Goal: Task Accomplishment & Management: Manage account settings

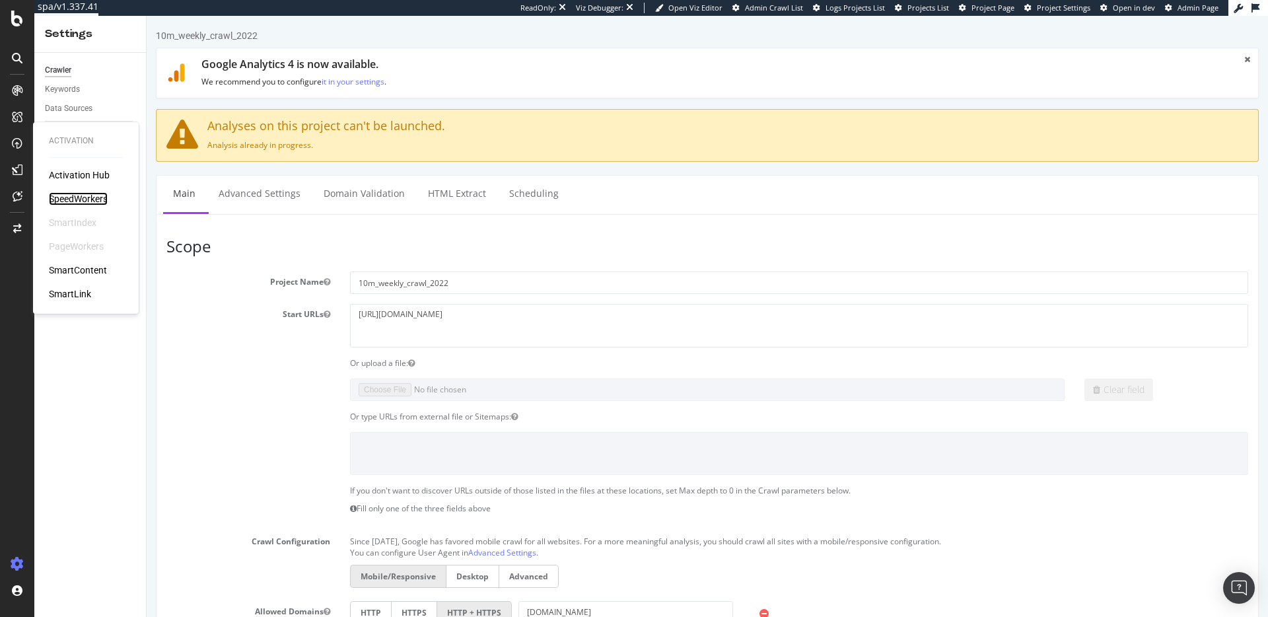
click at [59, 199] on div "SpeedWorkers" at bounding box center [78, 198] width 59 height 13
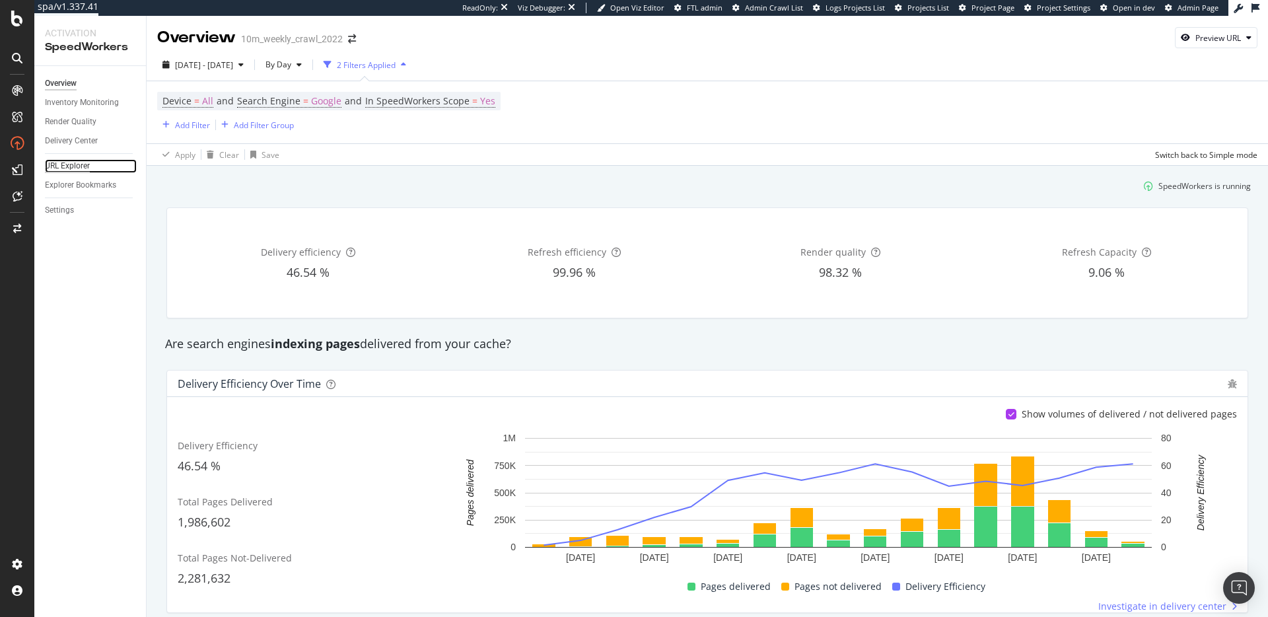
click at [62, 170] on div "URL Explorer" at bounding box center [67, 166] width 45 height 14
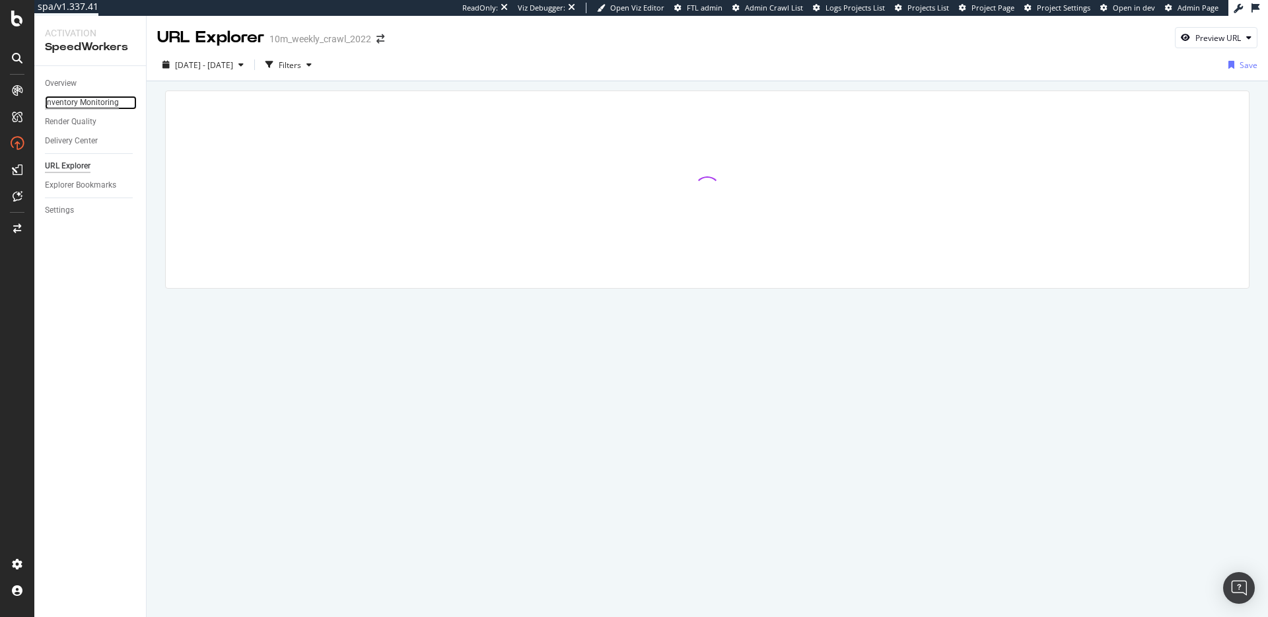
click at [77, 102] on div "Inventory Monitoring" at bounding box center [82, 103] width 74 height 14
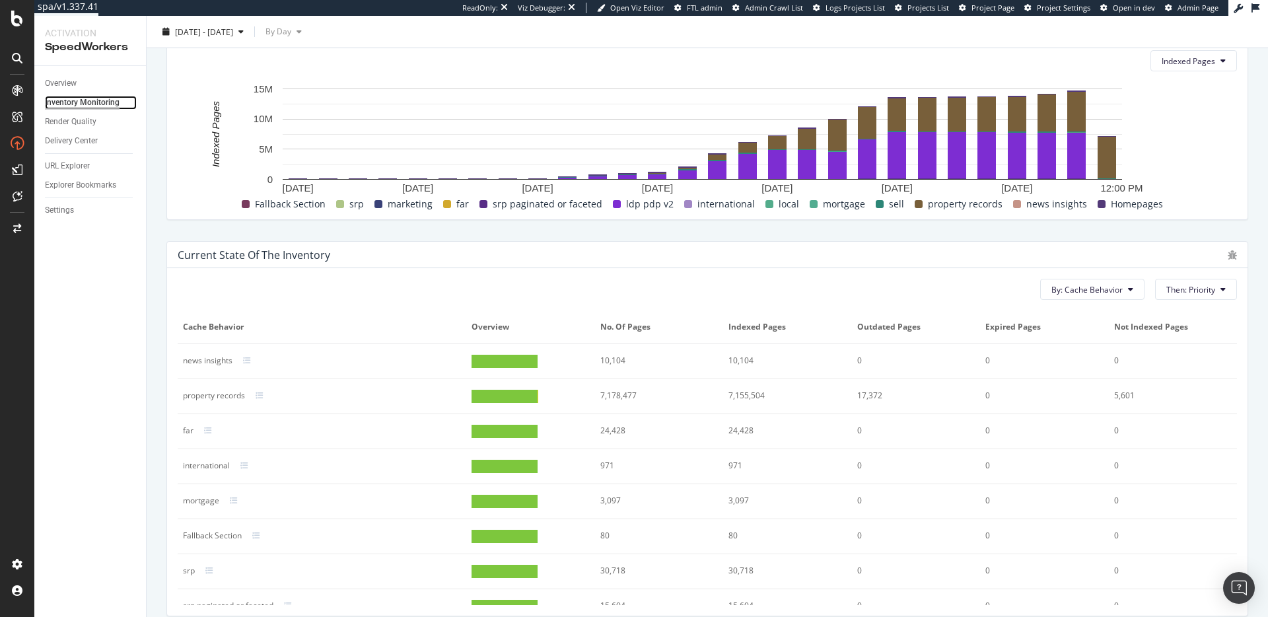
scroll to position [415, 0]
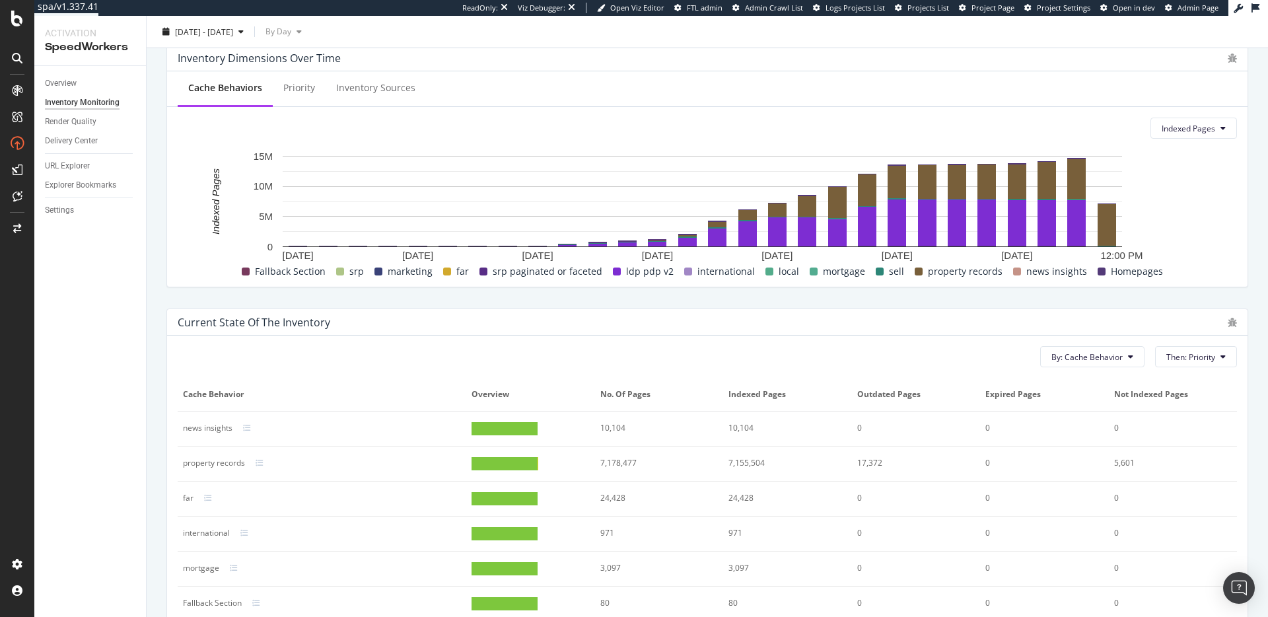
click at [1149, 233] on rect "A chart." at bounding box center [702, 206] width 1049 height 114
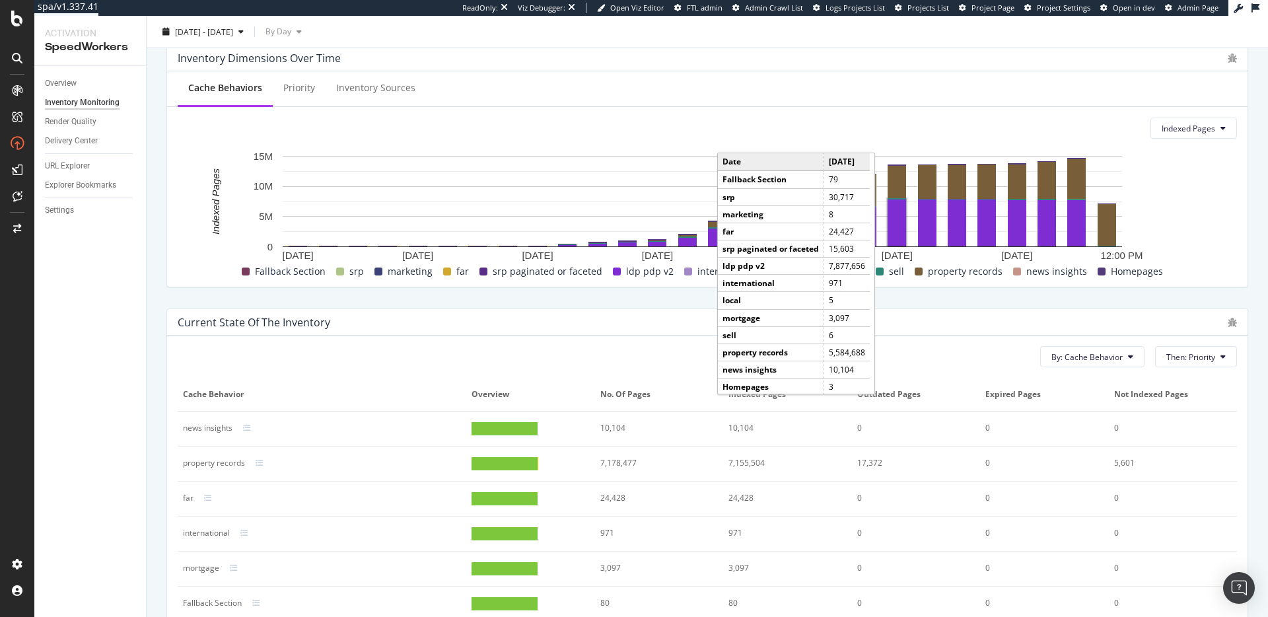
scroll to position [0, 0]
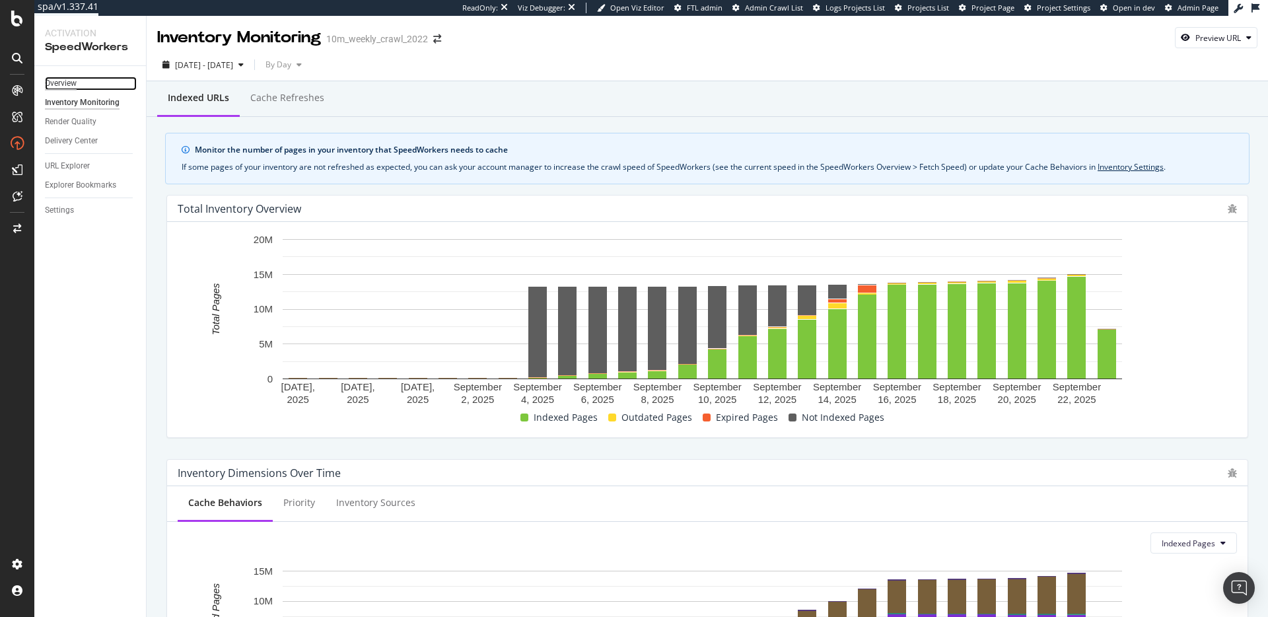
click at [59, 79] on div "Overview" at bounding box center [61, 84] width 32 height 14
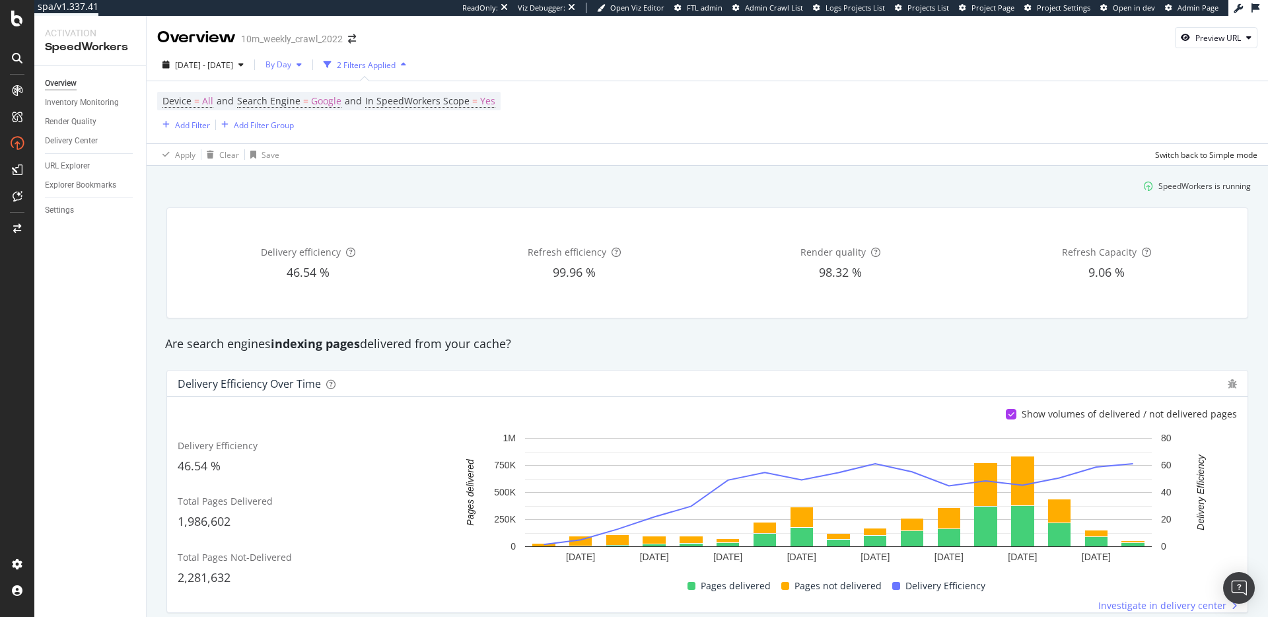
click at [291, 65] on span "By Day" at bounding box center [275, 64] width 31 height 11
click at [325, 92] on span "By Hour" at bounding box center [315, 91] width 35 height 12
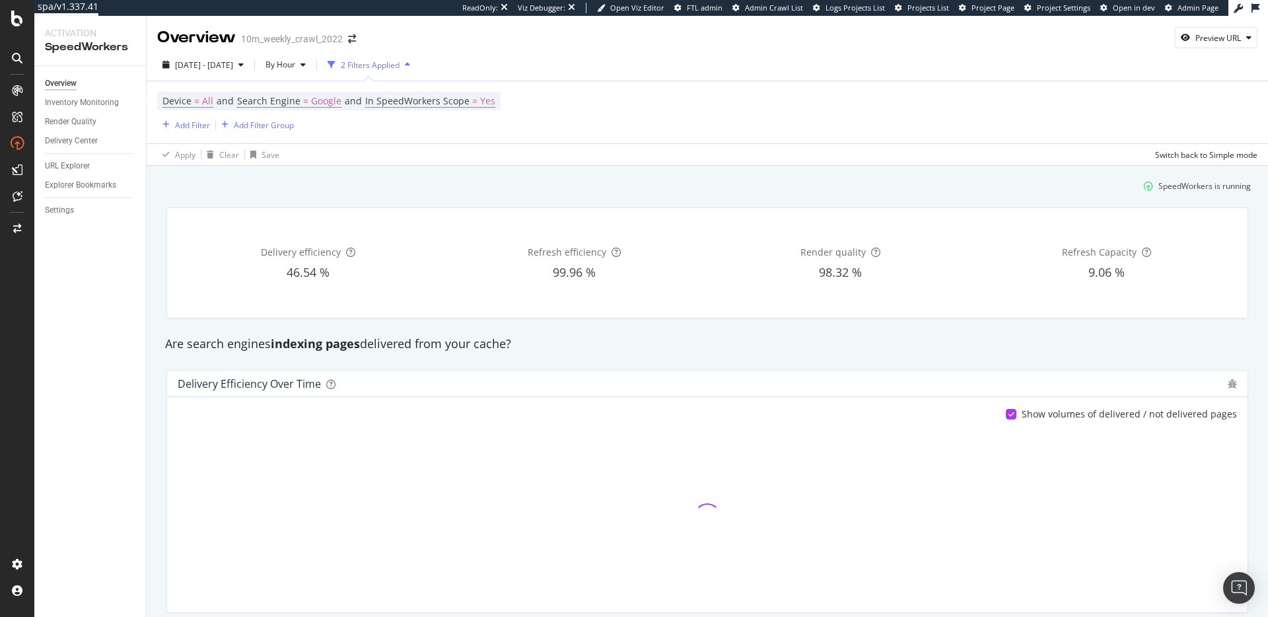
click at [662, 186] on div "SpeedWorkers is running" at bounding box center [706, 186] width 1097 height 22
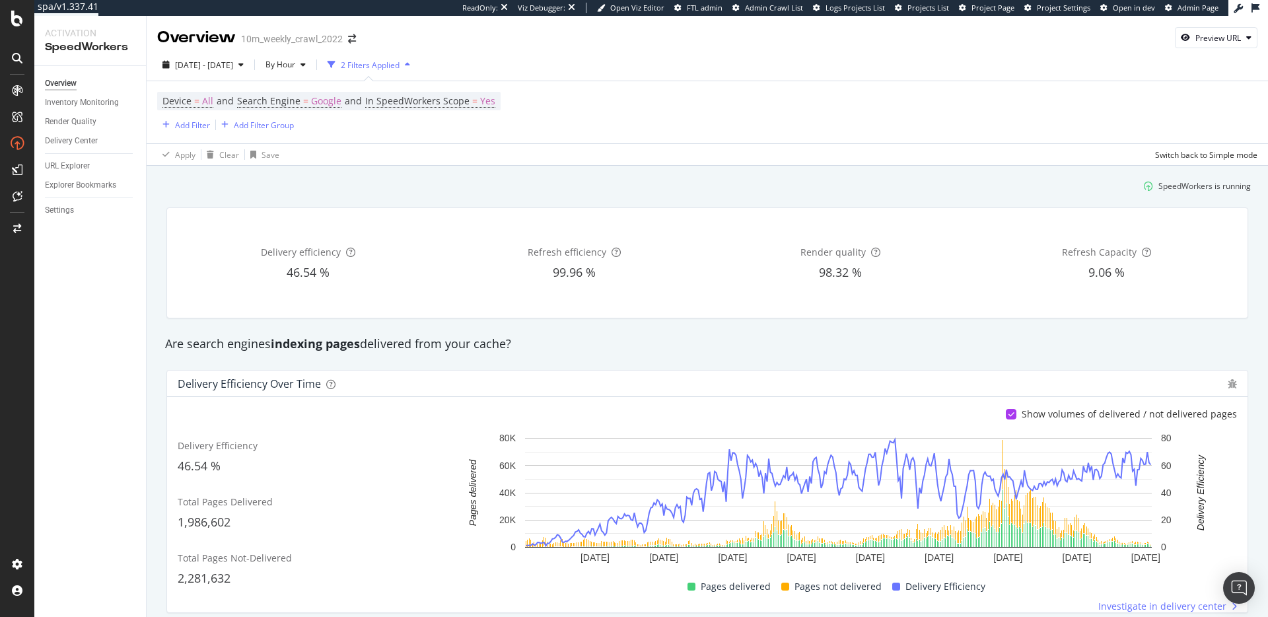
click at [442, 347] on div "Are search engines indexing pages delivered from your cache?" at bounding box center [706, 343] width 1097 height 17
click at [441, 347] on div "Are search engines indexing pages delivered from your cache?" at bounding box center [706, 343] width 1097 height 17
click at [96, 108] on div "Inventory Monitoring" at bounding box center [82, 103] width 74 height 14
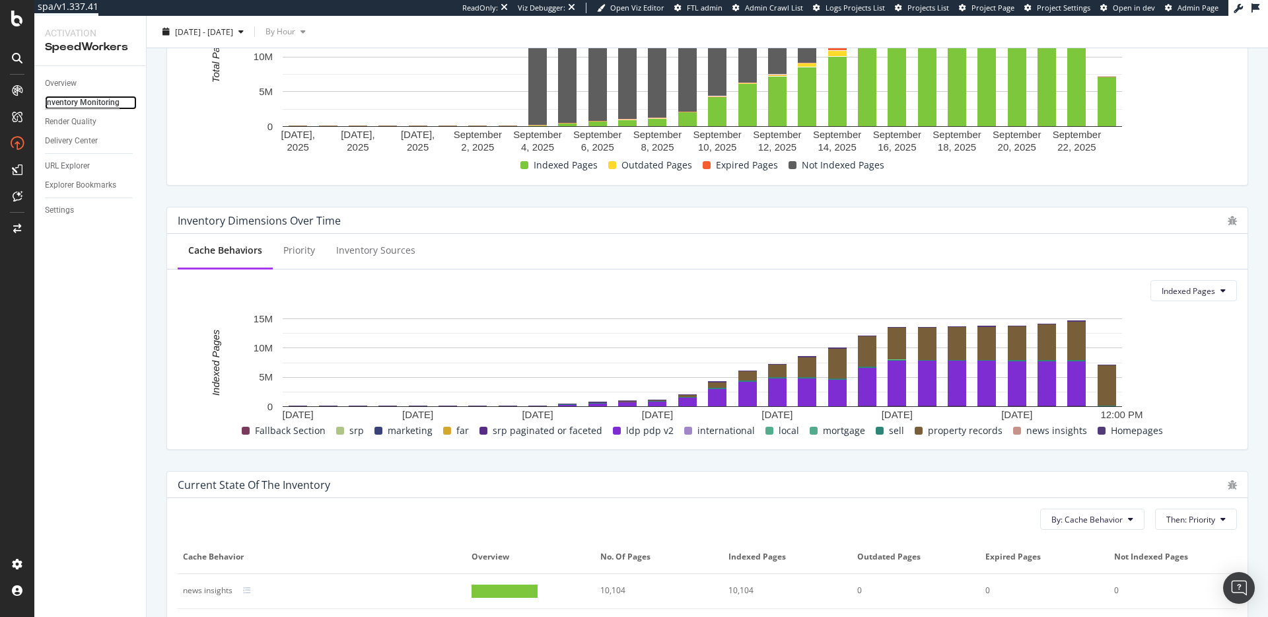
scroll to position [152, 0]
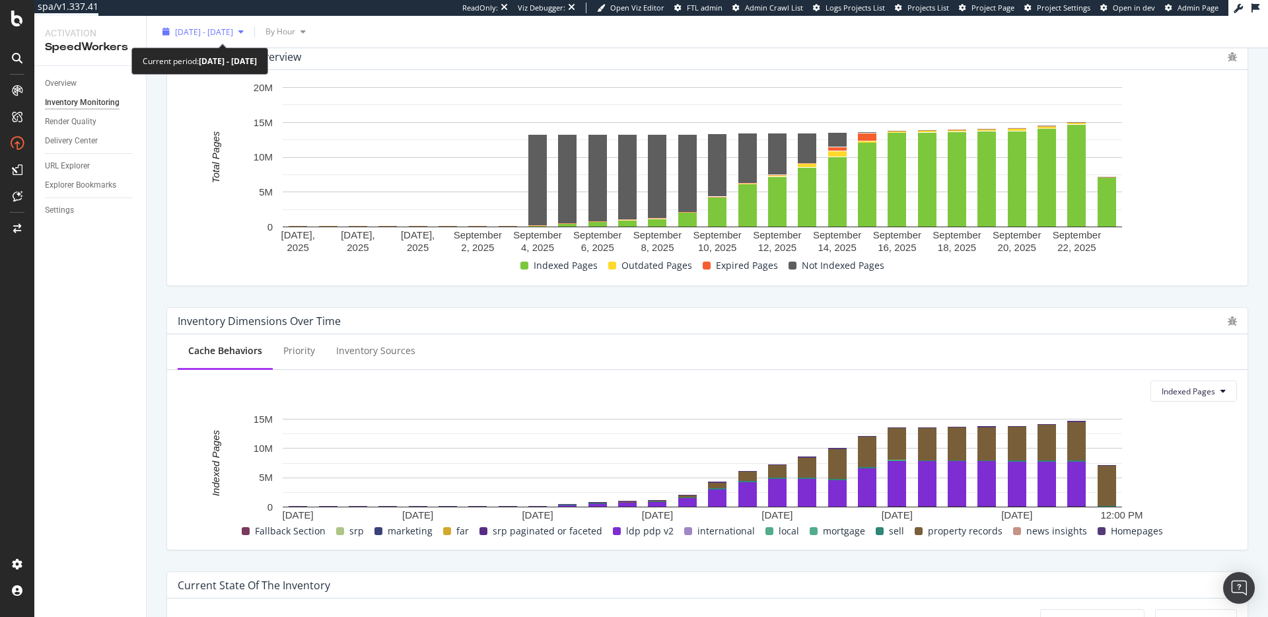
click at [233, 32] on span "2025 Aug. 28th - Sep. 24th" at bounding box center [204, 31] width 58 height 11
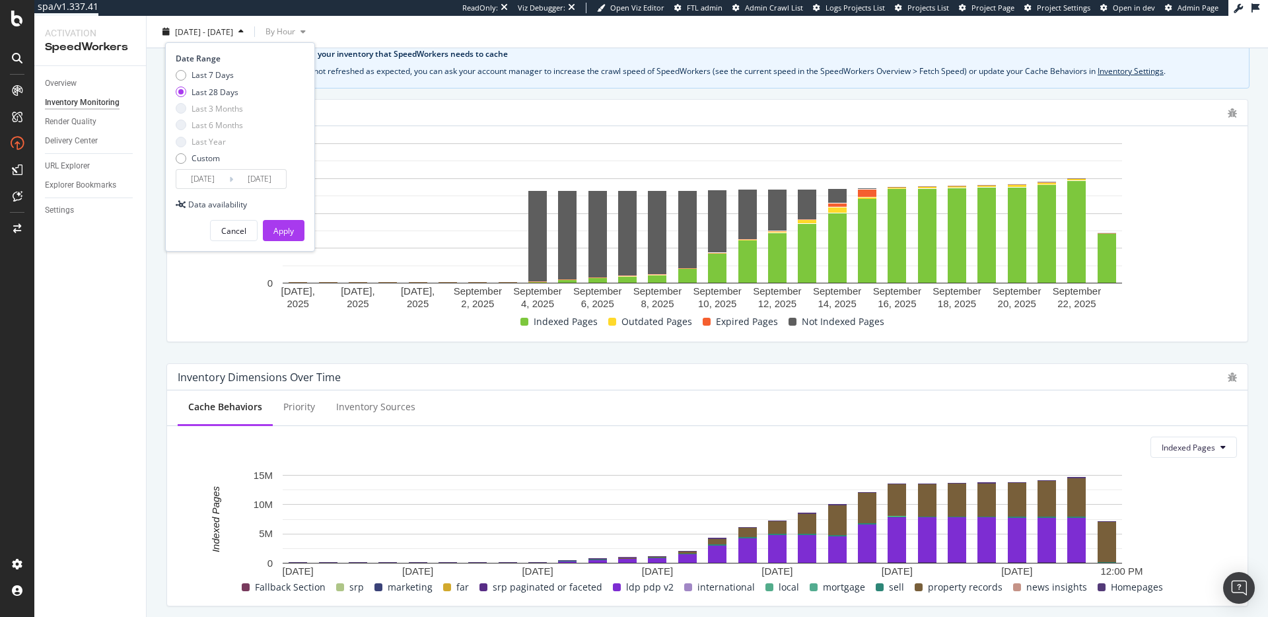
scroll to position [0, 0]
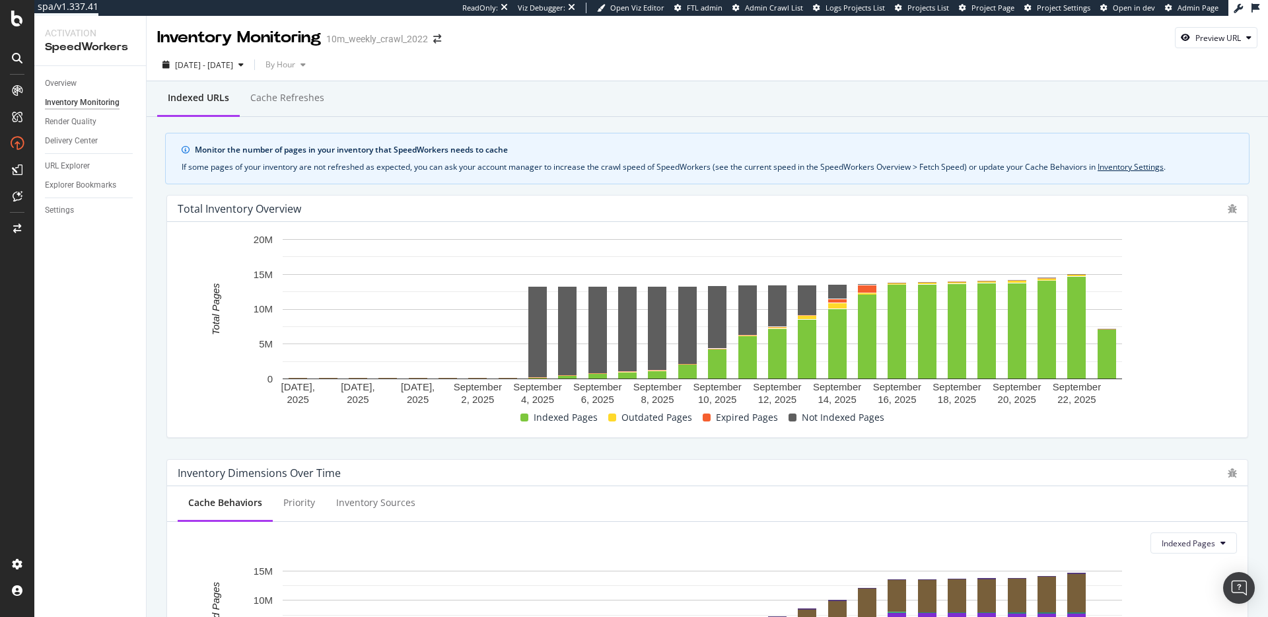
click at [819, 92] on div "Indexed URLs Cache refreshes" at bounding box center [707, 99] width 1121 height 36
click at [605, 126] on div "Indexed URLs Cache refreshes Monitor the number of pages in your inventory that…" at bounding box center [707, 618] width 1121 height 1074
click at [942, 62] on div "2025 Aug. 28th - Sep. 24th By Hour" at bounding box center [707, 67] width 1121 height 26
click at [485, 173] on div "Monitor the number of pages in your inventory that SpeedWorkers needs to cache …" at bounding box center [707, 159] width 1084 height 52
click at [60, 81] on div "Overview" at bounding box center [61, 84] width 32 height 14
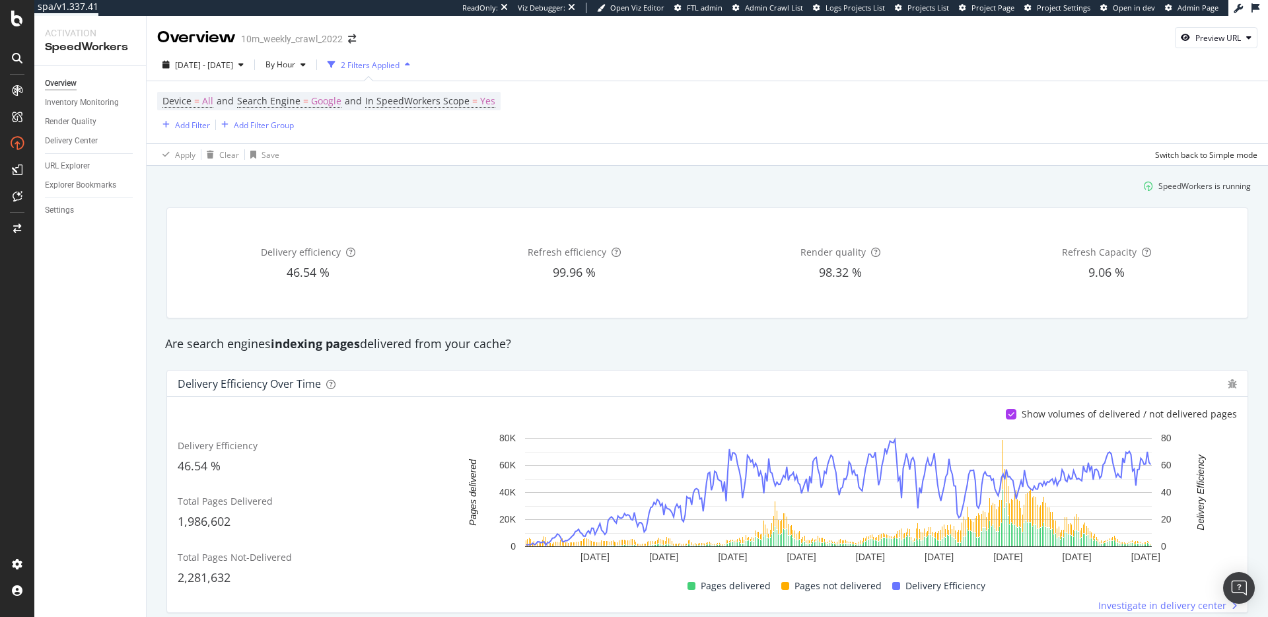
click at [357, 209] on div "Delivery efficiency 46.54 % Refresh efficiency 99.96 % Render quality 98.32 % R…" at bounding box center [707, 263] width 1080 height 110
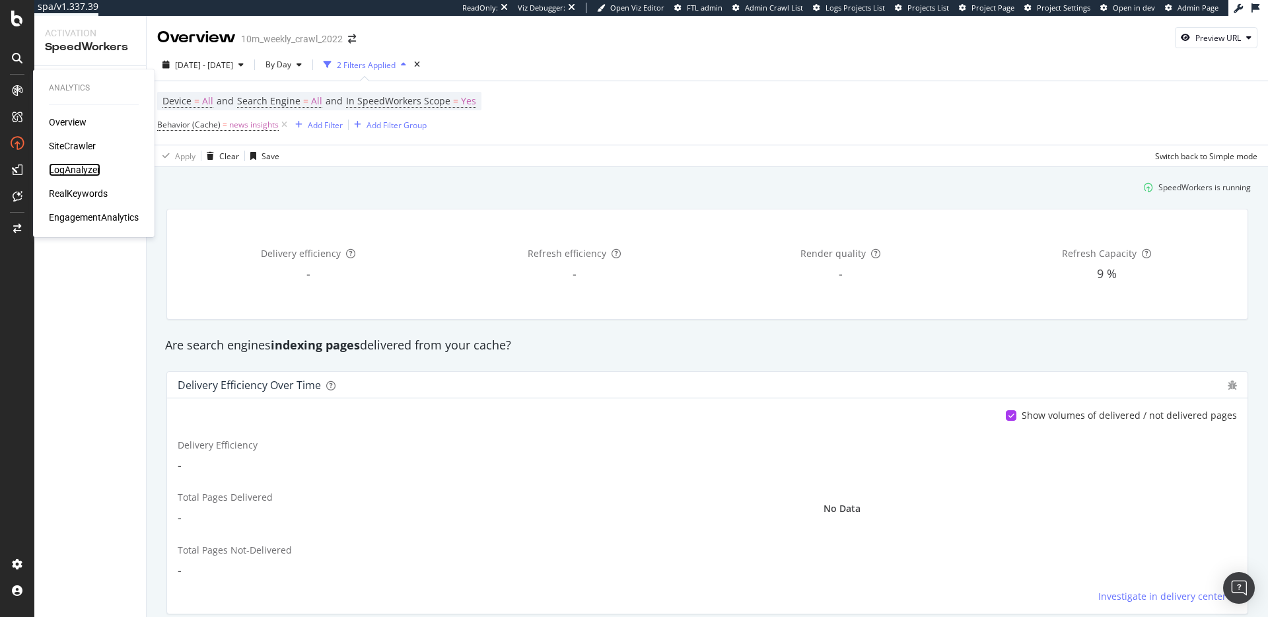
click at [82, 172] on div "LogAnalyzer" at bounding box center [75, 169] width 52 height 13
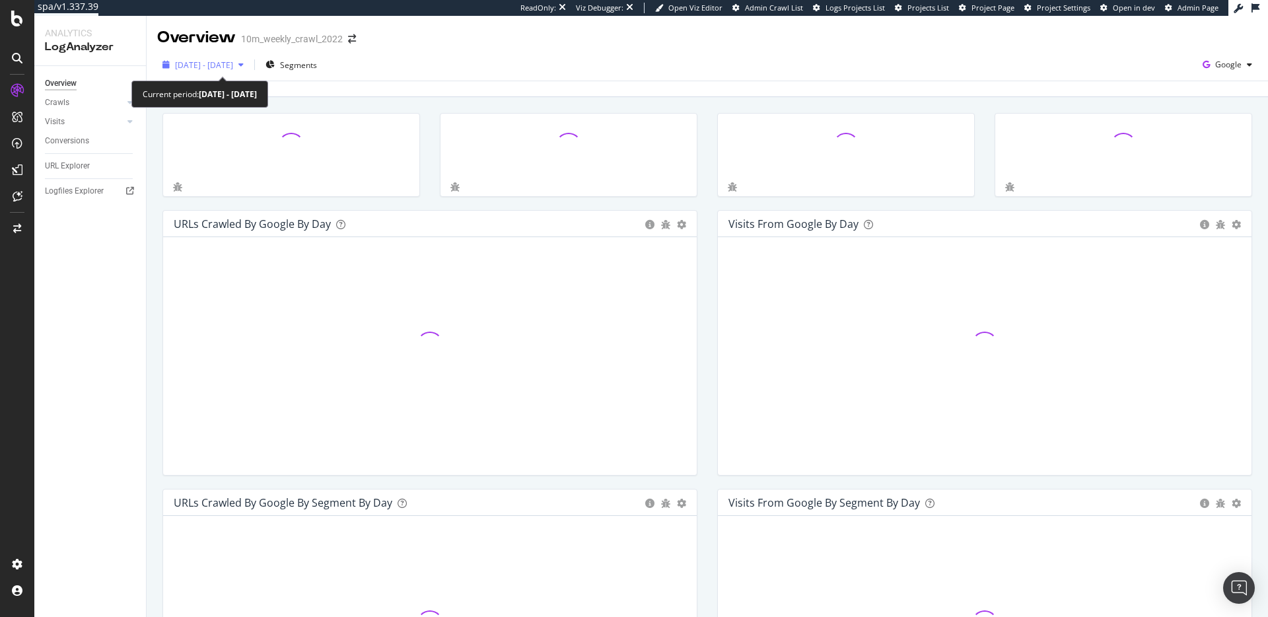
click at [227, 67] on span "2025 Aug. 25th - Sep. 23rd" at bounding box center [204, 64] width 58 height 11
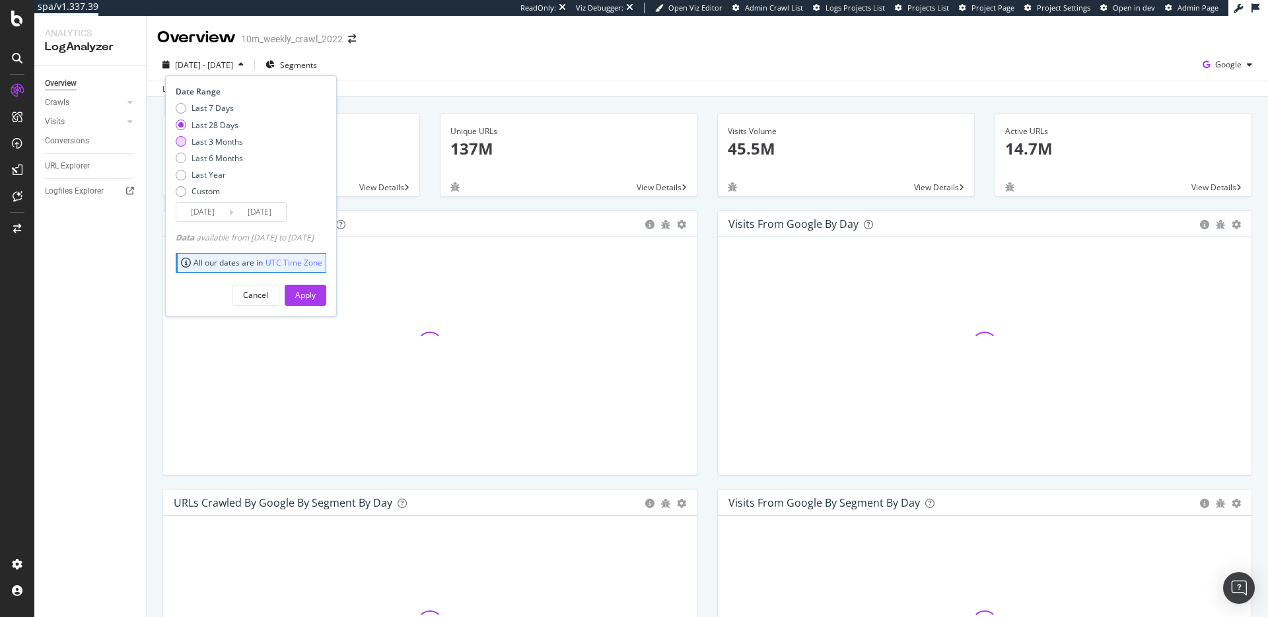
click at [225, 138] on div "Last 3 Months" at bounding box center [217, 141] width 52 height 11
type input "2025/06/24"
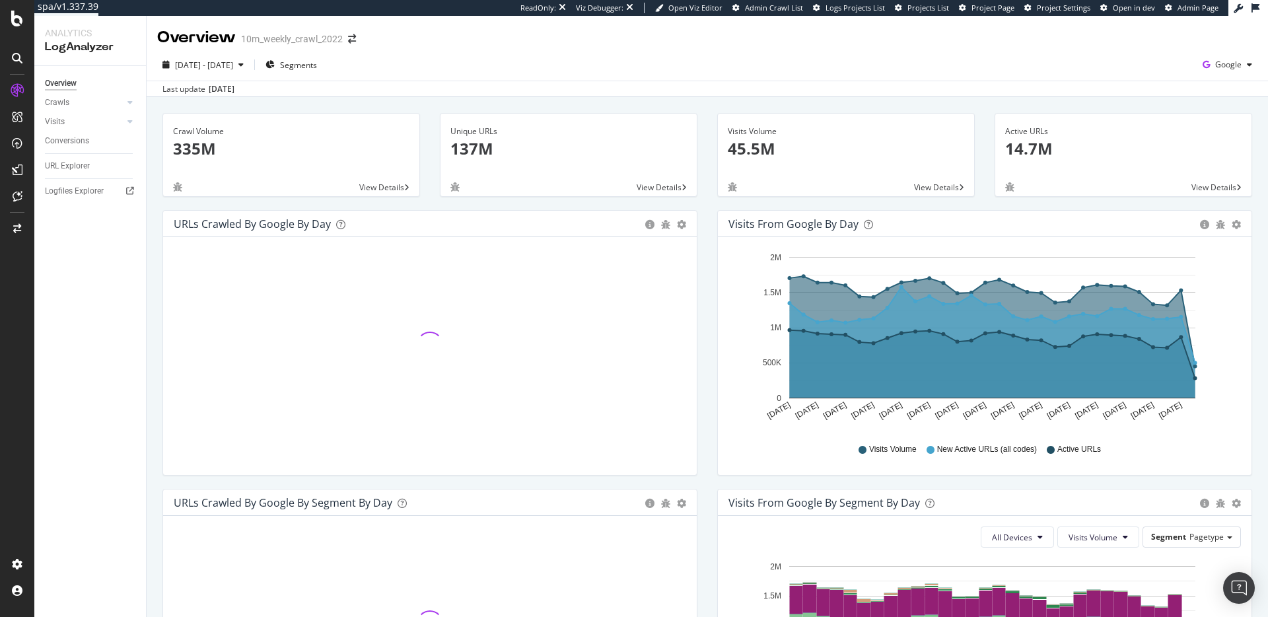
click at [462, 201] on div "Unique URLs 137M View Details" at bounding box center [568, 161] width 277 height 97
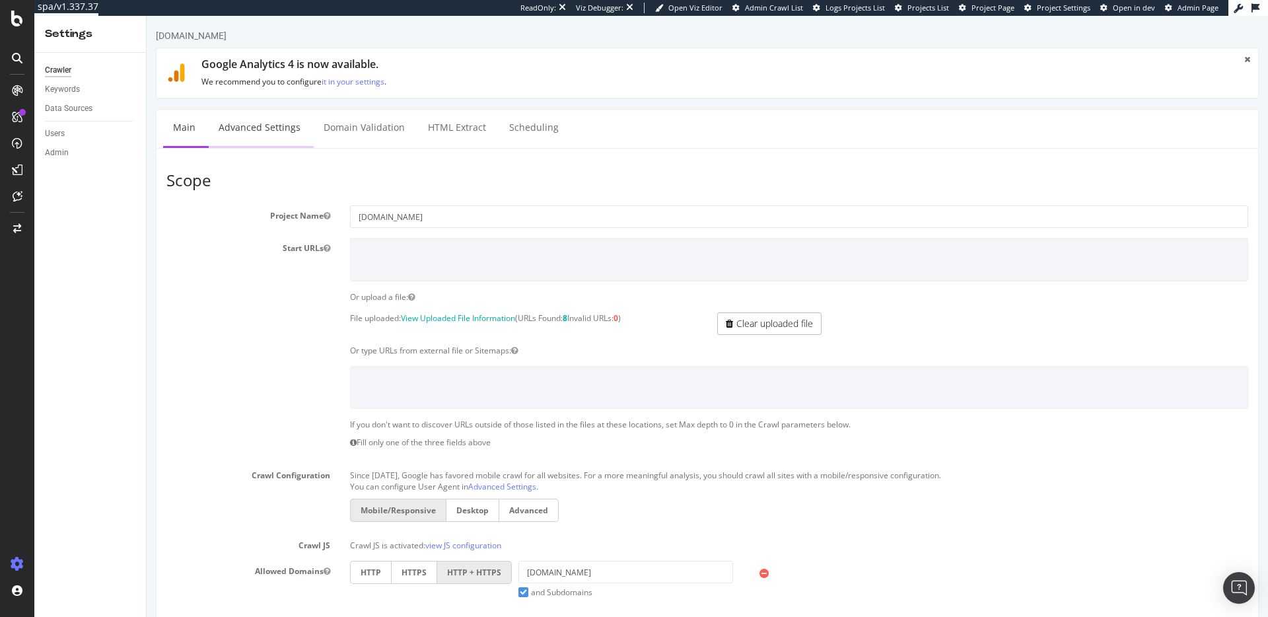
click at [259, 122] on link "Advanced Settings" at bounding box center [260, 128] width 102 height 36
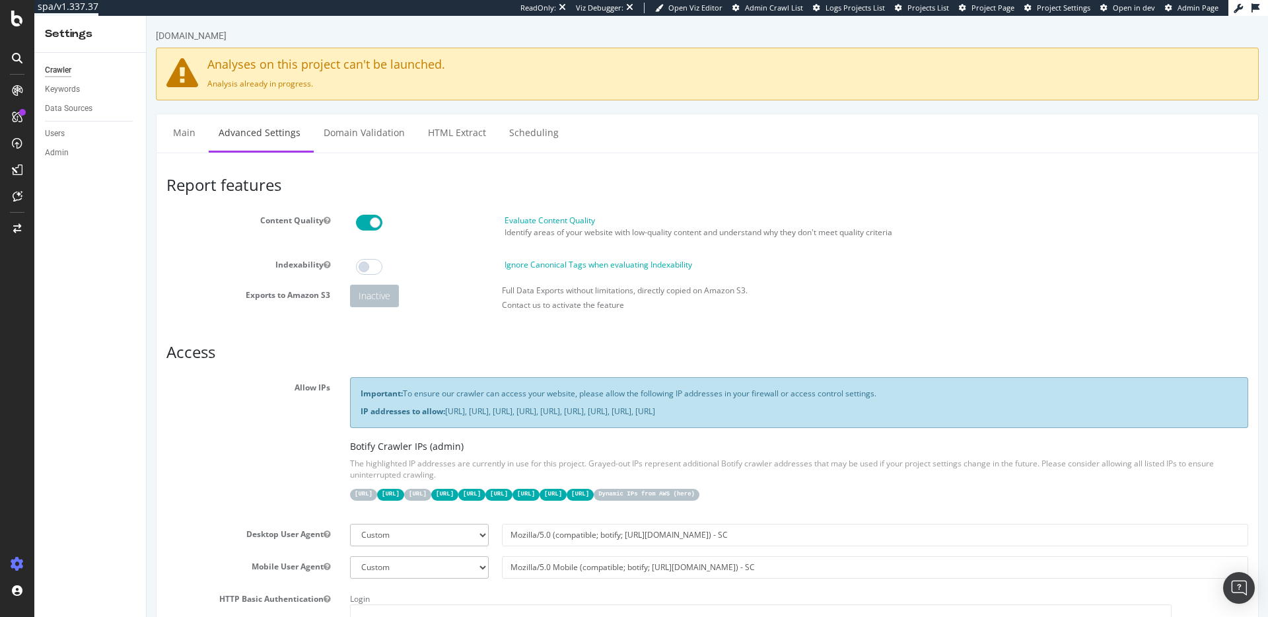
click at [190, 355] on h3 "Access" at bounding box center [707, 351] width 1082 height 17
drag, startPoint x: 190, startPoint y: 355, endPoint x: 211, endPoint y: 355, distance: 20.5
click at [191, 355] on h3 "Access" at bounding box center [707, 351] width 1082 height 17
click at [222, 355] on h3 "Access" at bounding box center [707, 351] width 1082 height 17
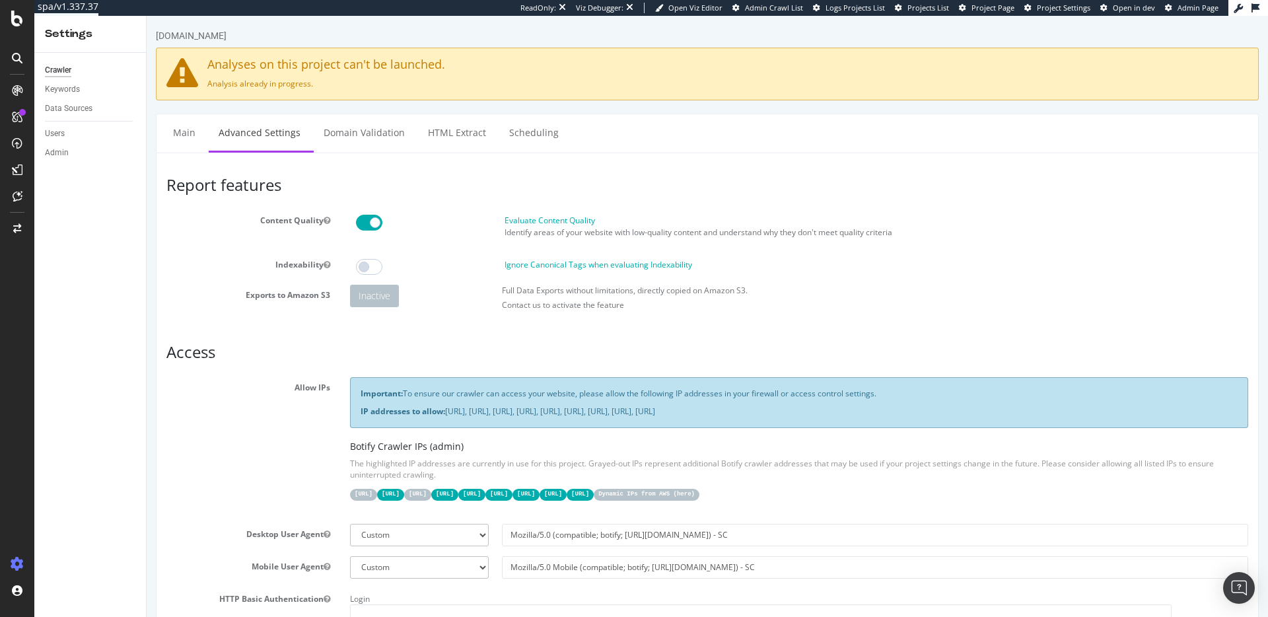
click at [644, 232] on p "Identify areas of your website with low-quality content and understand why they…" at bounding box center [876, 231] width 744 height 11
click at [685, 234] on p "Identify areas of your website with low-quality content and understand why they…" at bounding box center [876, 231] width 744 height 11
click at [510, 349] on h3 "Access" at bounding box center [707, 351] width 1082 height 17
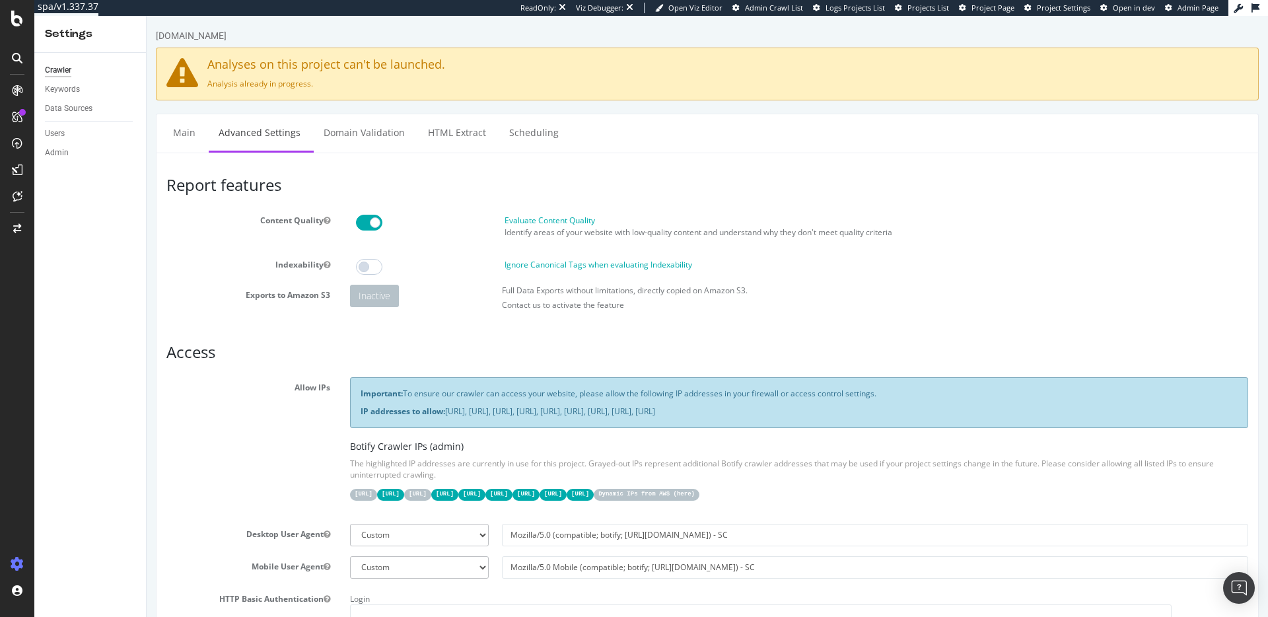
click at [833, 218] on div "Evaluate Content Quality Identify areas of your website with low-quality conten…" at bounding box center [876, 229] width 757 height 29
click at [763, 116] on ul "Main Advanced Settings Domain Validation HTML Extract Scheduling" at bounding box center [707, 133] width 1103 height 39
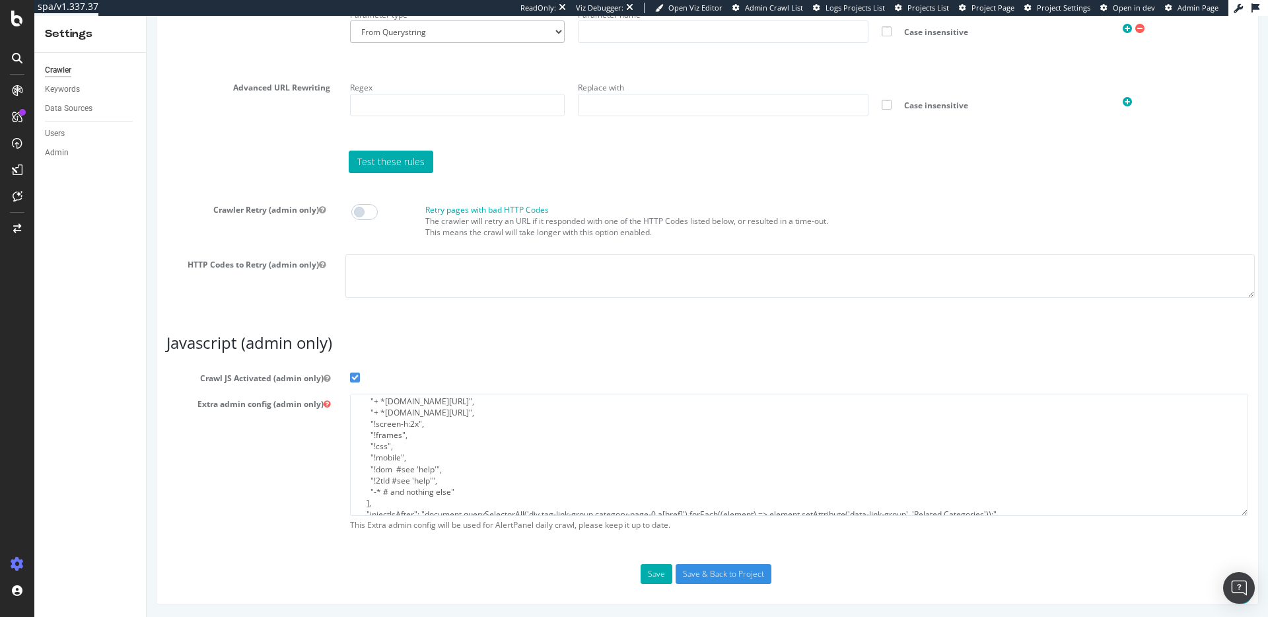
scroll to position [295, 0]
click at [550, 483] on textarea "{ "flags": [ "cube" ], "beta": { "pap_mini_rules": [ "+ *gap.com/*", "+ *newrel…" at bounding box center [799, 455] width 898 height 122
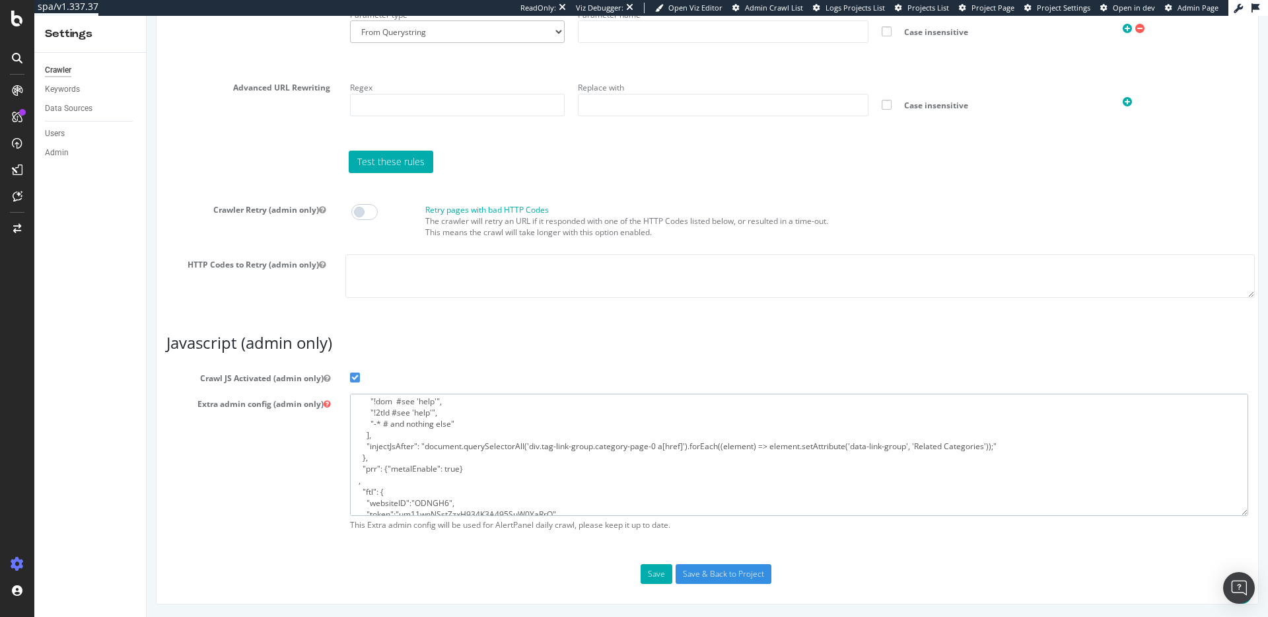
scroll to position [206, 0]
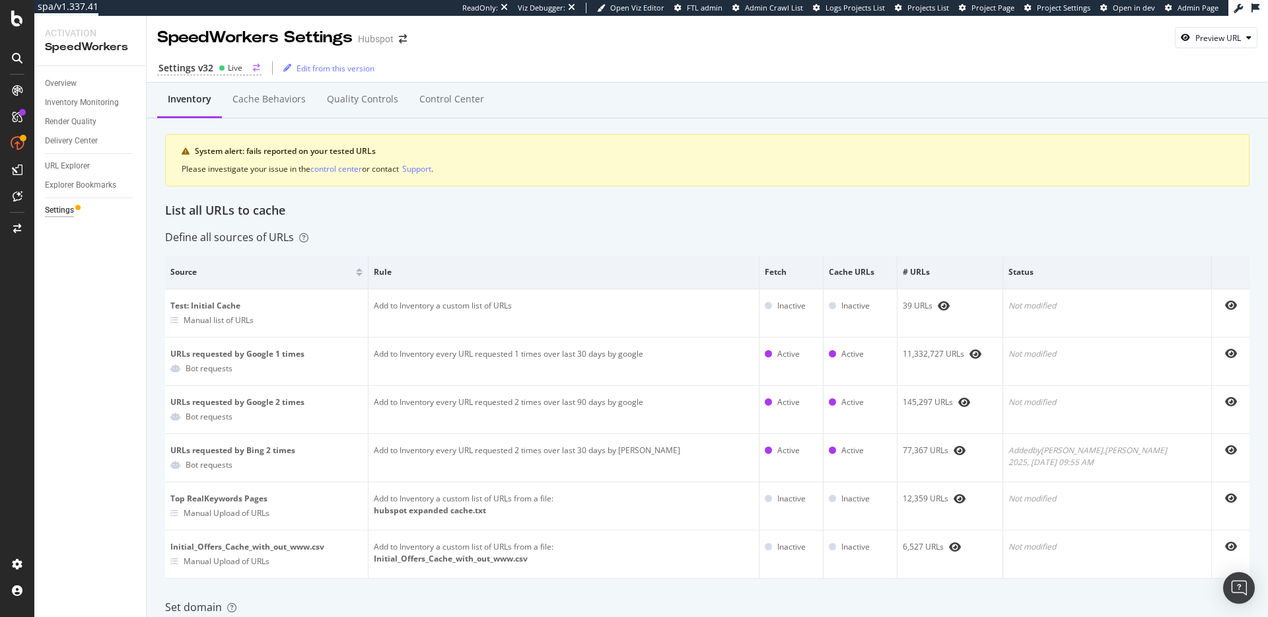
click at [219, 63] on div "Live" at bounding box center [231, 67] width 24 height 11
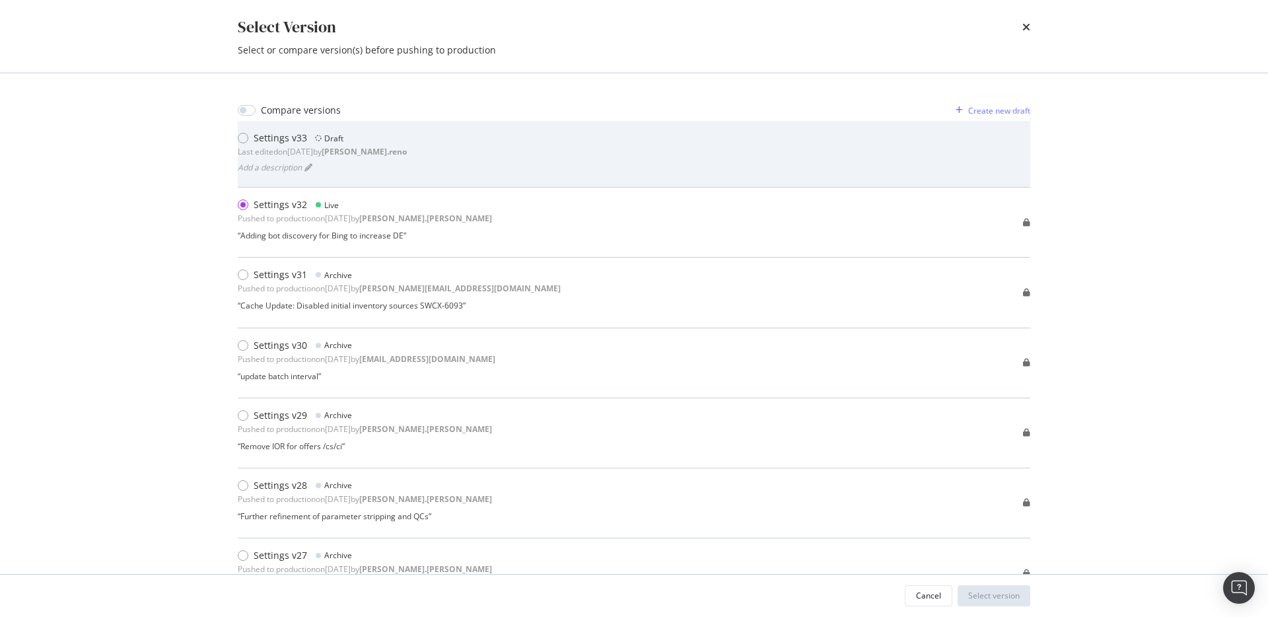
click at [406, 147] on div "Settings v33 Draft Last edited on [DATE] by [PERSON_NAME].reno Add a description" at bounding box center [634, 153] width 792 height 45
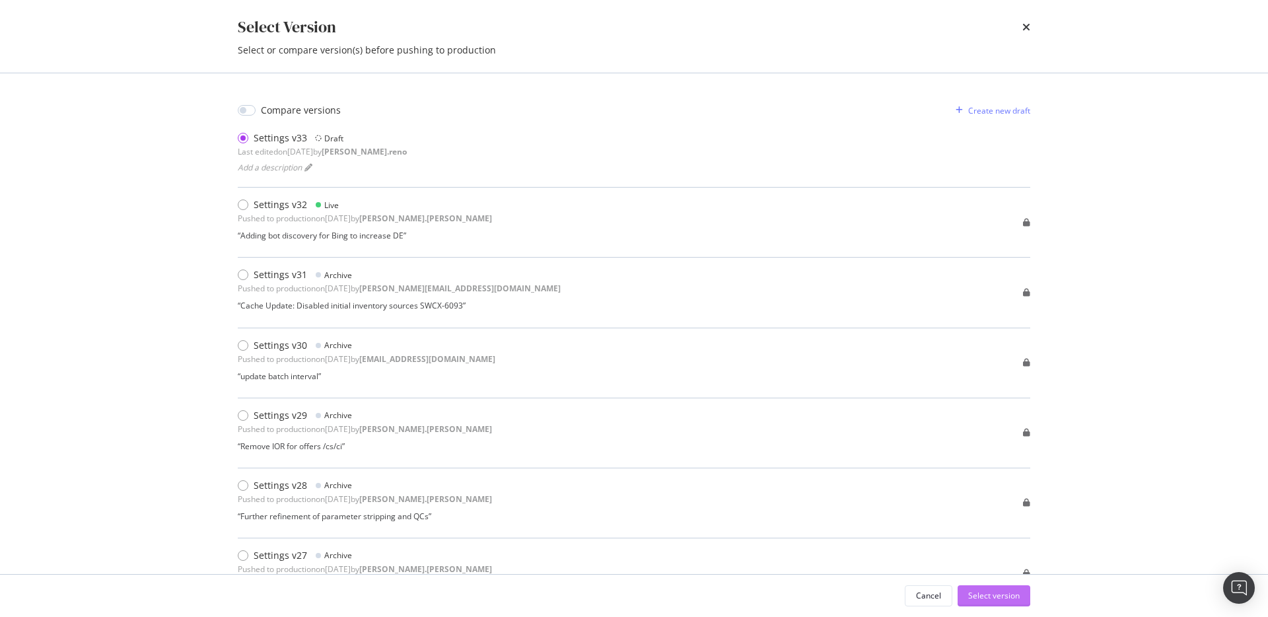
click at [987, 578] on div "Select version" at bounding box center [994, 595] width 52 height 11
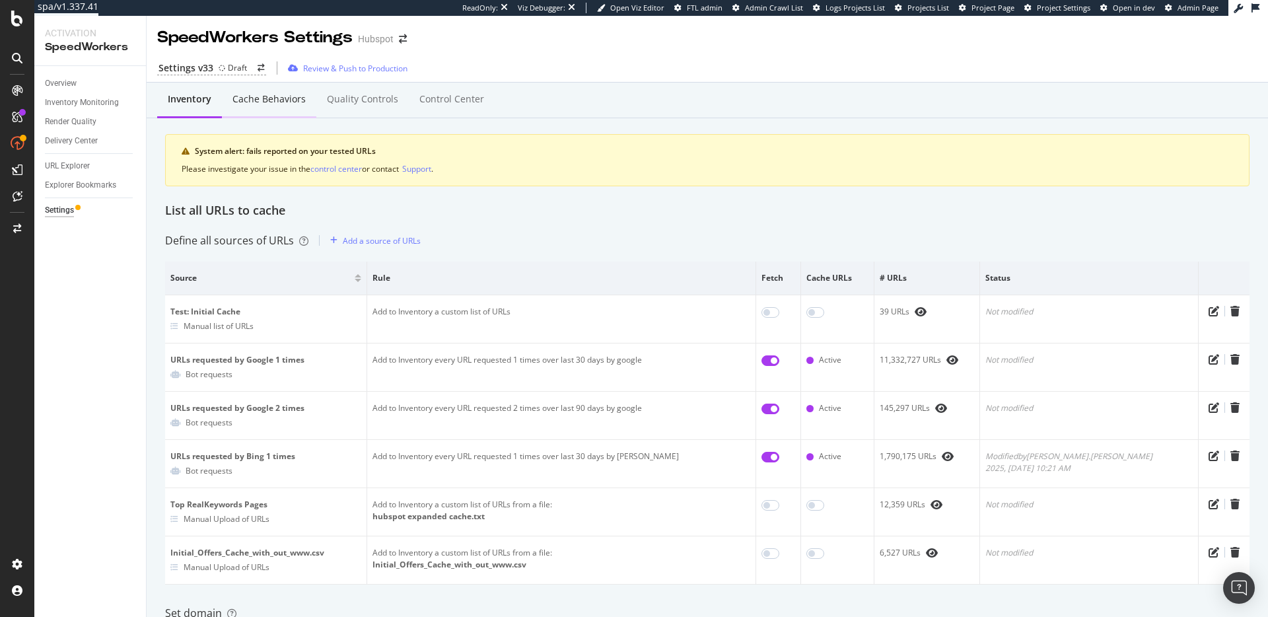
click at [283, 110] on div "Cache behaviors" at bounding box center [269, 100] width 94 height 36
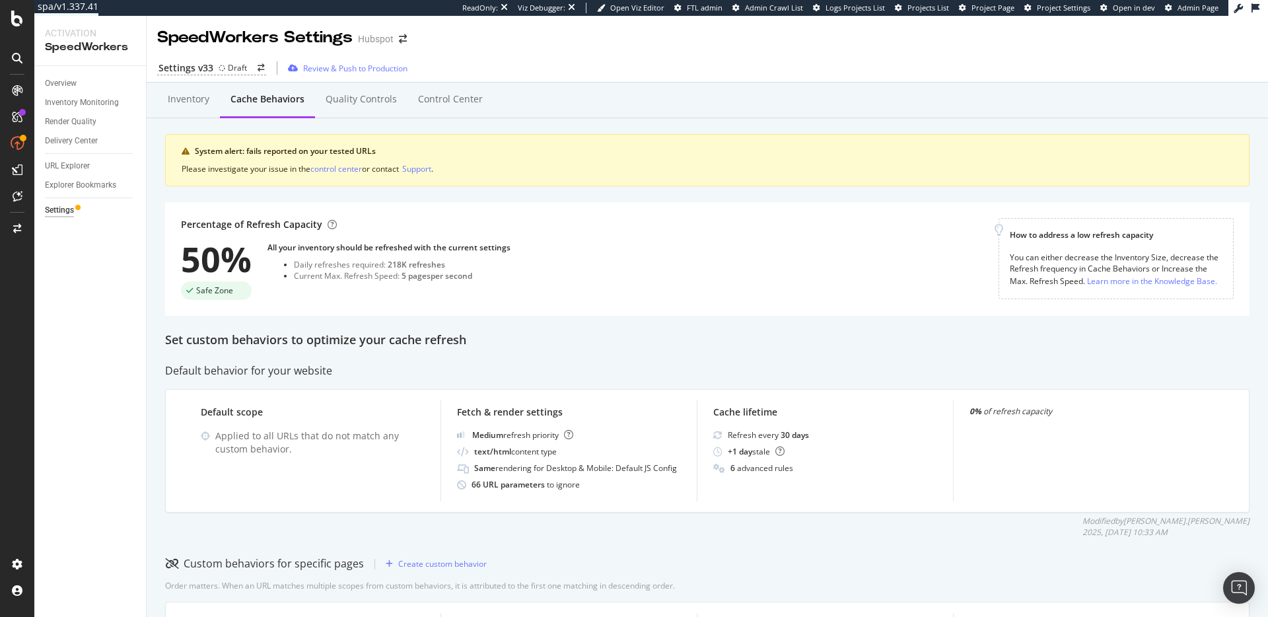
click at [845, 312] on div "Percentage of Refresh Capacity 50% Safe Zone All your inventory should be refre…" at bounding box center [707, 259] width 1084 height 114
click at [812, 291] on div "Percentage of Refresh Capacity 50% Safe Zone All your inventory should be refre…" at bounding box center [589, 259] width 817 height 82
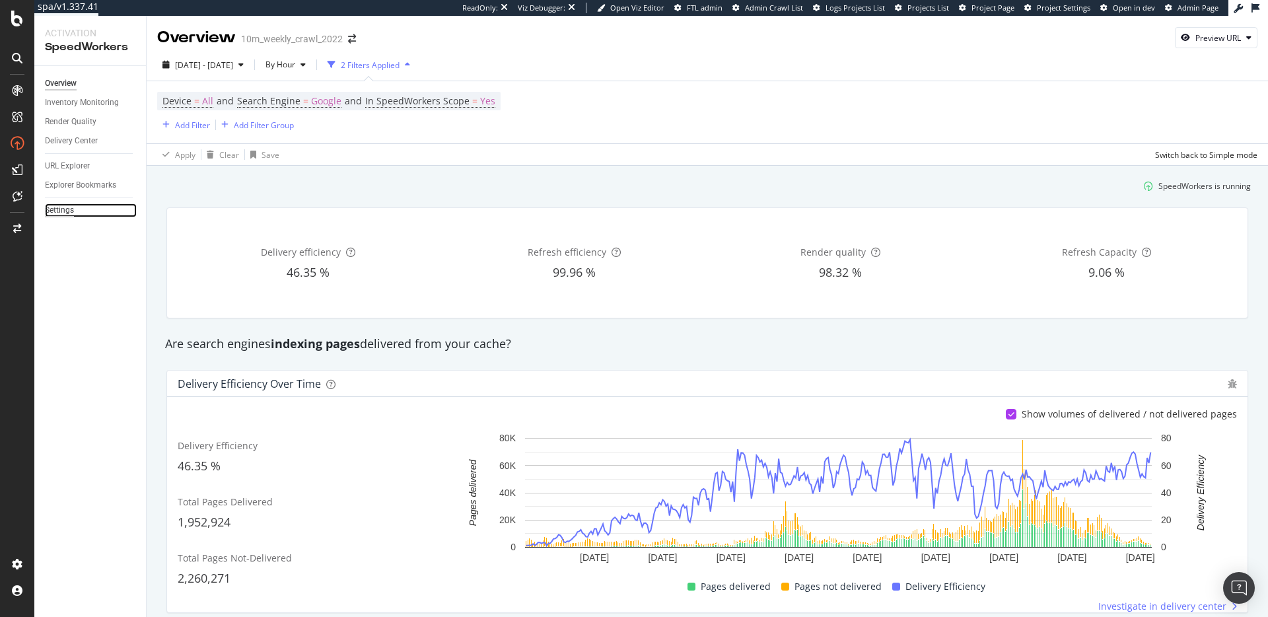
click at [57, 211] on div "Settings" at bounding box center [59, 210] width 29 height 14
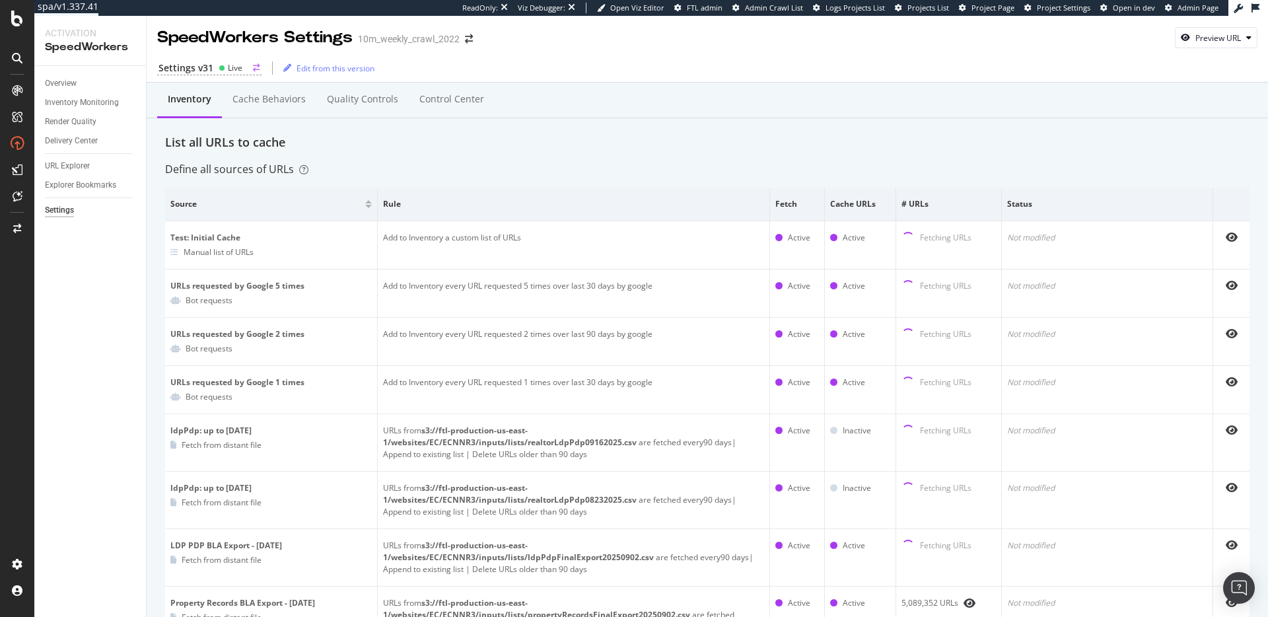
click at [225, 70] on div "Live" at bounding box center [231, 67] width 24 height 11
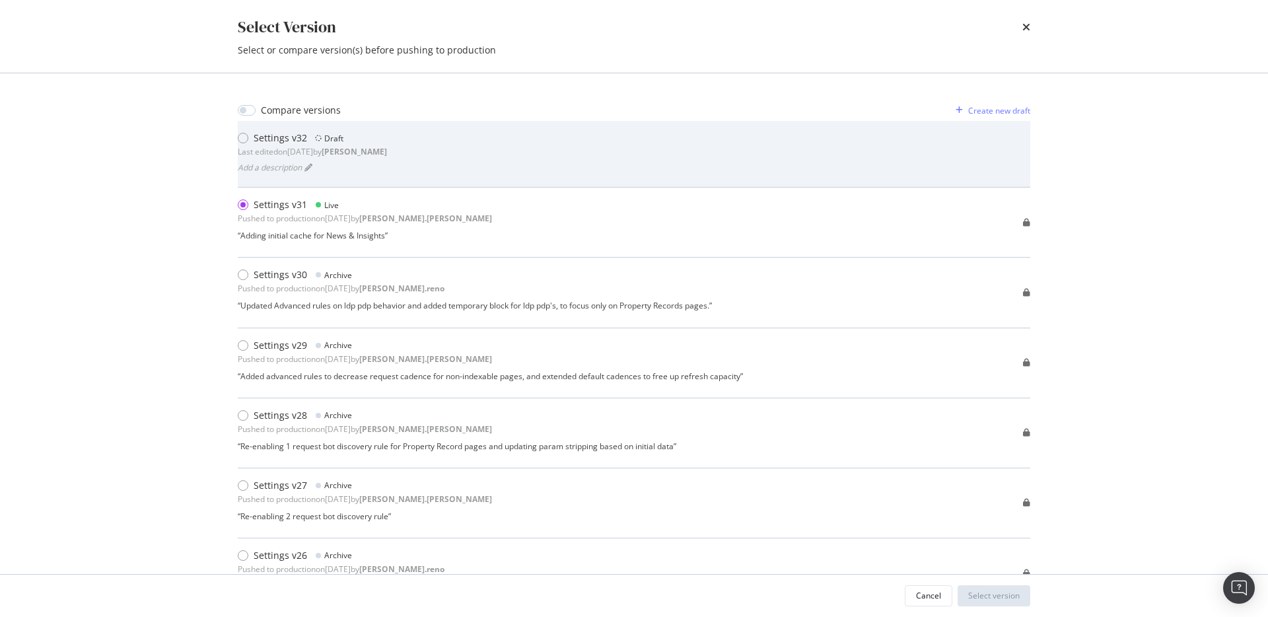
click at [406, 150] on div "Settings v32 Draft Last edited on [DATE] by [PERSON_NAME] a description" at bounding box center [634, 153] width 792 height 45
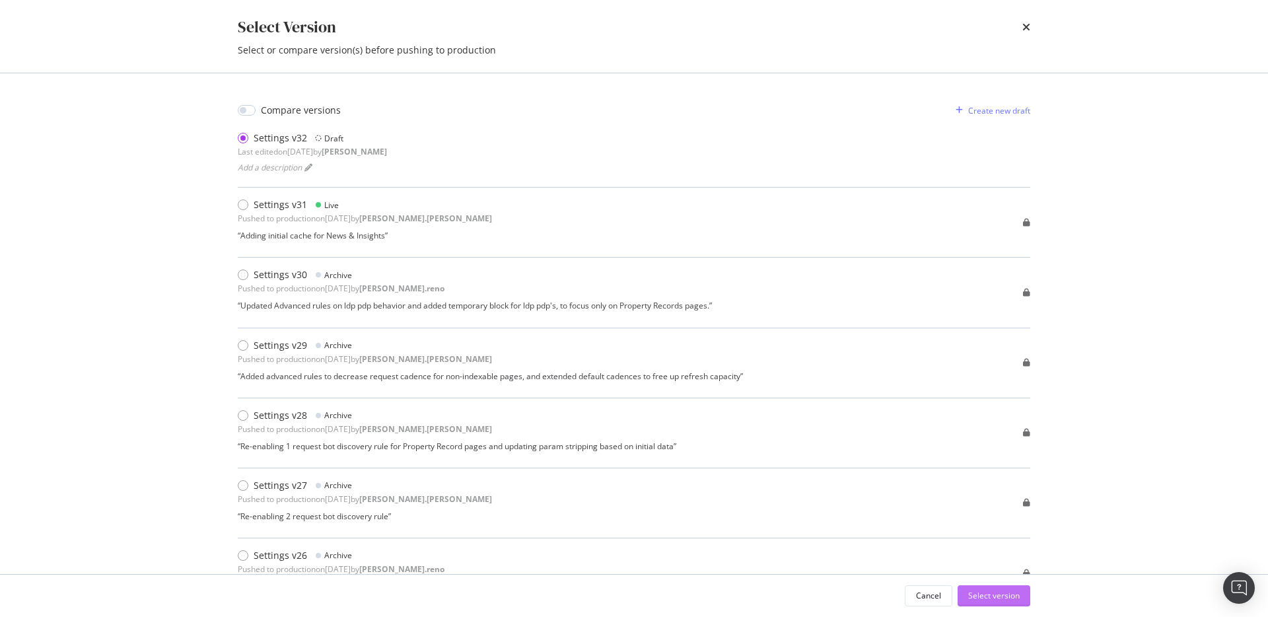
click at [1016, 596] on div "Select version" at bounding box center [994, 595] width 52 height 11
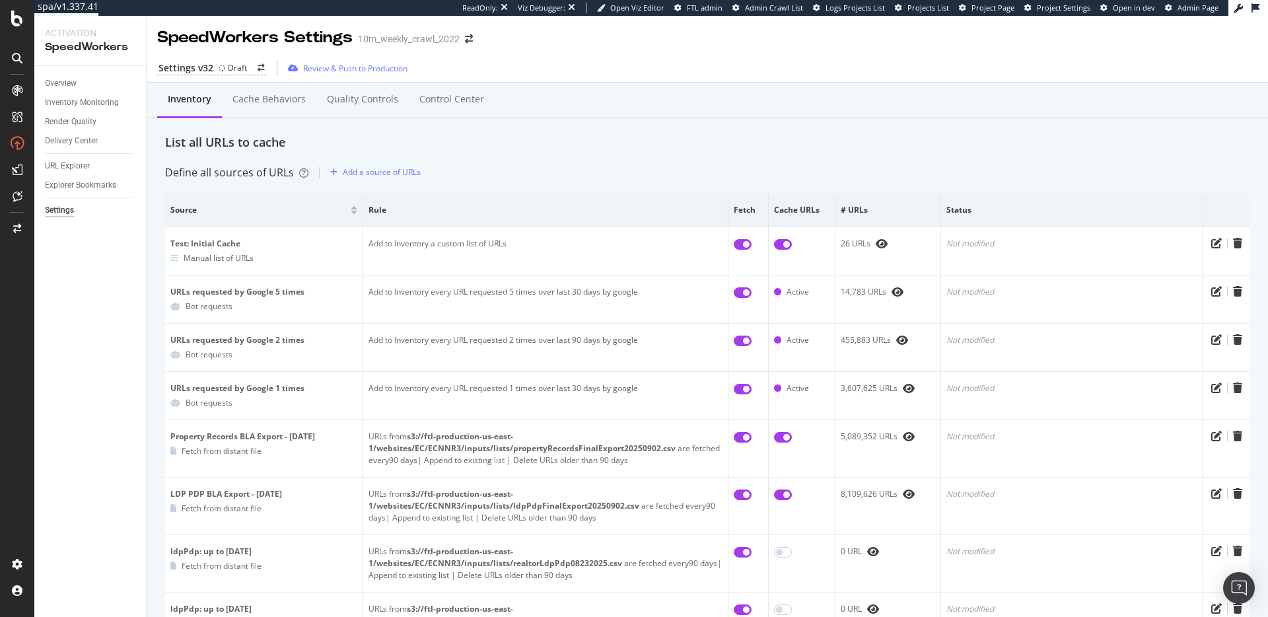
click at [506, 166] on div "Define all sources of URLs Add a source of URLs" at bounding box center [707, 172] width 1084 height 21
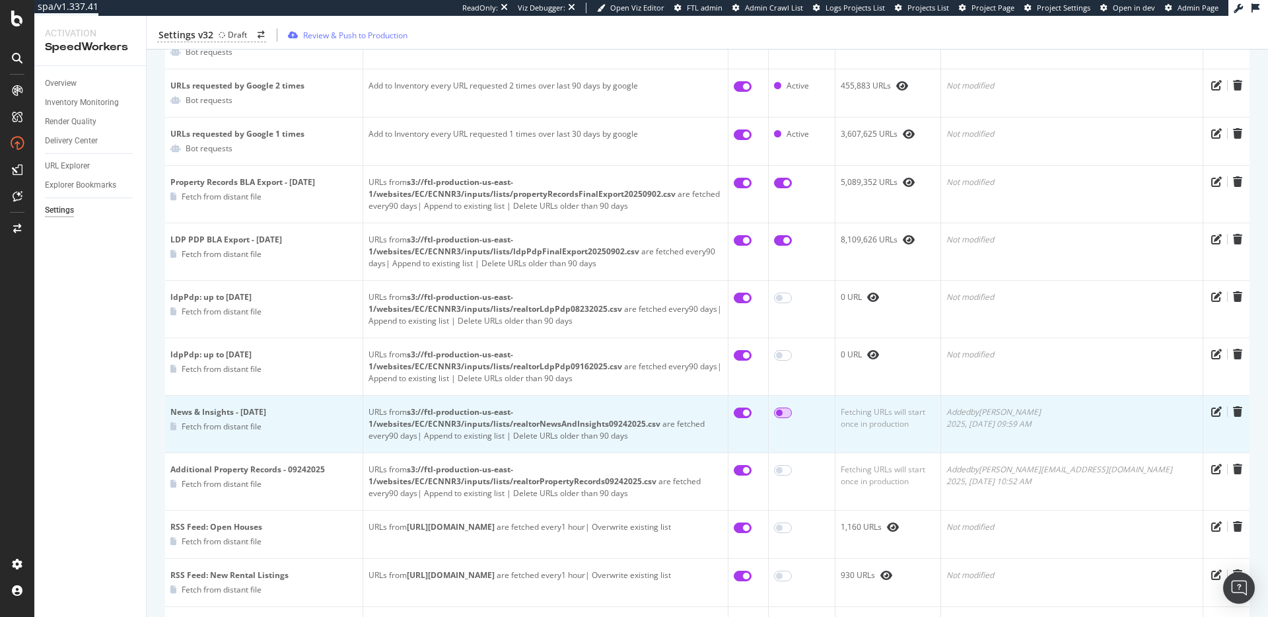
click at [792, 407] on input "checkbox" at bounding box center [783, 412] width 18 height 11
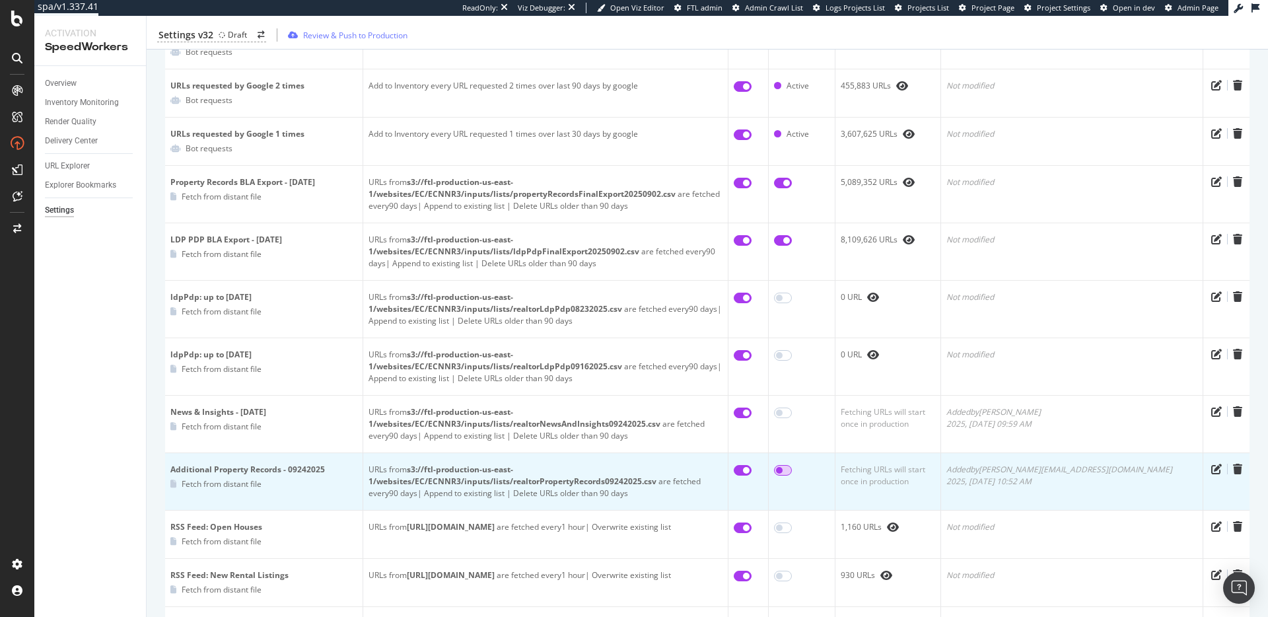
checkbox input "true"
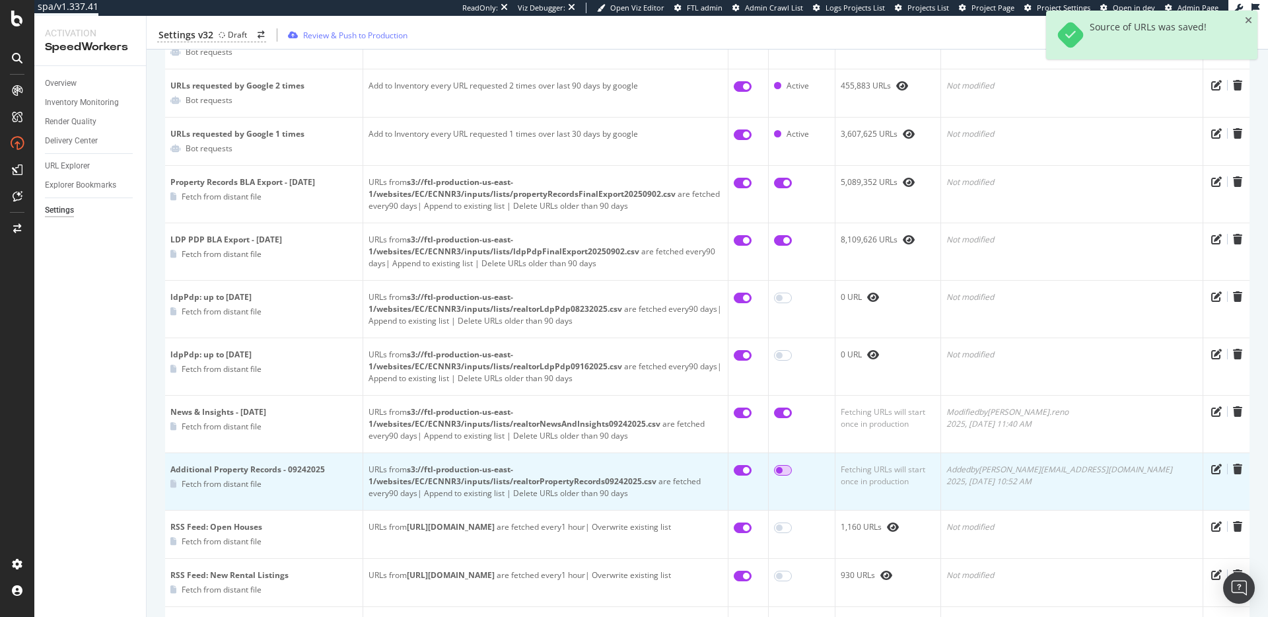
click at [792, 465] on input "checkbox" at bounding box center [783, 470] width 18 height 11
checkbox input "true"
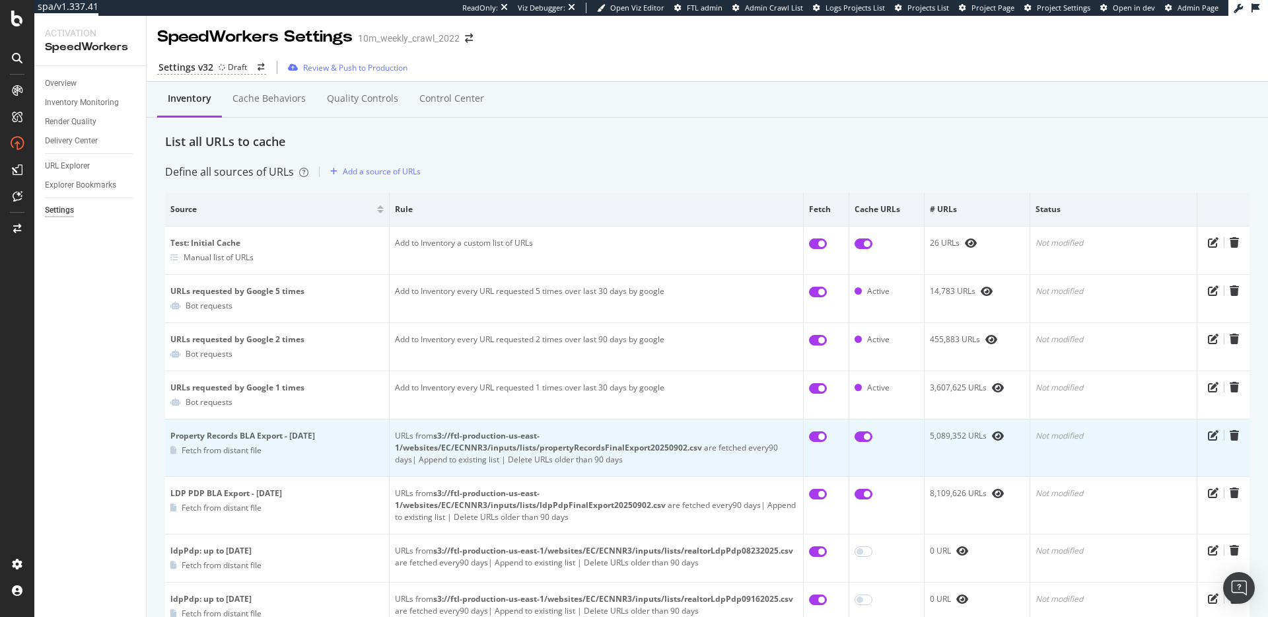
scroll to position [0, 0]
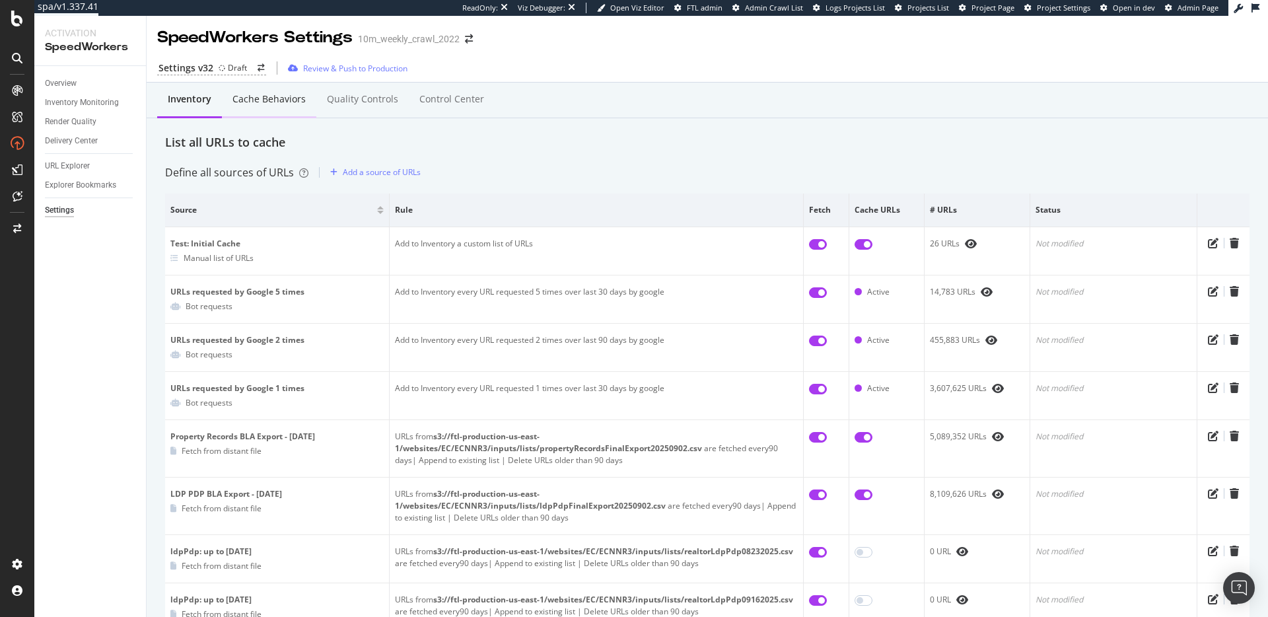
click at [269, 111] on div "Cache behaviors" at bounding box center [269, 100] width 94 height 36
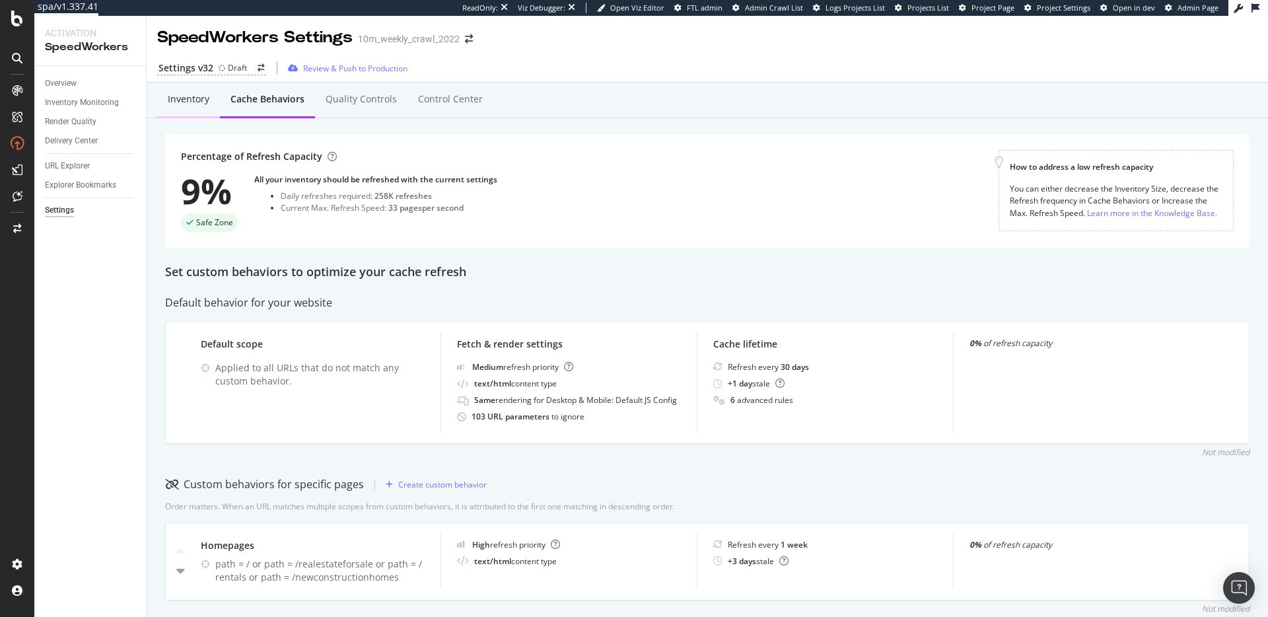
click at [182, 100] on div "Inventory" at bounding box center [189, 98] width 42 height 13
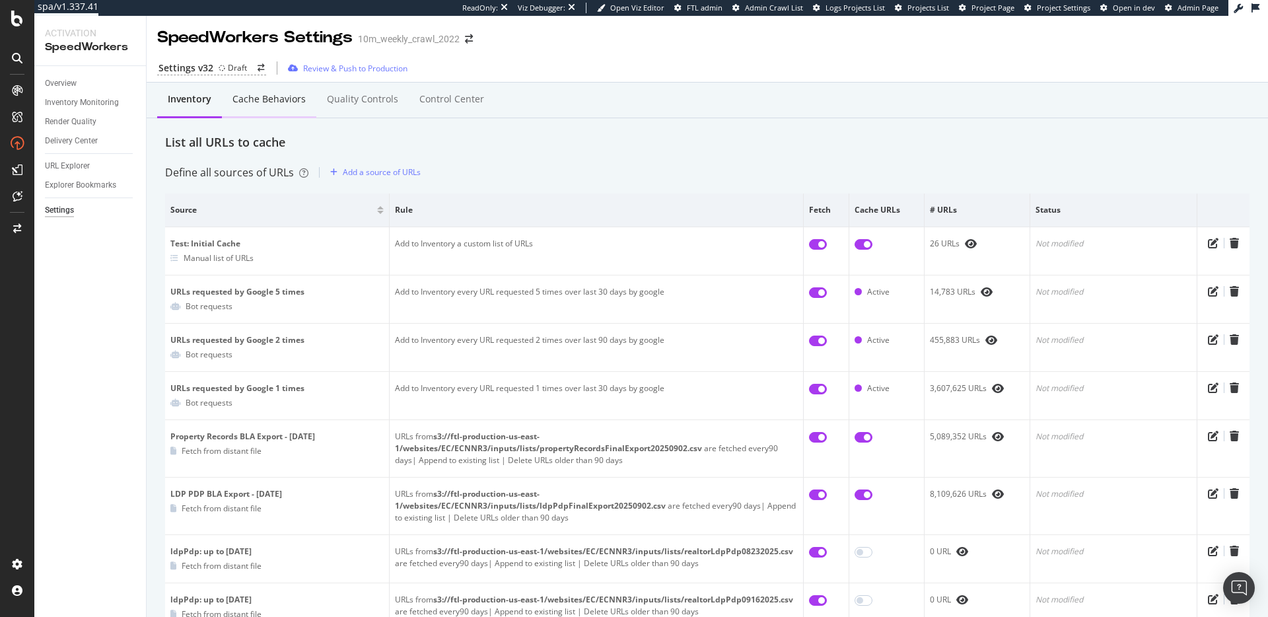
click at [246, 94] on div "Cache behaviors" at bounding box center [268, 98] width 73 height 13
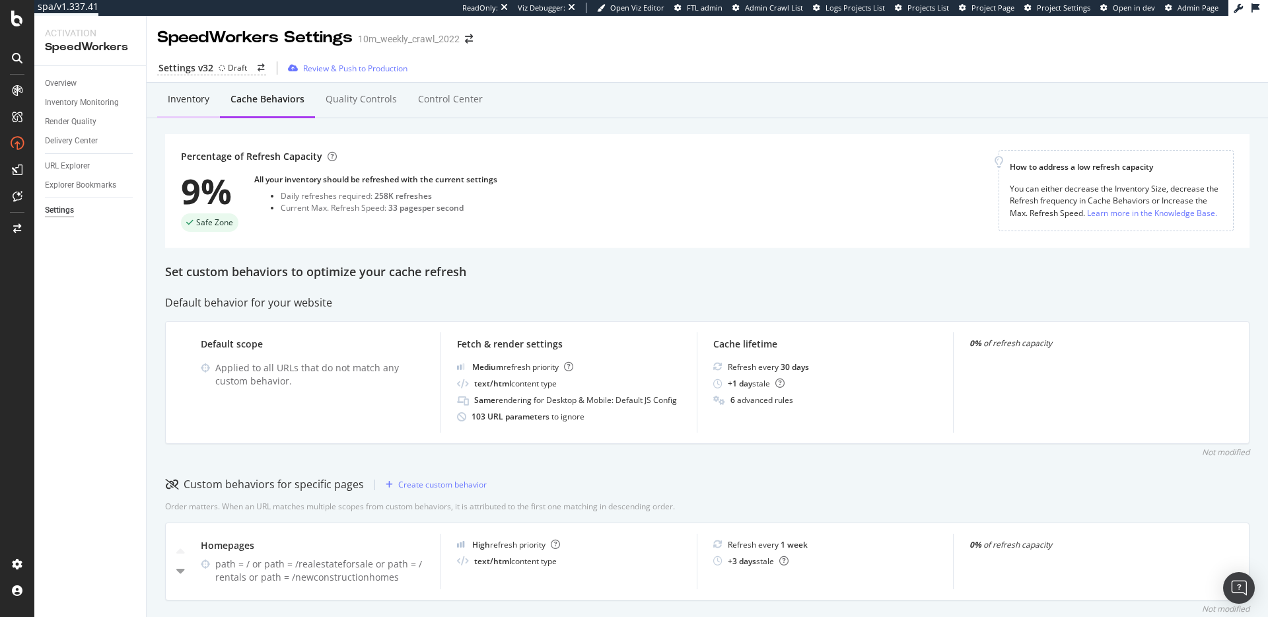
click at [191, 102] on div "Inventory" at bounding box center [189, 98] width 42 height 13
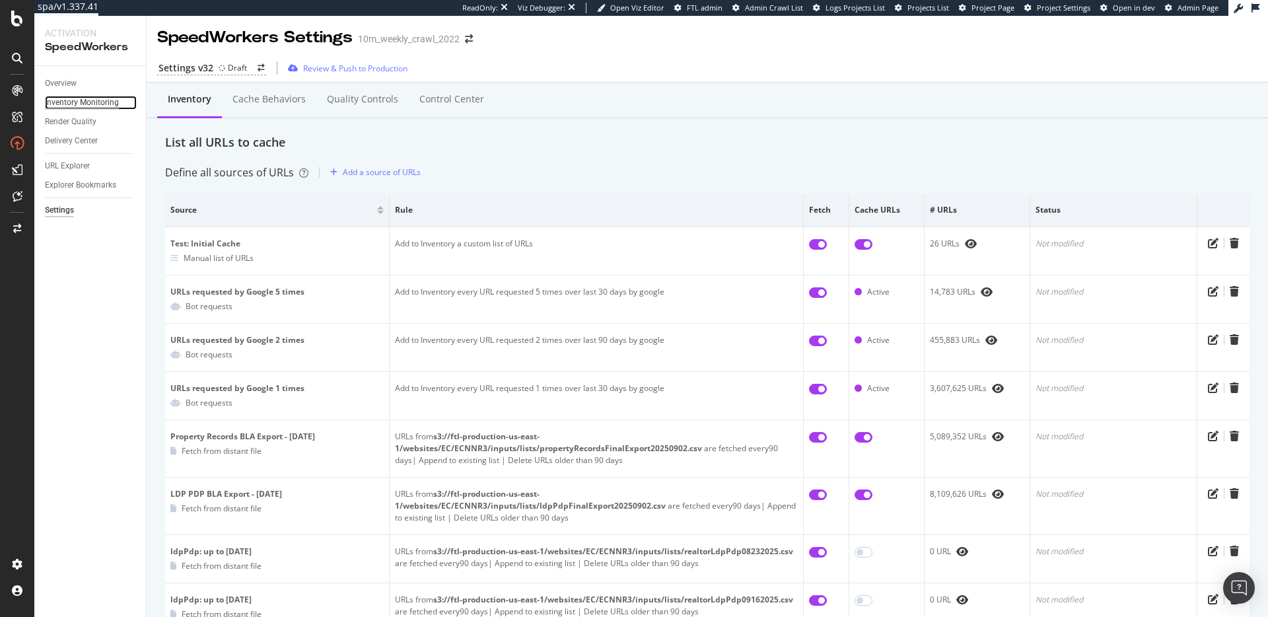
click at [80, 103] on div "Inventory Monitoring" at bounding box center [82, 103] width 74 height 14
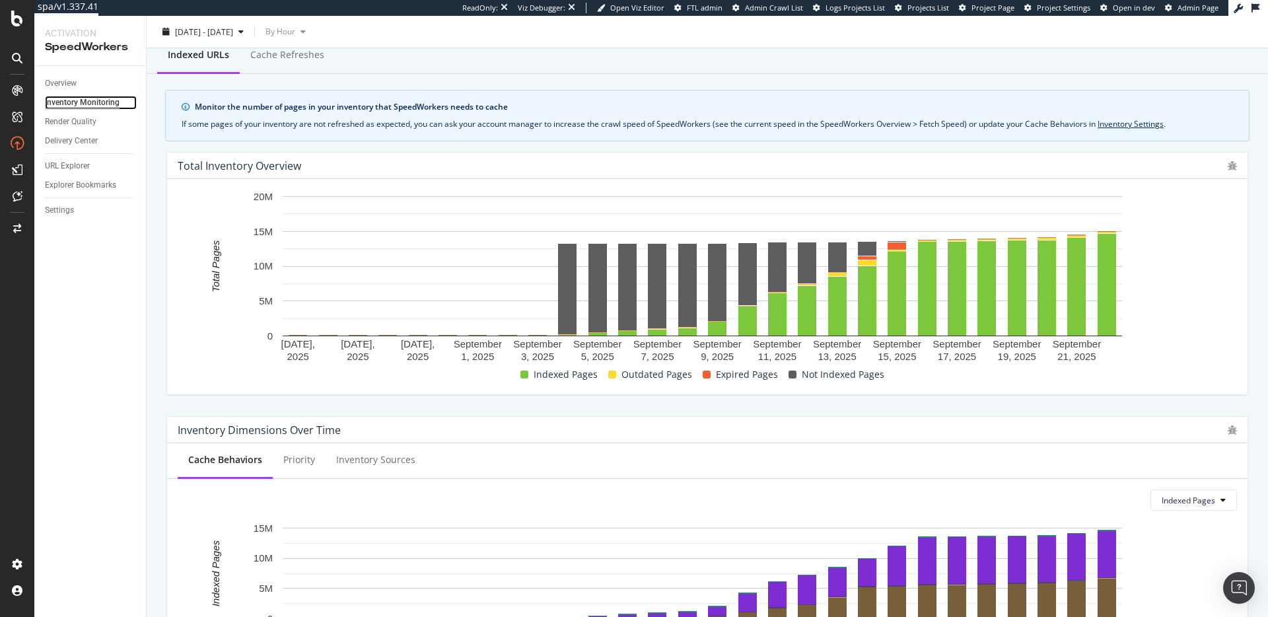
scroll to position [419, 0]
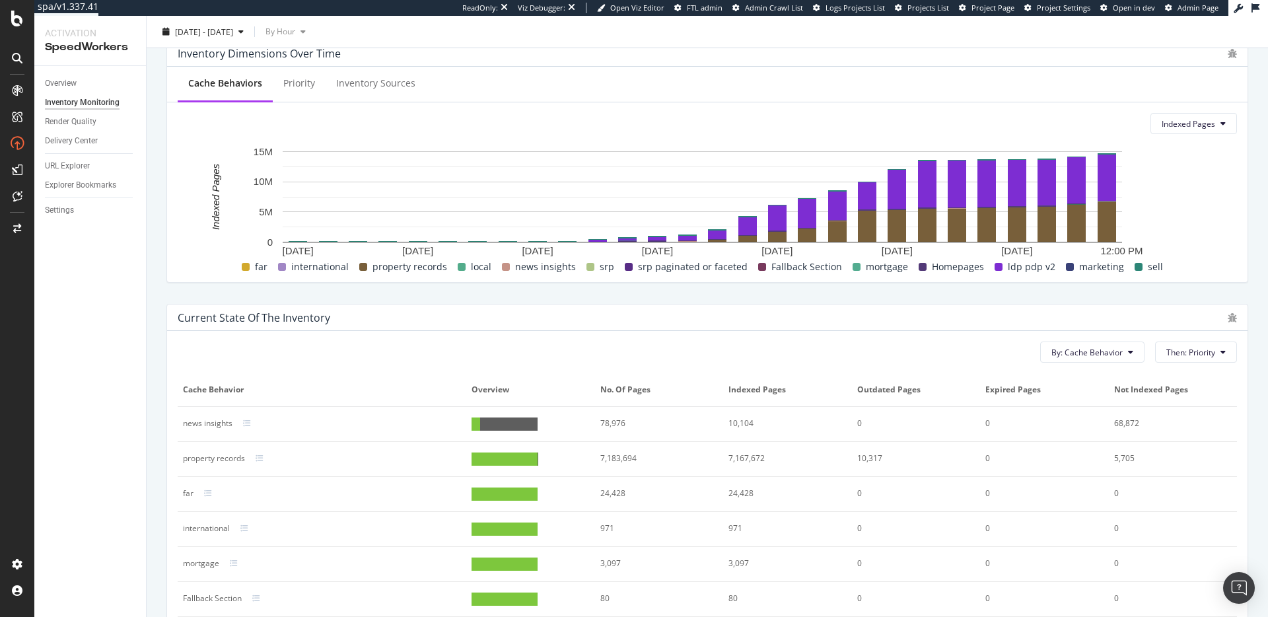
click at [1186, 239] on rect "A chart." at bounding box center [702, 202] width 1049 height 114
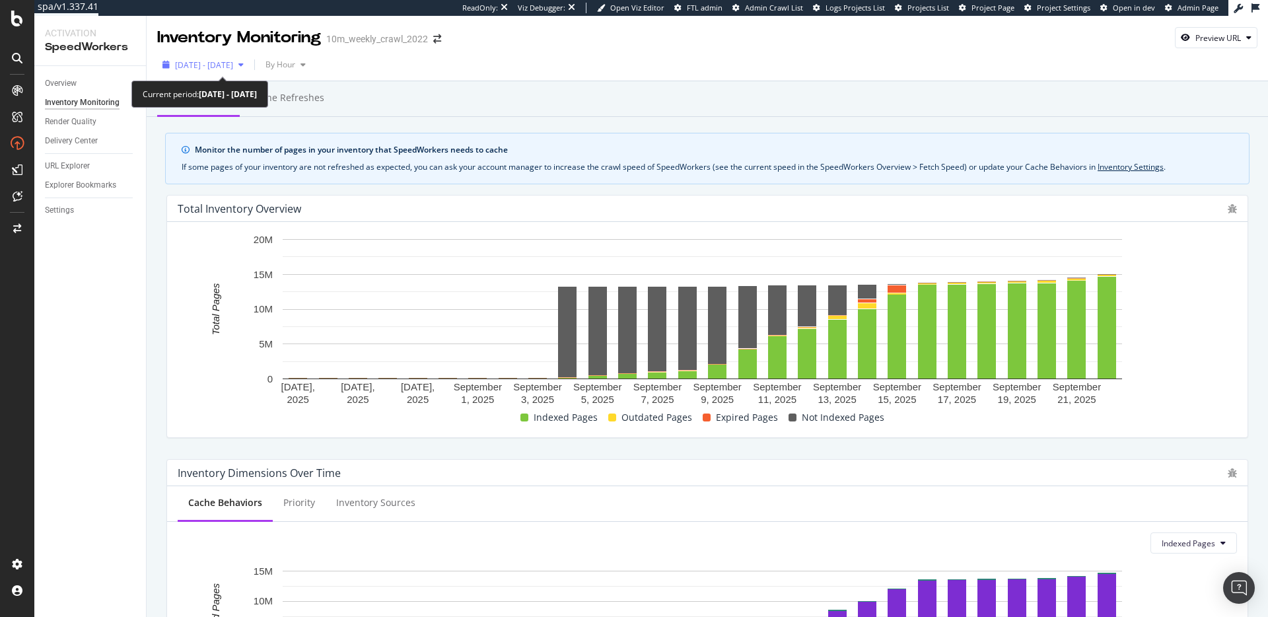
click at [249, 65] on div "button" at bounding box center [241, 65] width 16 height 8
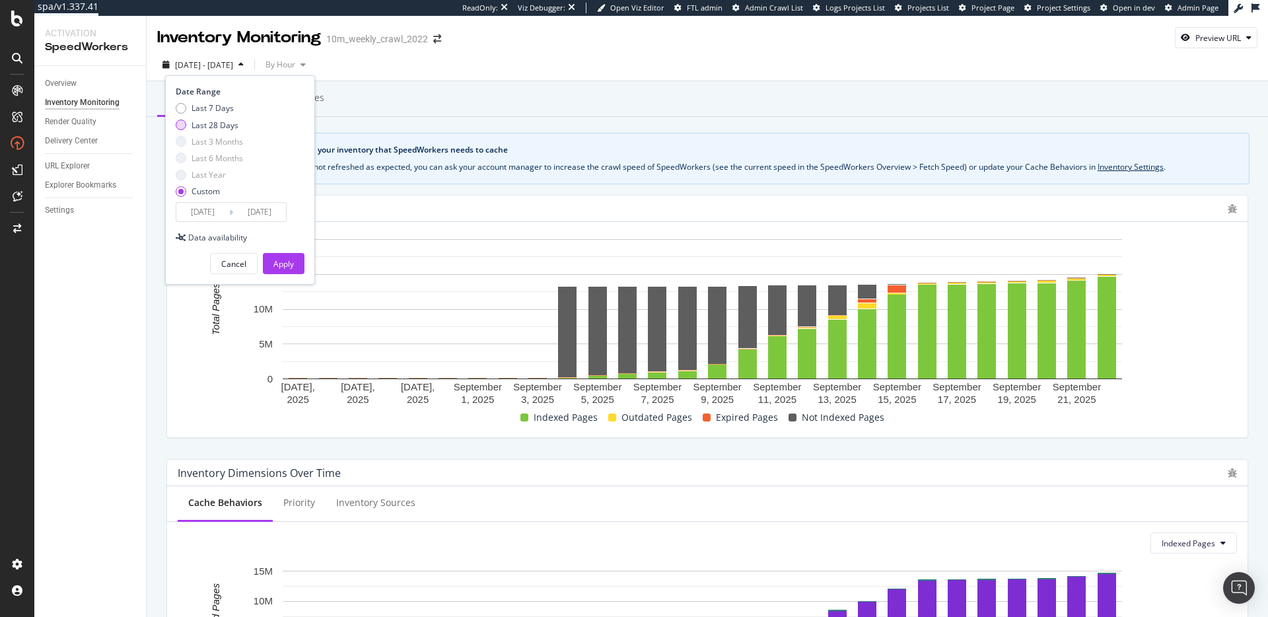
click at [228, 128] on div "Last 28 Days" at bounding box center [214, 125] width 47 height 11
type input "2025/08/28"
type input "2025/09/24"
click at [195, 110] on div "Last 7 Days" at bounding box center [212, 107] width 42 height 11
type input "2025/09/18"
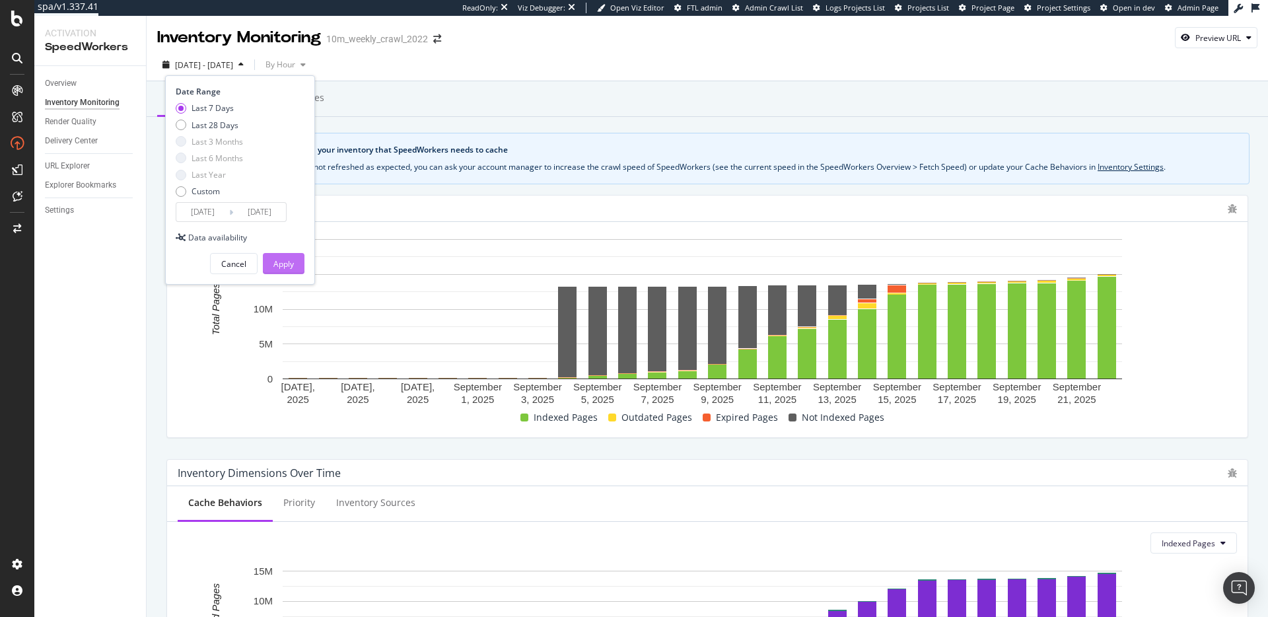
click at [278, 267] on div "Apply" at bounding box center [283, 263] width 20 height 11
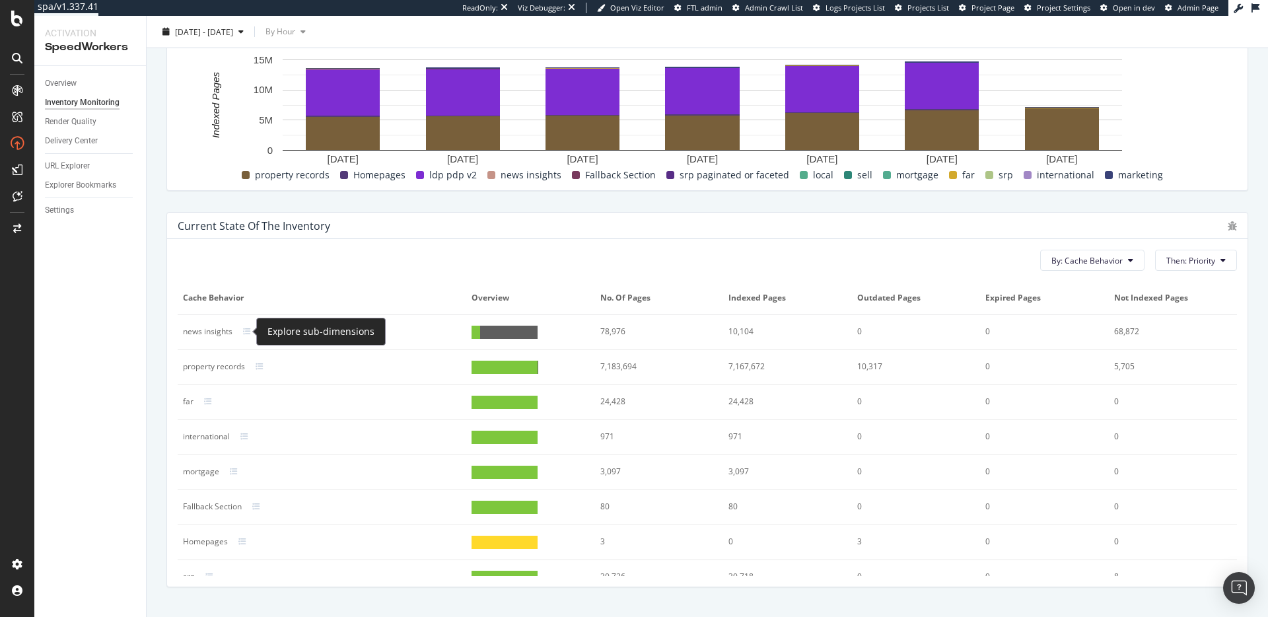
click at [251, 328] on div at bounding box center [255, 332] width 24 height 8
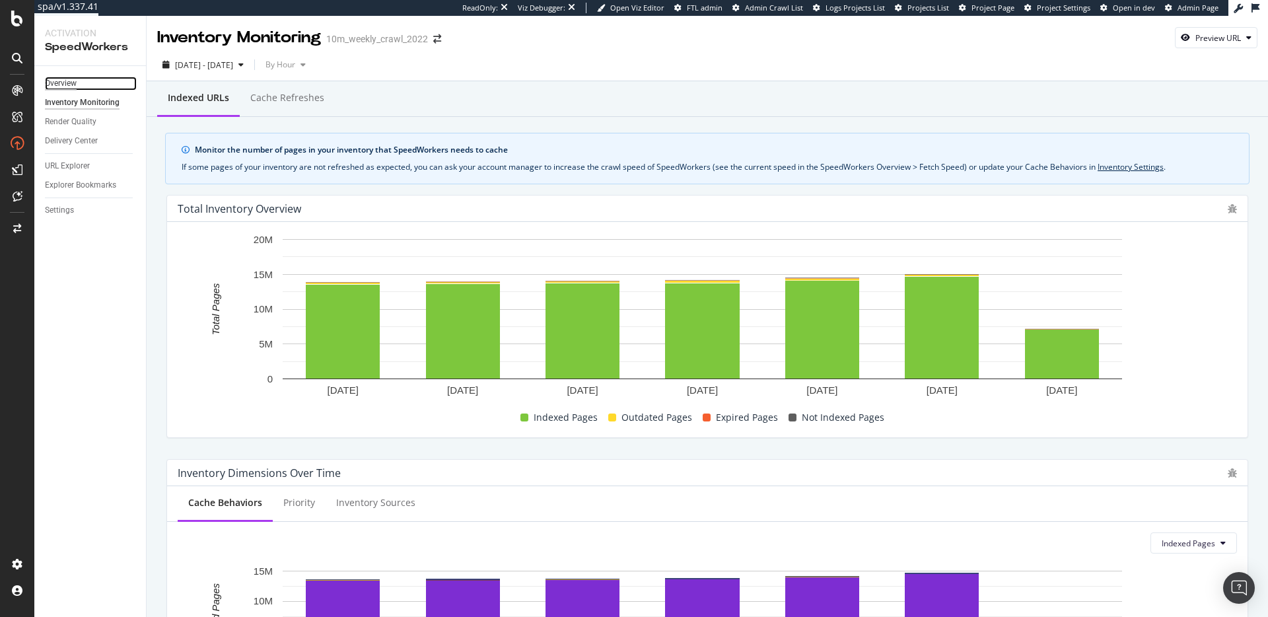
click at [70, 82] on div "Overview" at bounding box center [61, 84] width 32 height 14
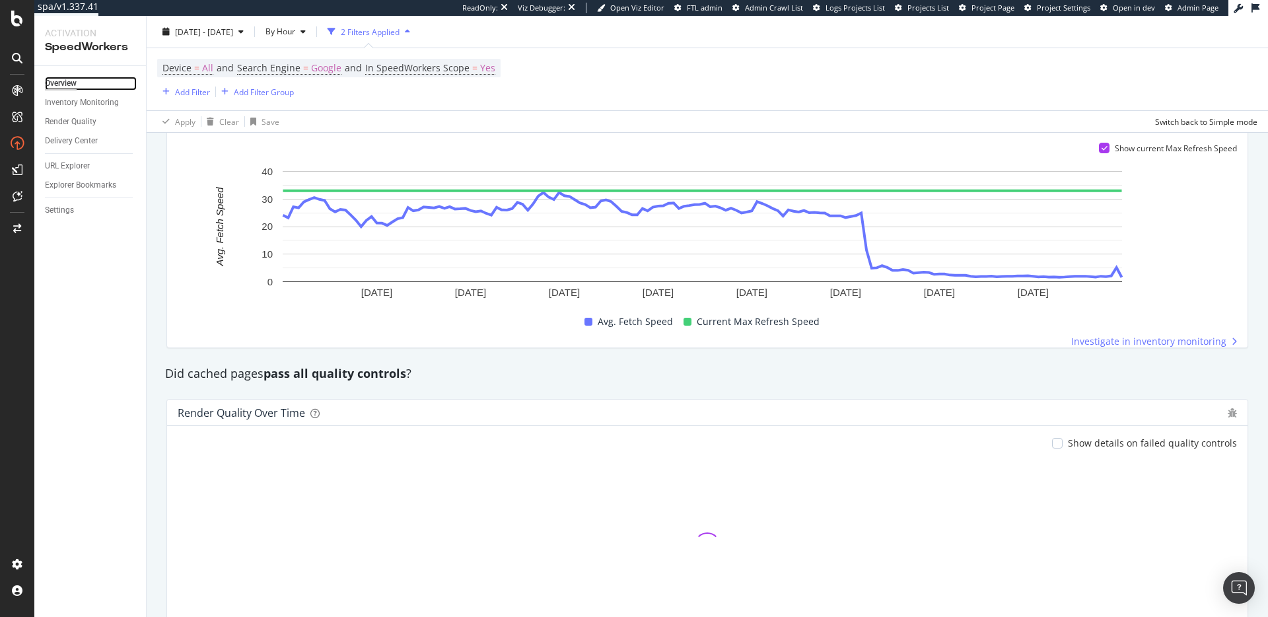
scroll to position [845, 0]
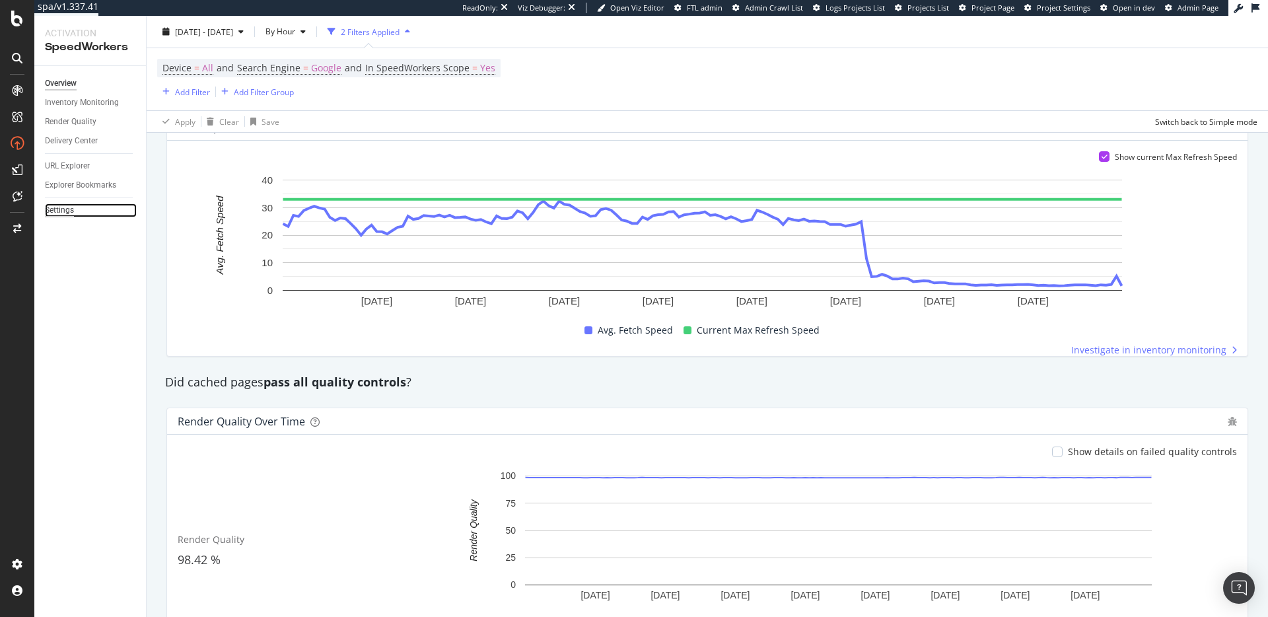
click at [57, 211] on div "Settings" at bounding box center [59, 210] width 29 height 14
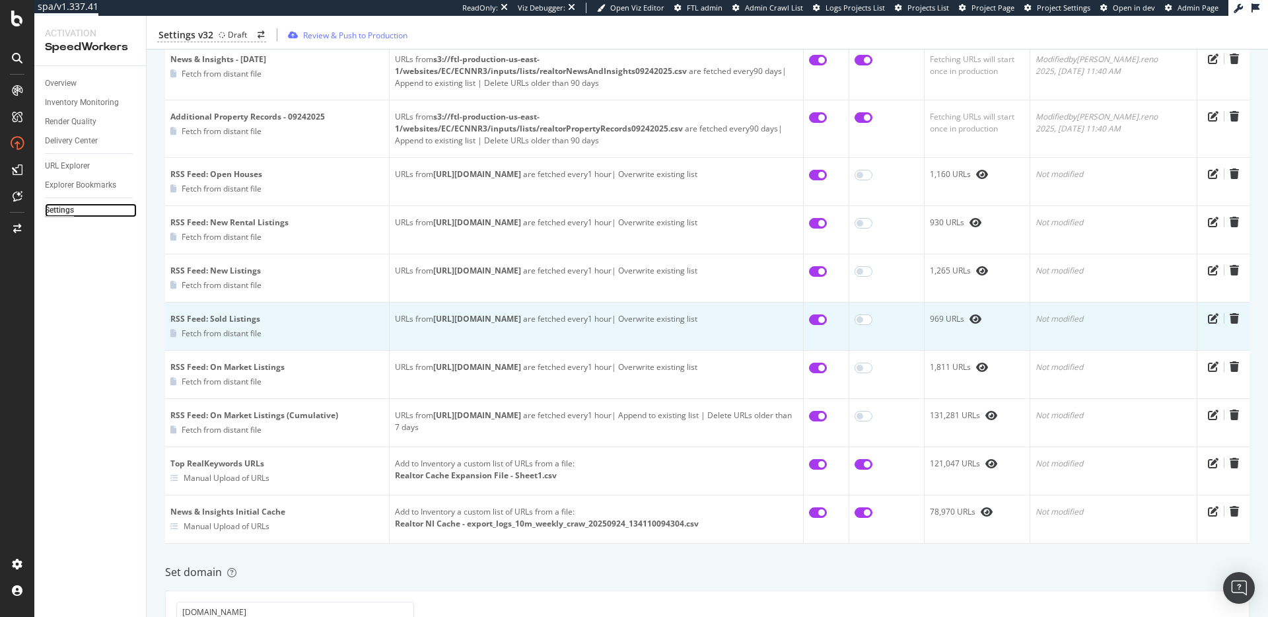
scroll to position [592, 0]
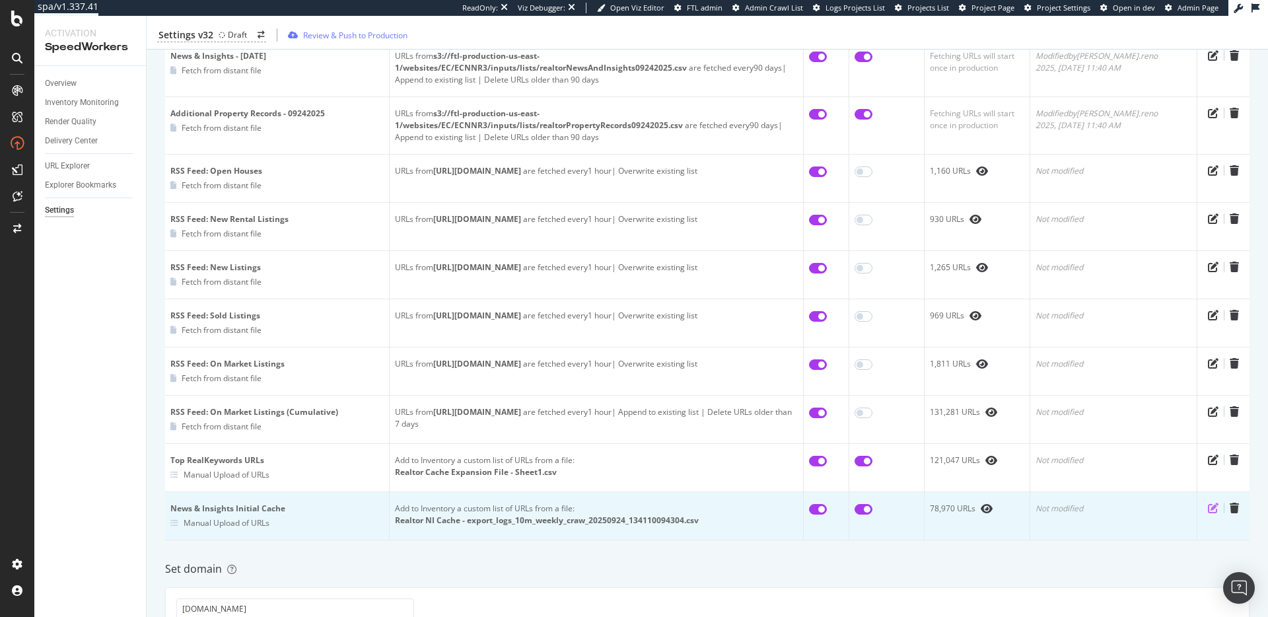
click at [1208, 503] on icon "pen-to-square" at bounding box center [1213, 508] width 11 height 11
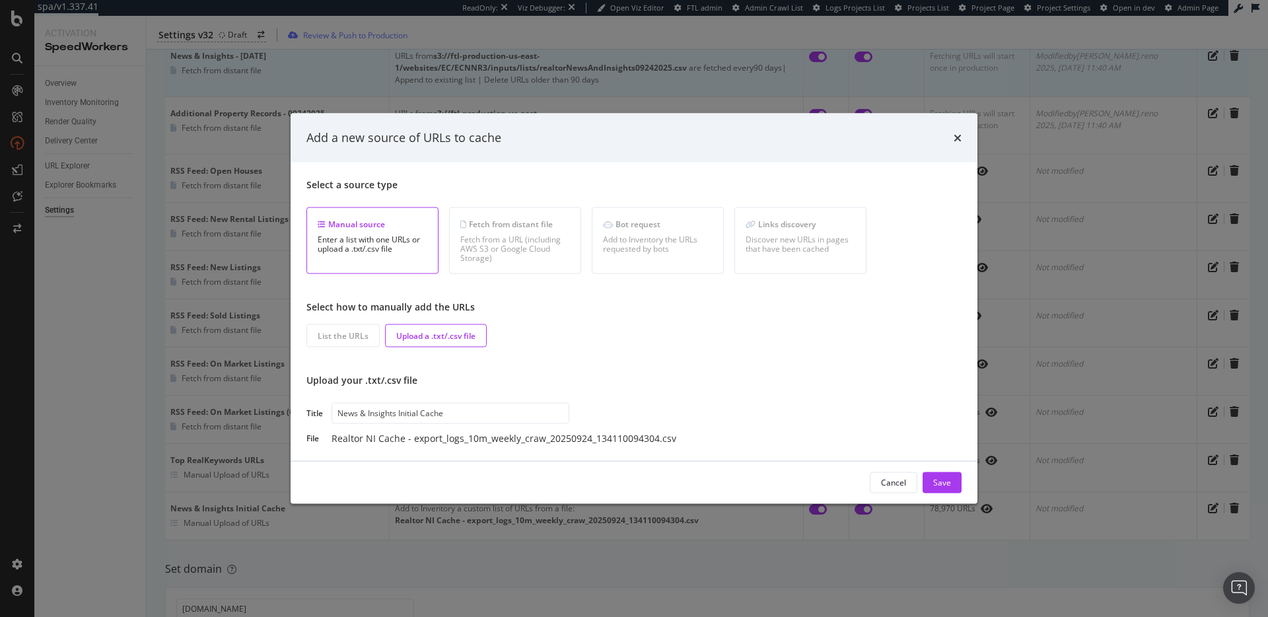
click at [958, 135] on icon "times" at bounding box center [958, 137] width 8 height 11
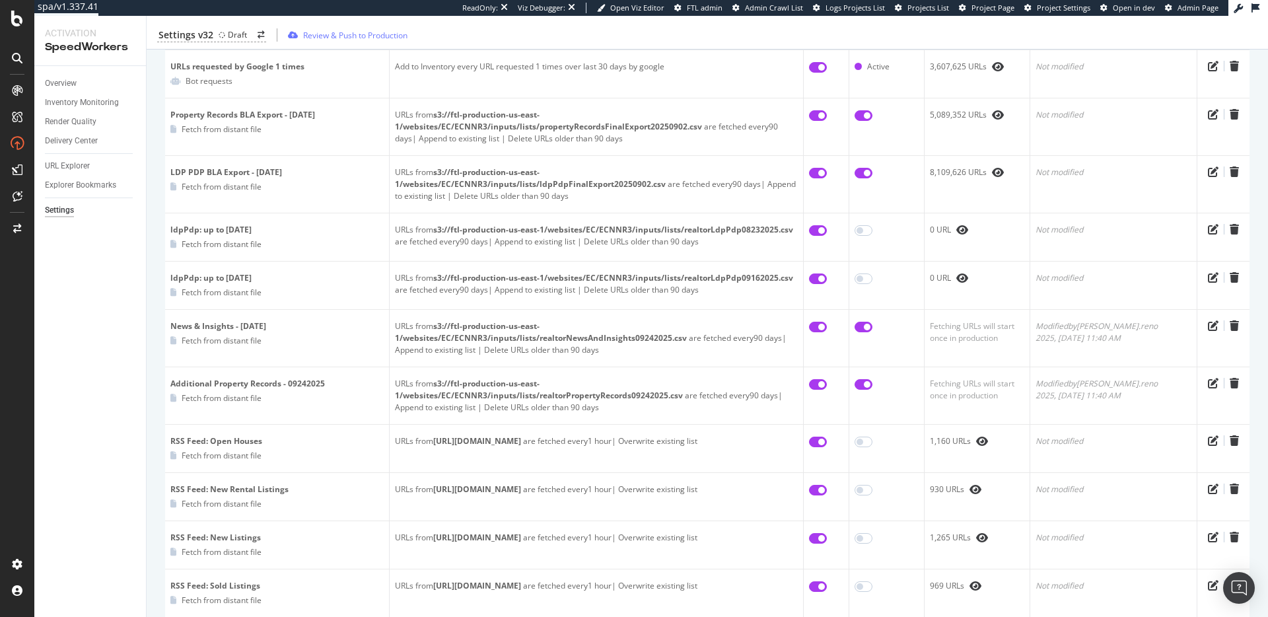
scroll to position [59, 0]
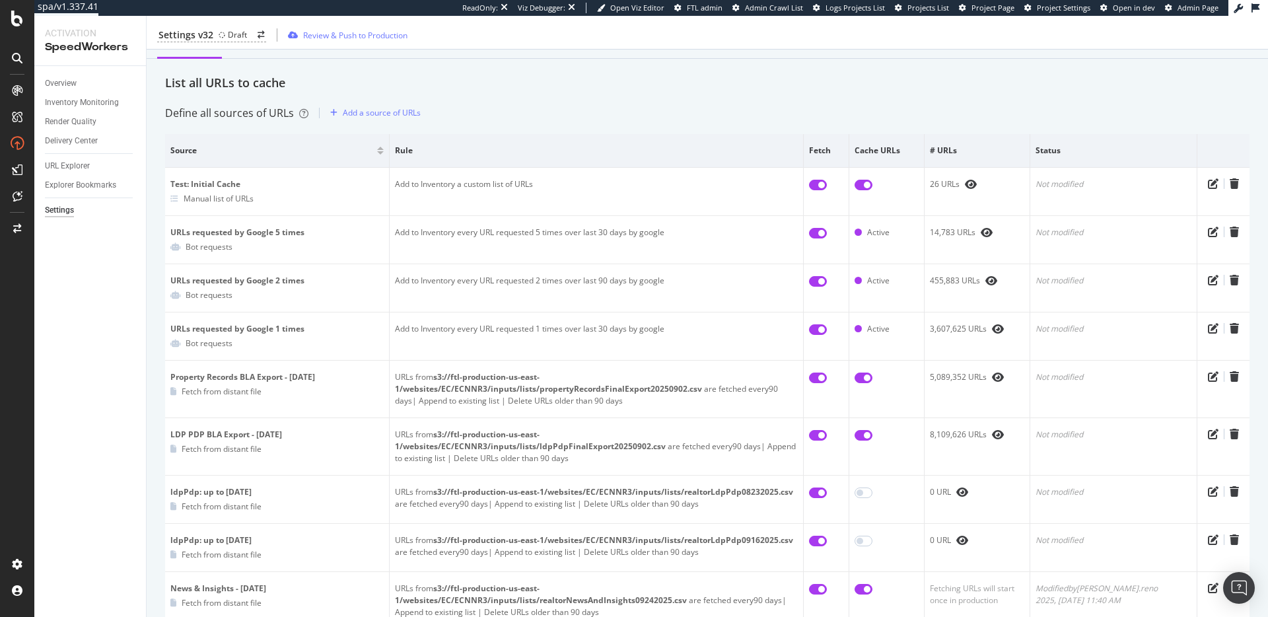
click at [525, 122] on div "Define all sources of URLs Add a source of URLs" at bounding box center [707, 112] width 1084 height 21
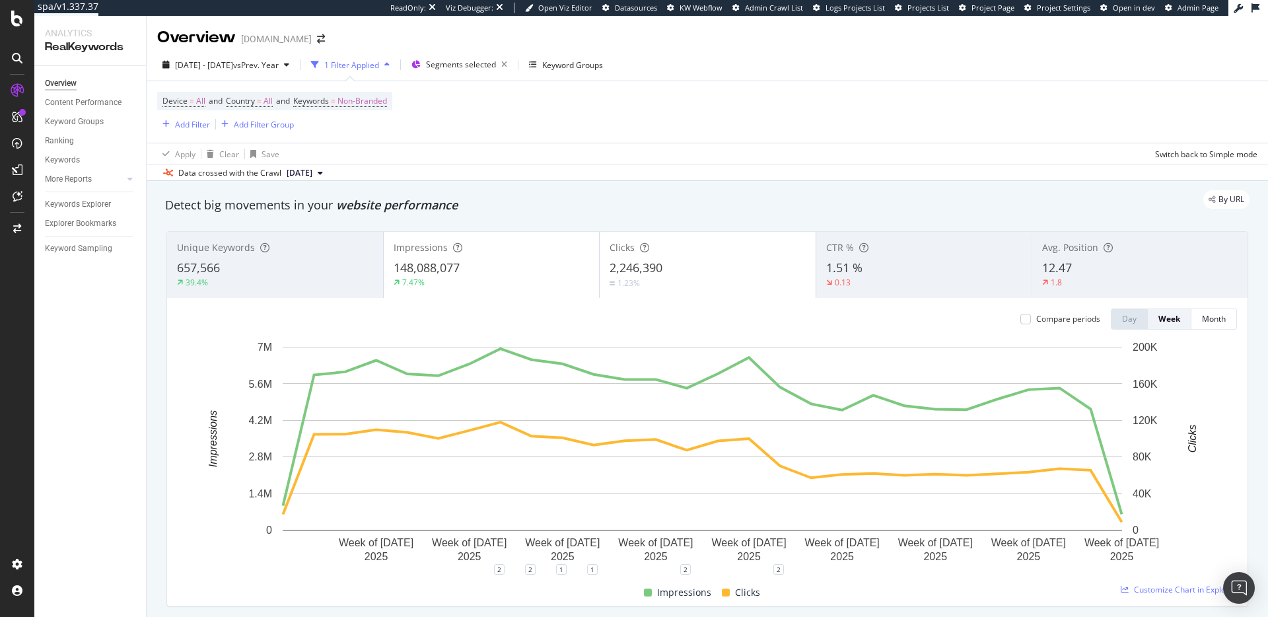
click at [671, 192] on div "By URL" at bounding box center [700, 199] width 1097 height 18
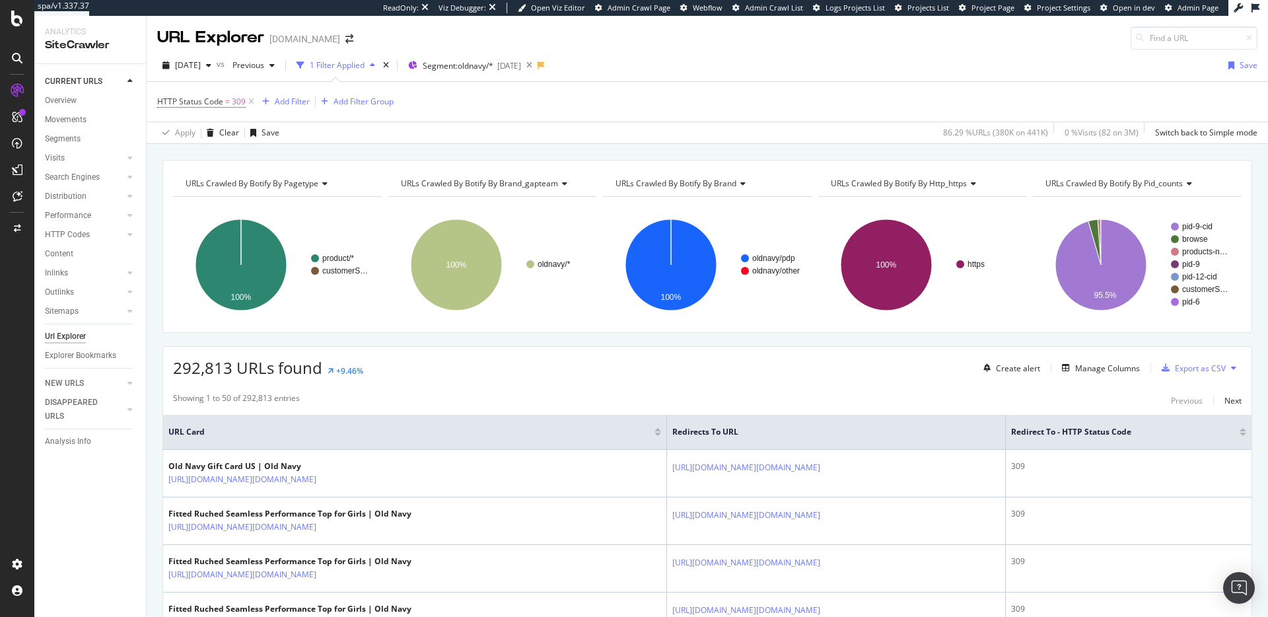
click at [520, 139] on div "Apply Clear Save 86.29 % URLs ( 380K on 441K ) 0 % Visits ( 82 on 3M ) Switch b…" at bounding box center [707, 133] width 1121 height 22
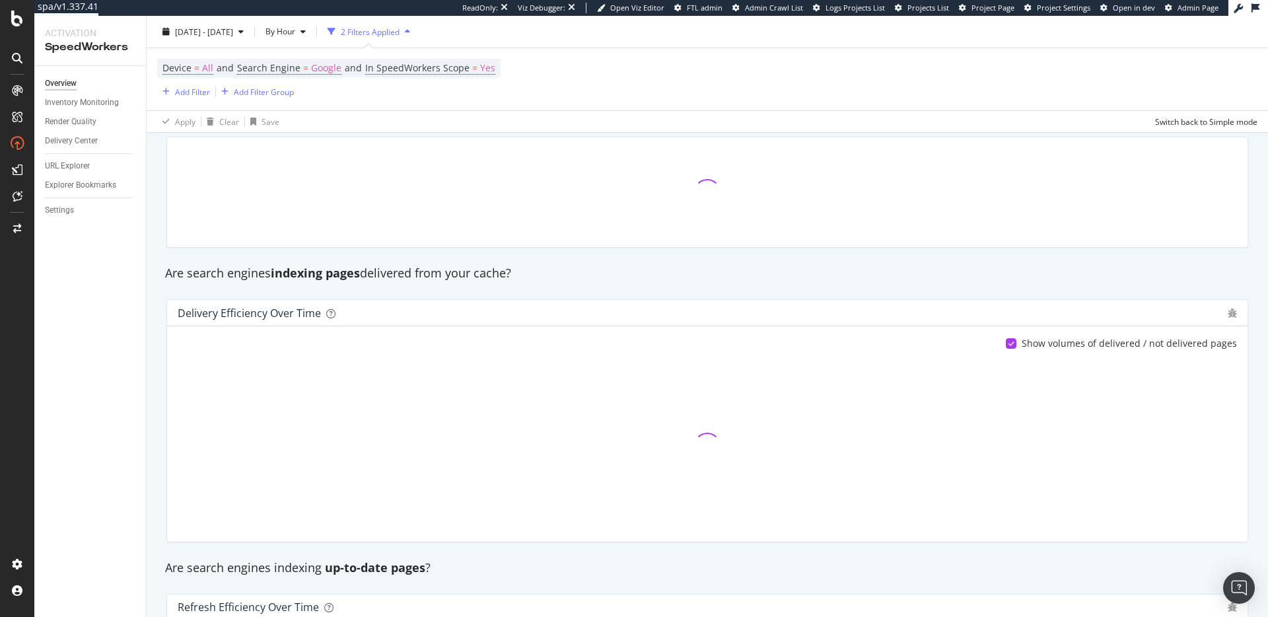
scroll to position [137, 0]
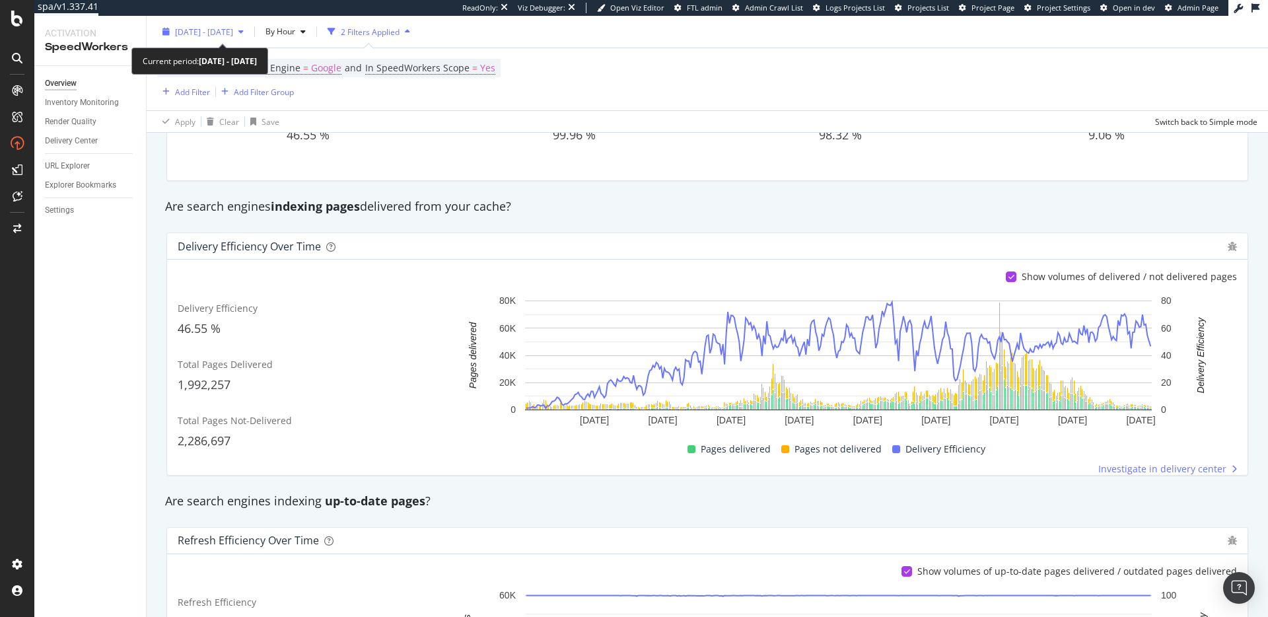
click at [233, 31] on span "[DATE] - [DATE]" at bounding box center [204, 31] width 58 height 11
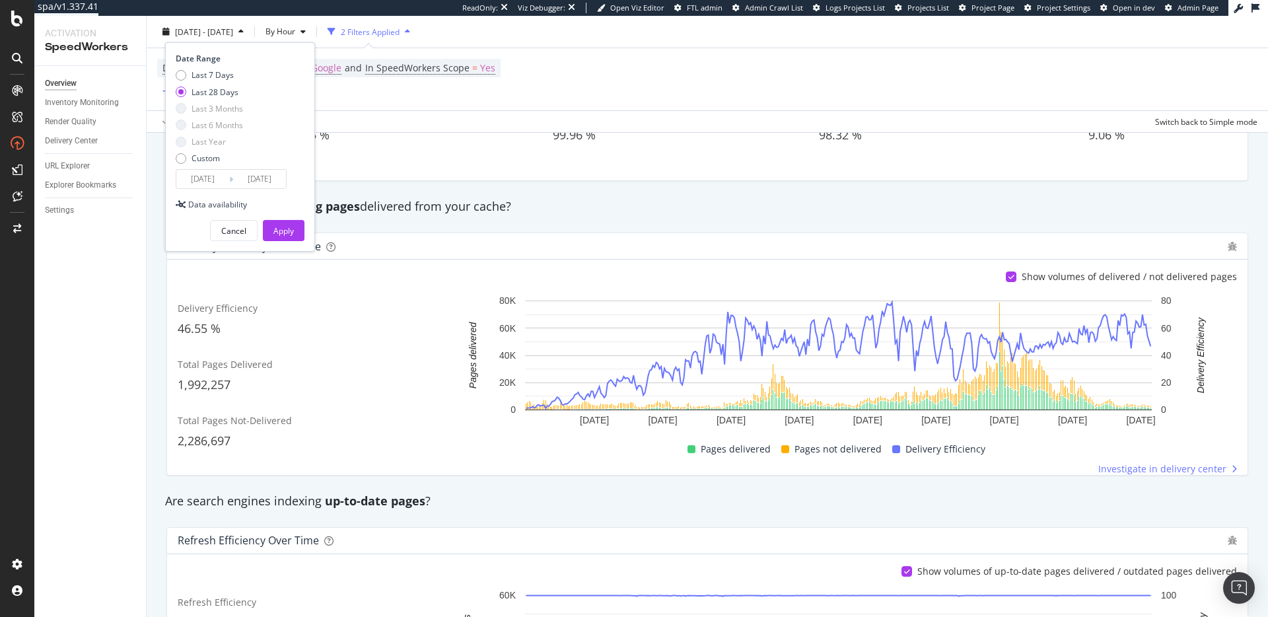
click at [215, 176] on input "[DATE]" at bounding box center [202, 179] width 53 height 18
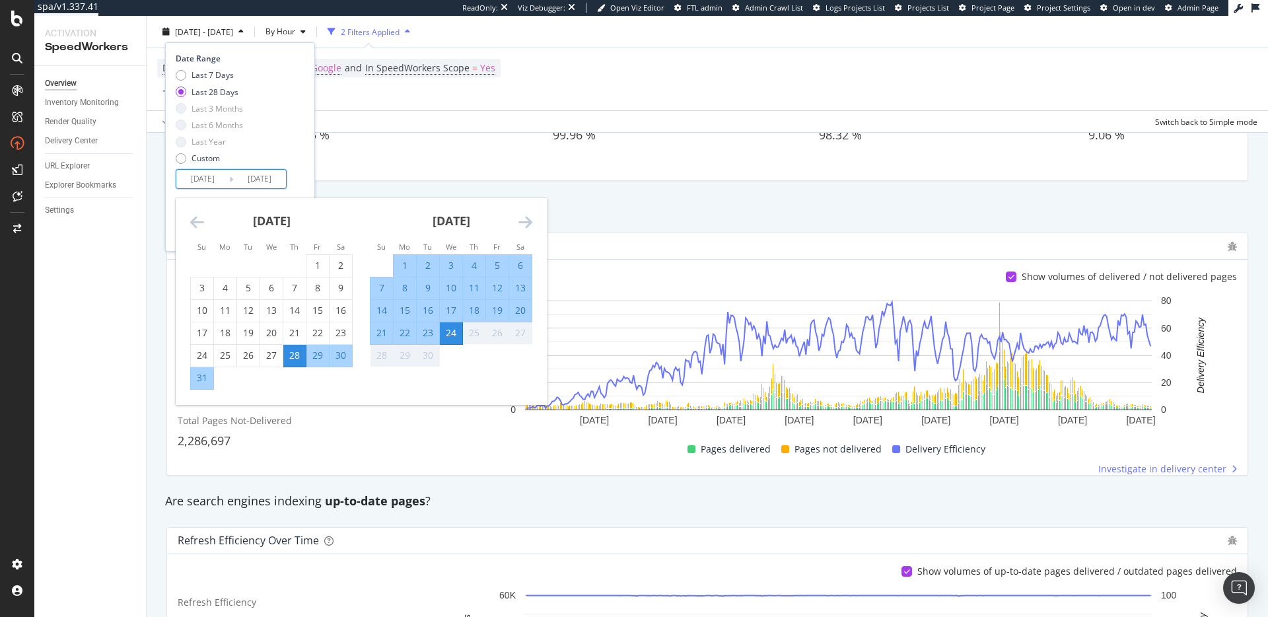
click at [449, 337] on div "24" at bounding box center [451, 332] width 22 height 13
type input "2025/09/24"
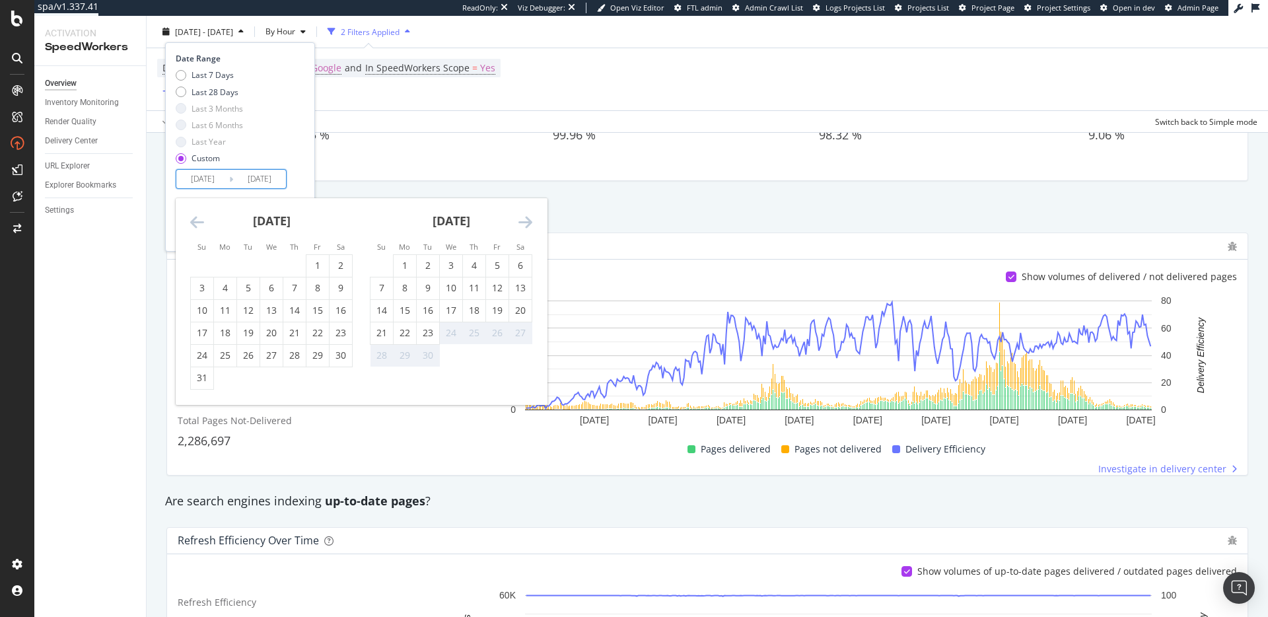
click at [302, 160] on div "Date Range Last 7 Days Last 28 Days Last 3 Months Last 6 Months Last Year Custo…" at bounding box center [240, 121] width 129 height 136
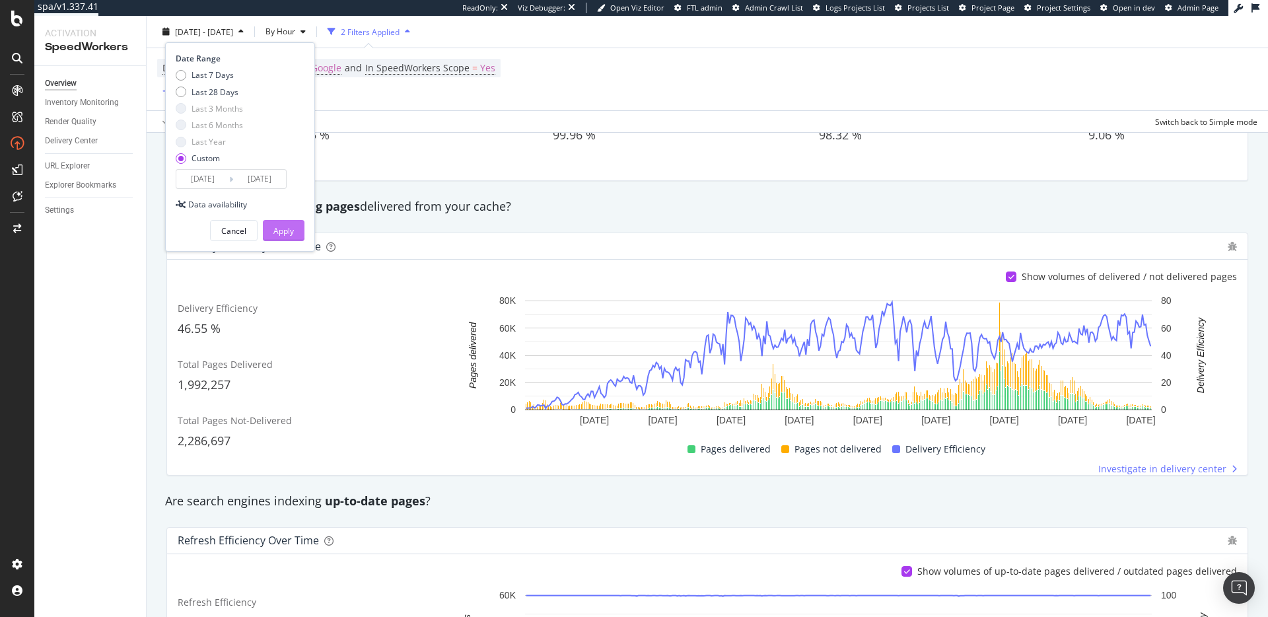
click at [285, 225] on div "Apply" at bounding box center [283, 230] width 20 height 11
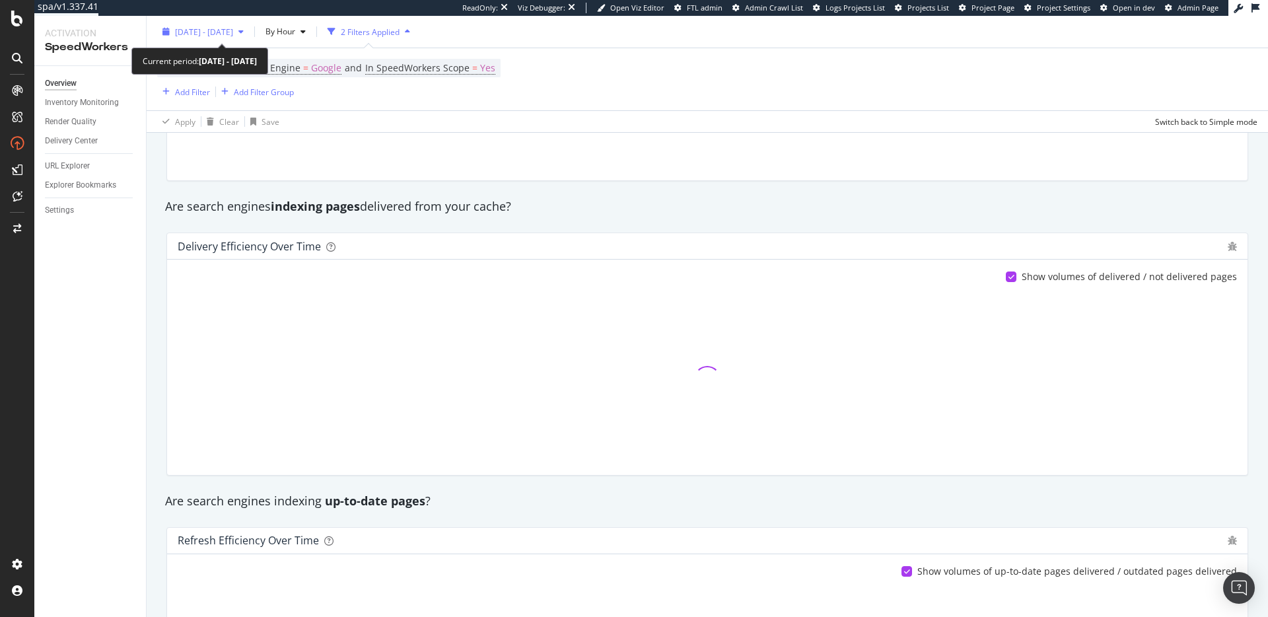
click at [229, 22] on div "2025 Sep. 24th - Sep. 24th" at bounding box center [203, 32] width 92 height 20
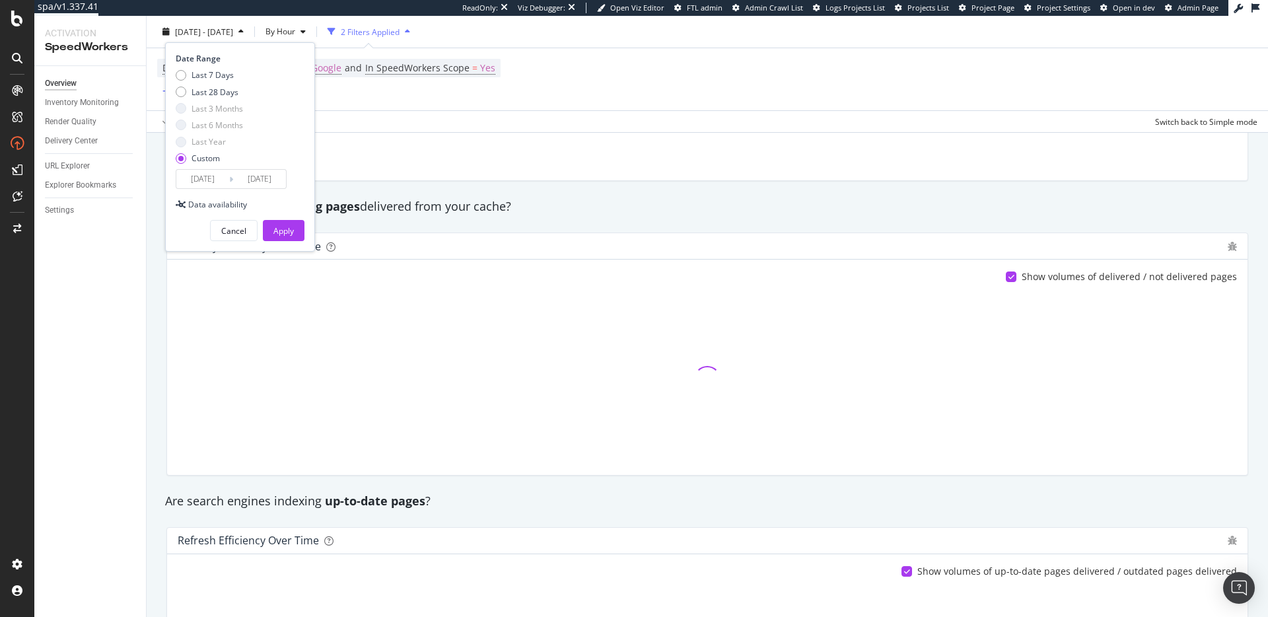
click at [211, 178] on input "2025/09/24" at bounding box center [202, 179] width 53 height 18
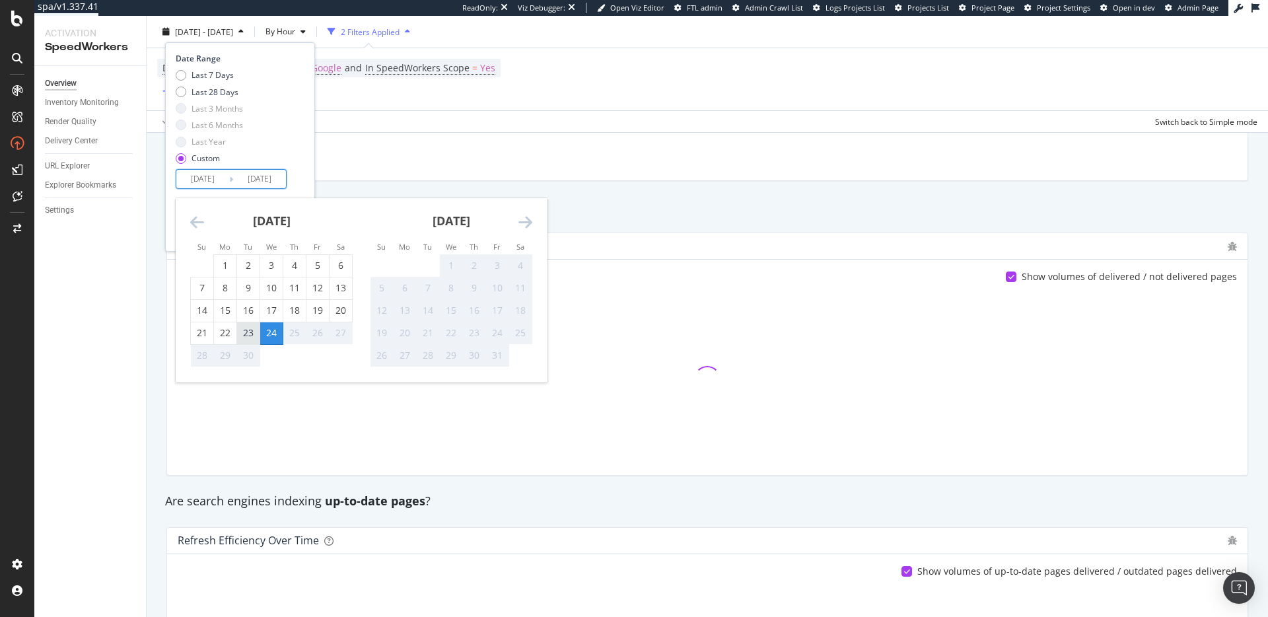
click at [254, 333] on div "23" at bounding box center [248, 332] width 22 height 13
type input "2025/09/23"
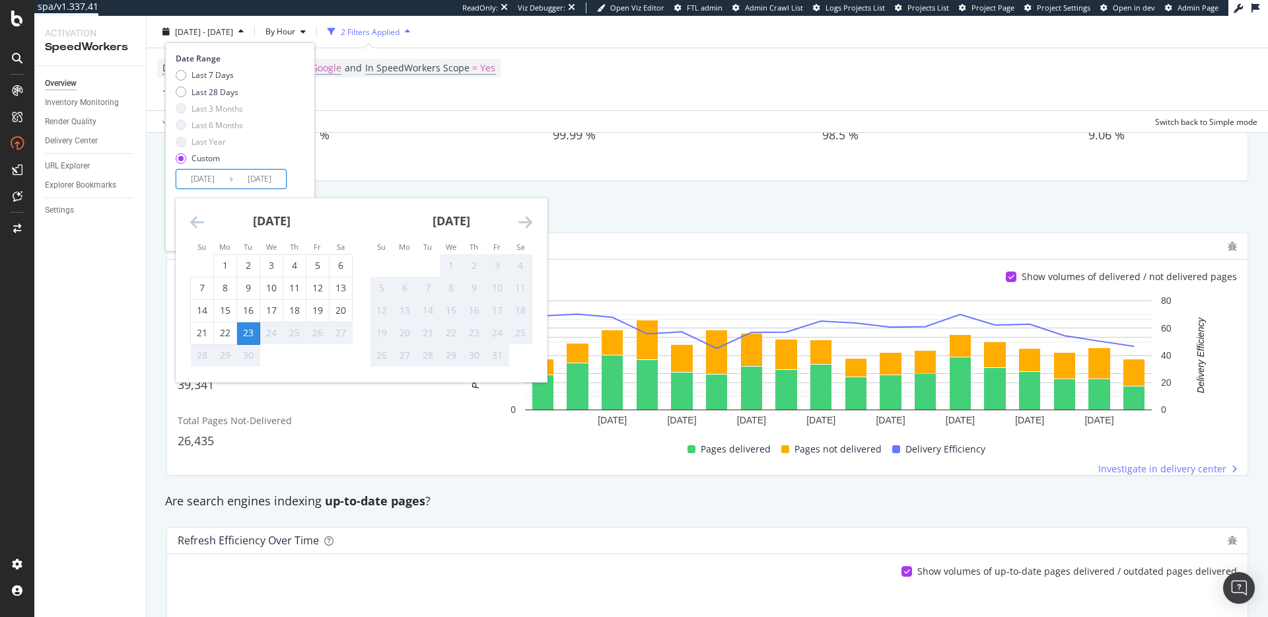
click at [300, 188] on div "Date Range Last 7 Days Last 28 Days Last 3 Months Last 6 Months Last Year Custo…" at bounding box center [238, 121] width 125 height 136
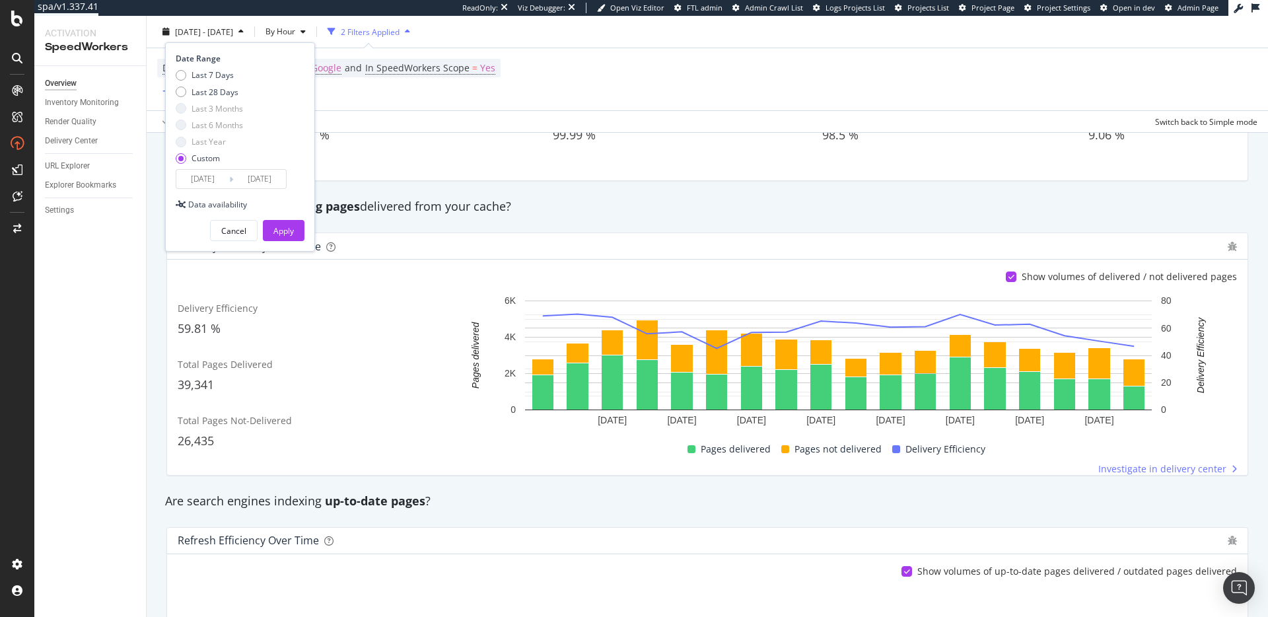
click at [283, 230] on div "Apply" at bounding box center [283, 230] width 20 height 11
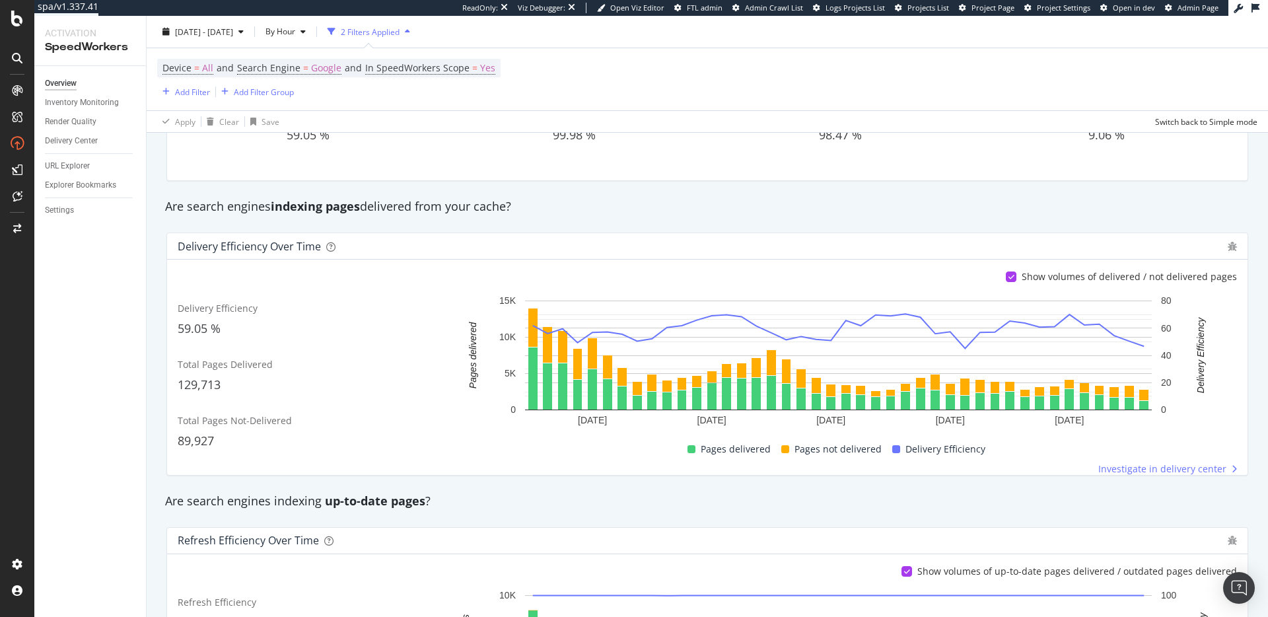
click at [765, 217] on div "Are search engines indexing pages delivered from your cache?" at bounding box center [706, 206] width 1097 height 30
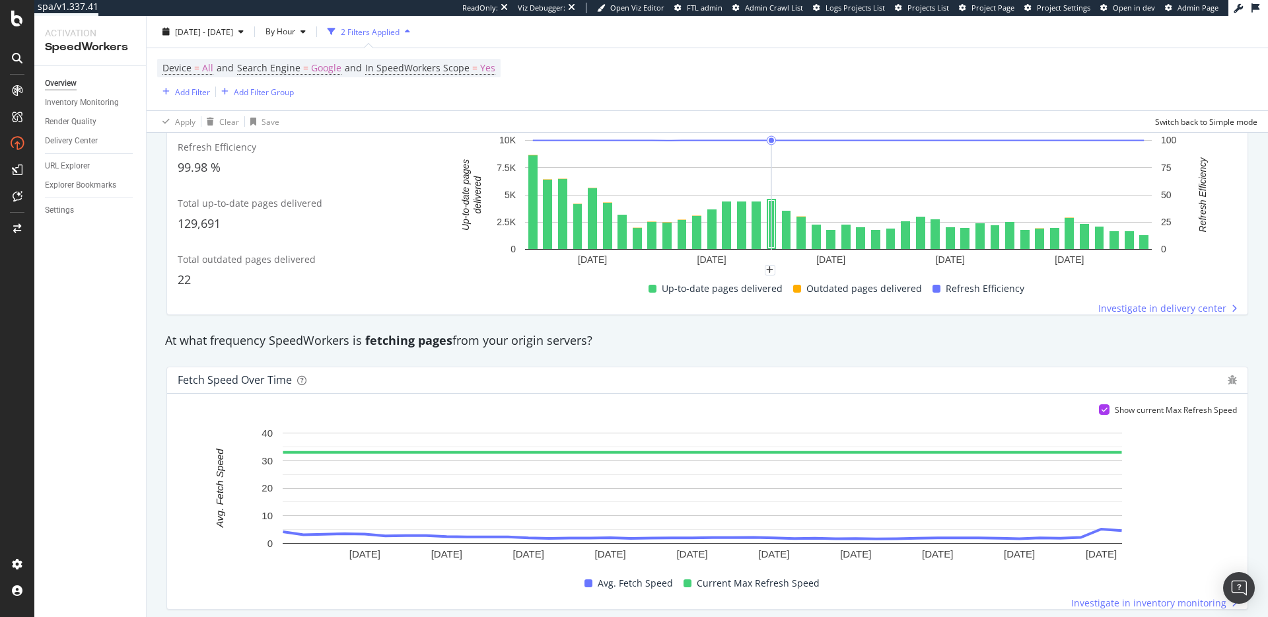
scroll to position [594, 0]
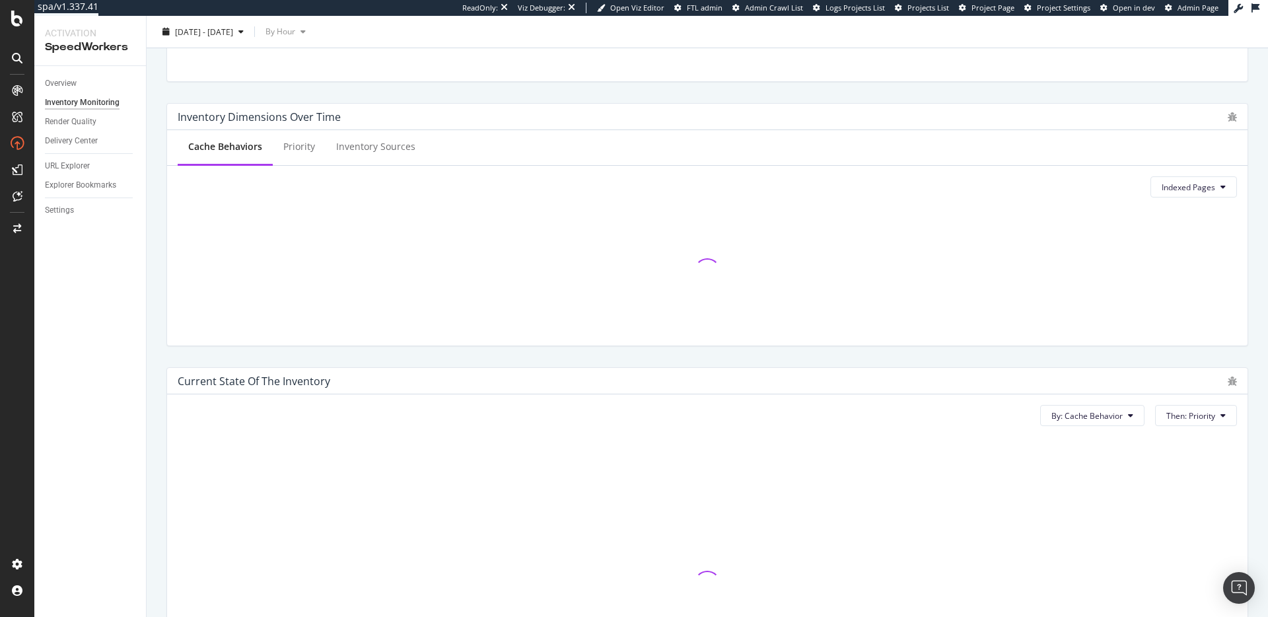
scroll to position [538, 0]
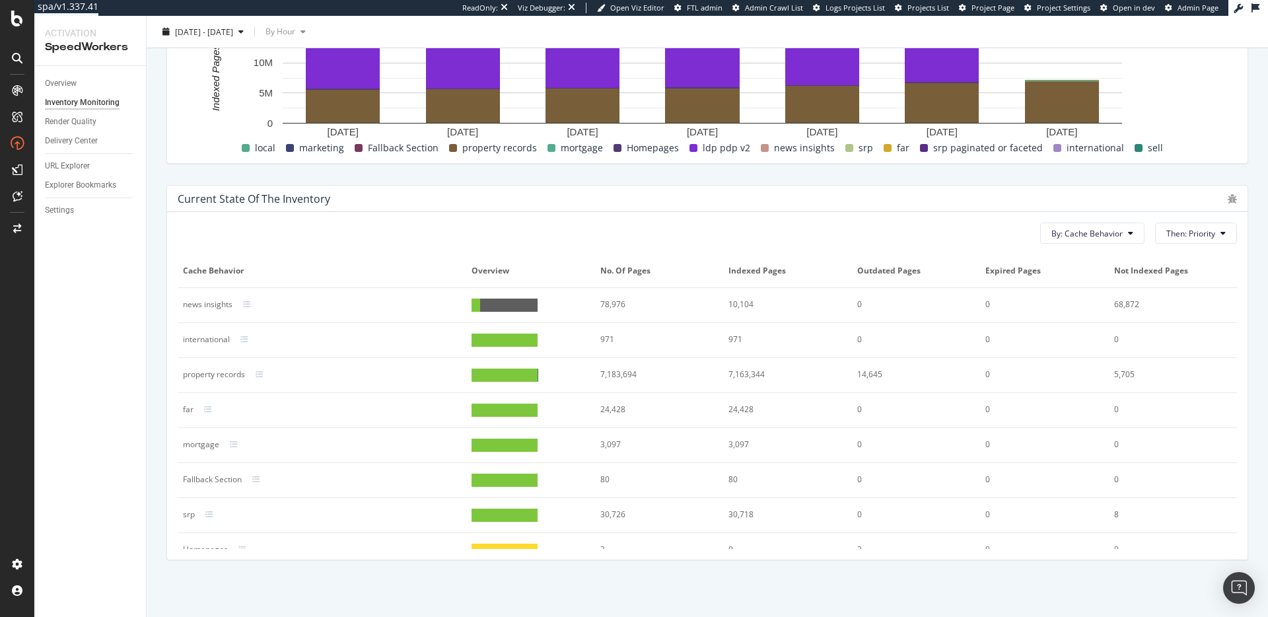
click at [668, 178] on div "Current state of the inventory By: Cache Behavior Then: Priority Cache Behavior…" at bounding box center [706, 372] width 1097 height 396
click at [772, 180] on div "Current state of the inventory By: Cache Behavior Then: Priority Cache Behavior…" at bounding box center [706, 372] width 1097 height 396
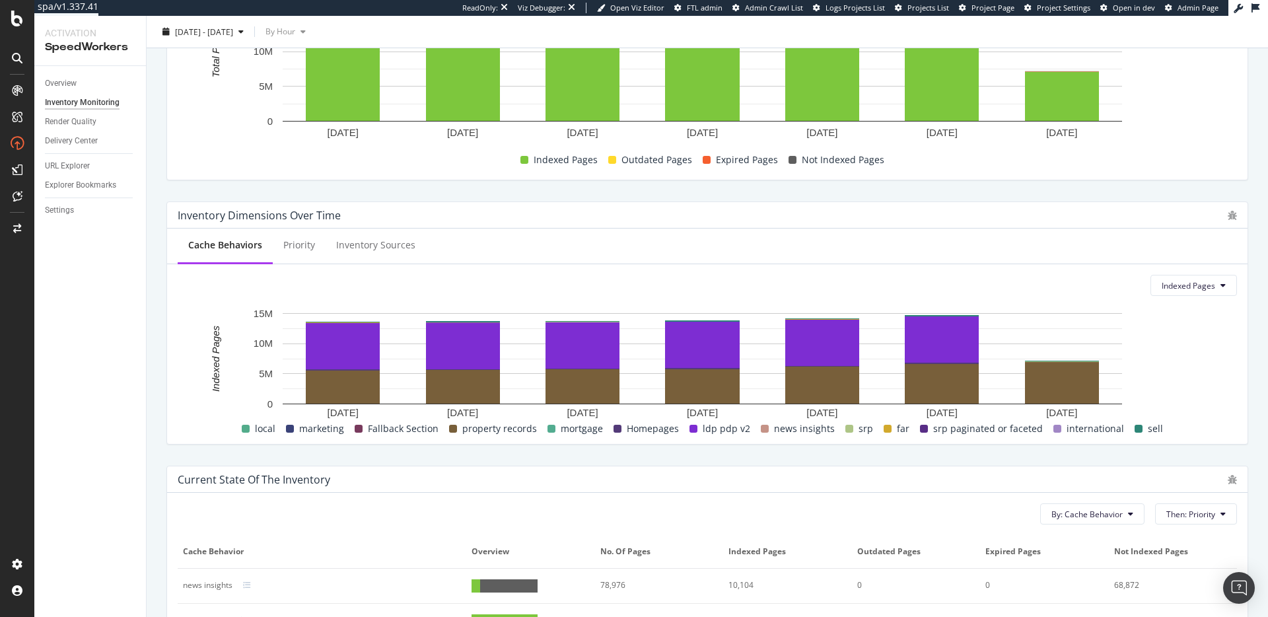
scroll to position [0, 0]
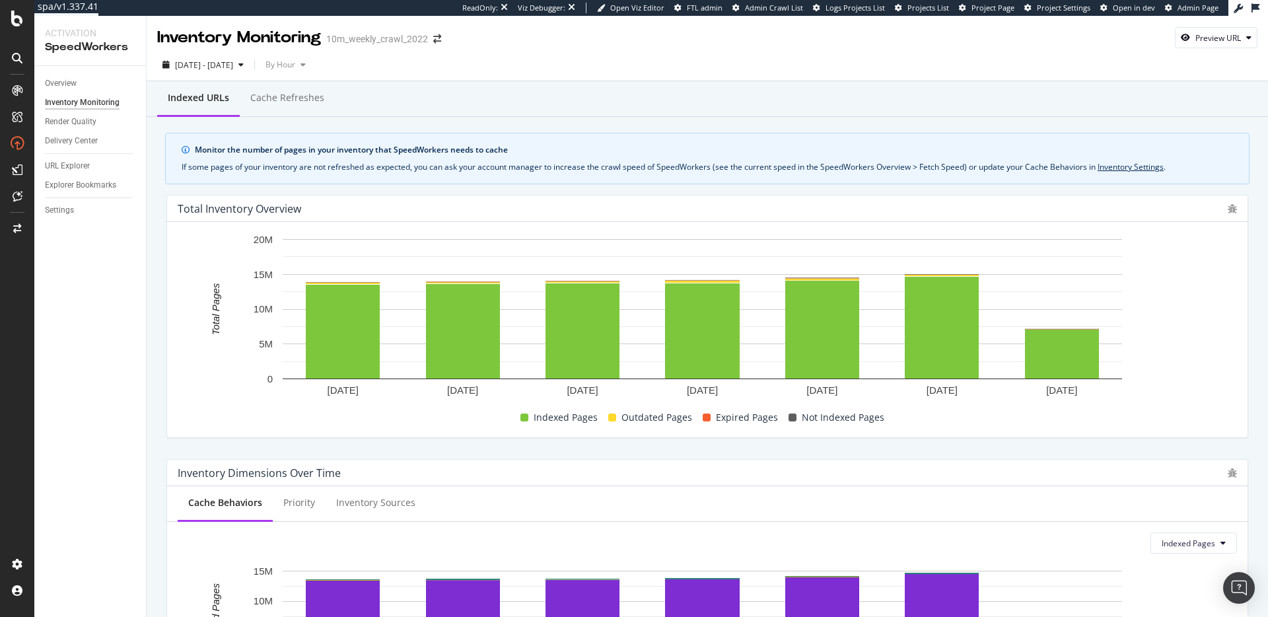
click at [670, 195] on div "Total Inventory Overview" at bounding box center [707, 208] width 1080 height 26
click at [695, 170] on div "If some pages of your inventory are not refreshed as expected, you can ask your…" at bounding box center [707, 167] width 1051 height 12
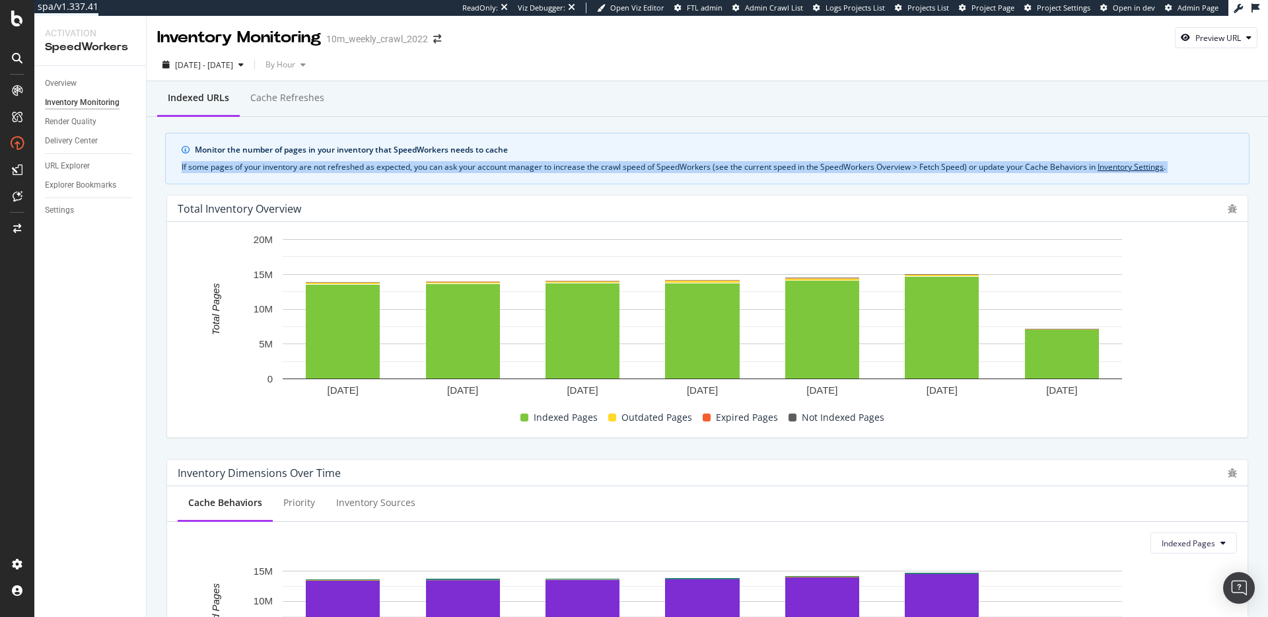
click at [695, 170] on div "If some pages of your inventory are not refreshed as expected, you can ask your…" at bounding box center [707, 167] width 1051 height 12
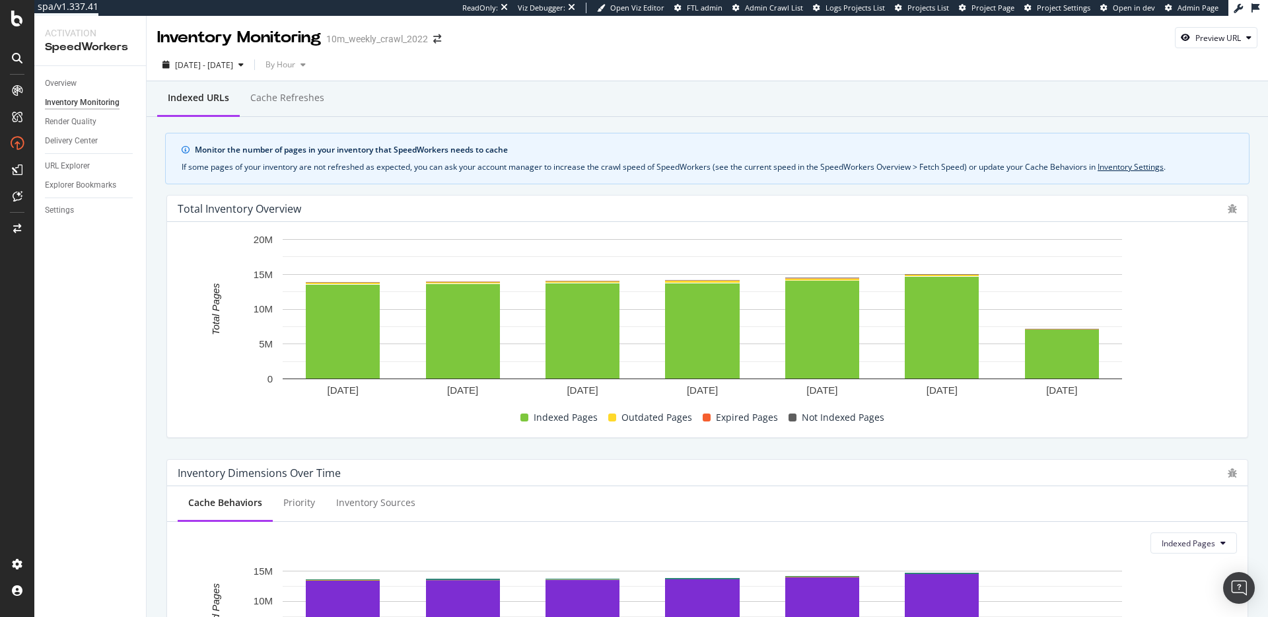
click at [729, 168] on div "If some pages of your inventory are not refreshed as expected, you can ask your…" at bounding box center [707, 167] width 1051 height 12
click at [705, 169] on div "If some pages of your inventory are not refreshed as expected, you can ask your…" at bounding box center [707, 167] width 1051 height 12
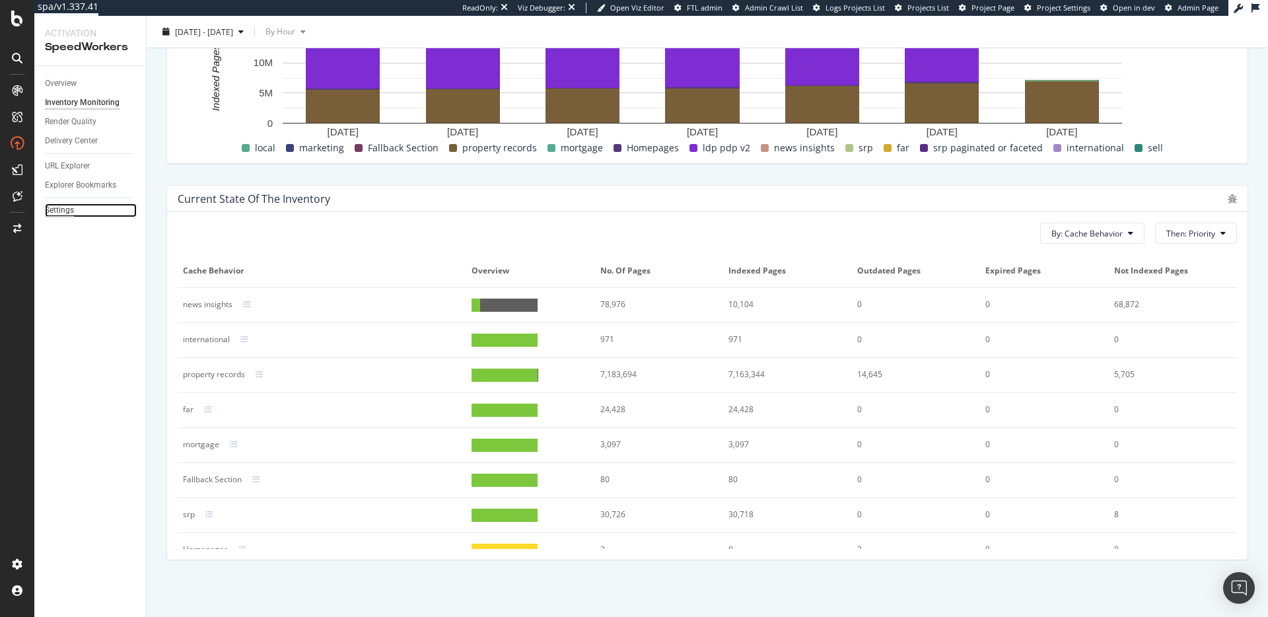
click at [59, 204] on div "Settings" at bounding box center [59, 210] width 29 height 14
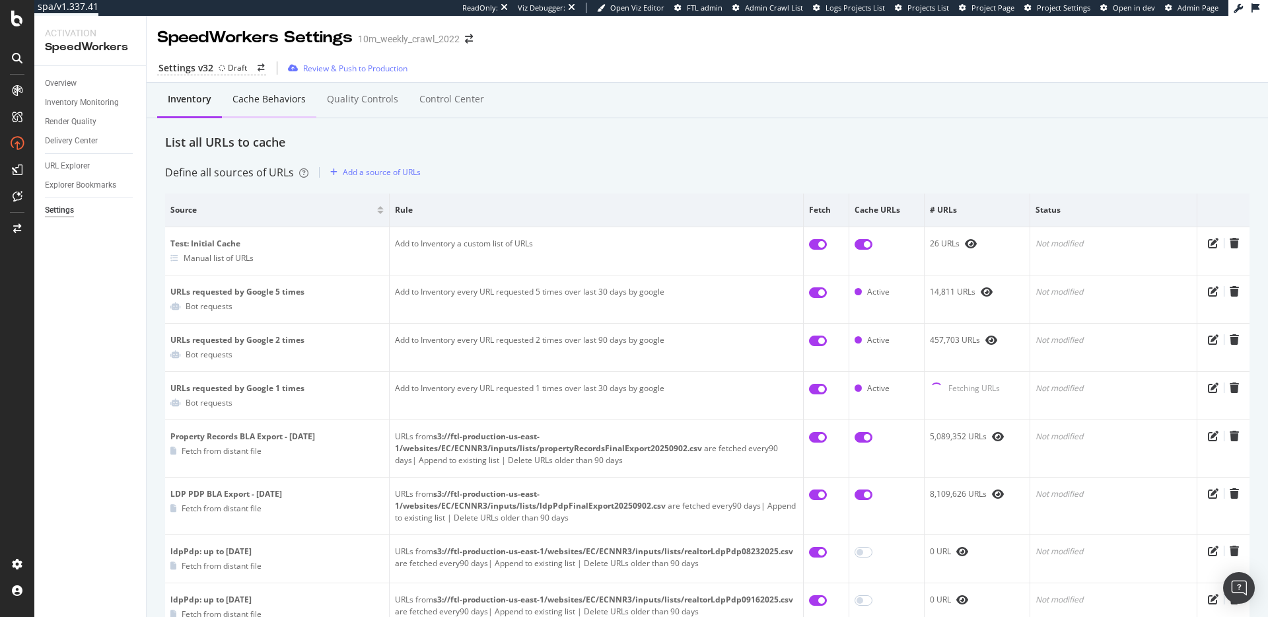
click at [246, 93] on div "Cache behaviors" at bounding box center [268, 98] width 73 height 13
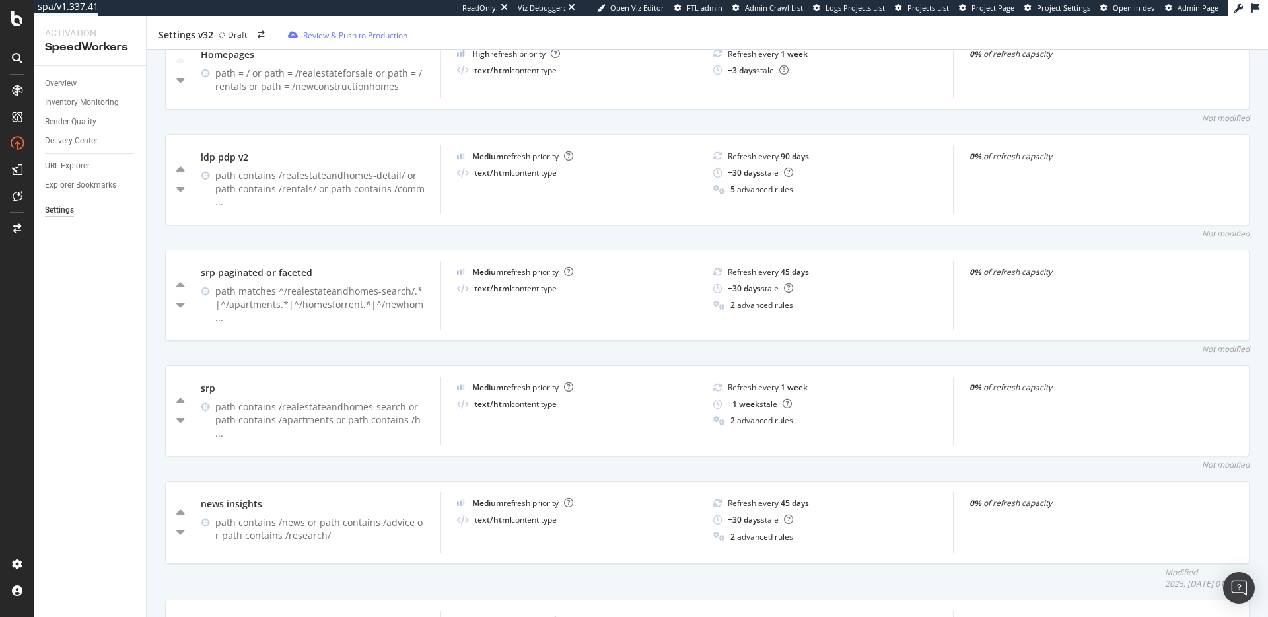
scroll to position [644, 0]
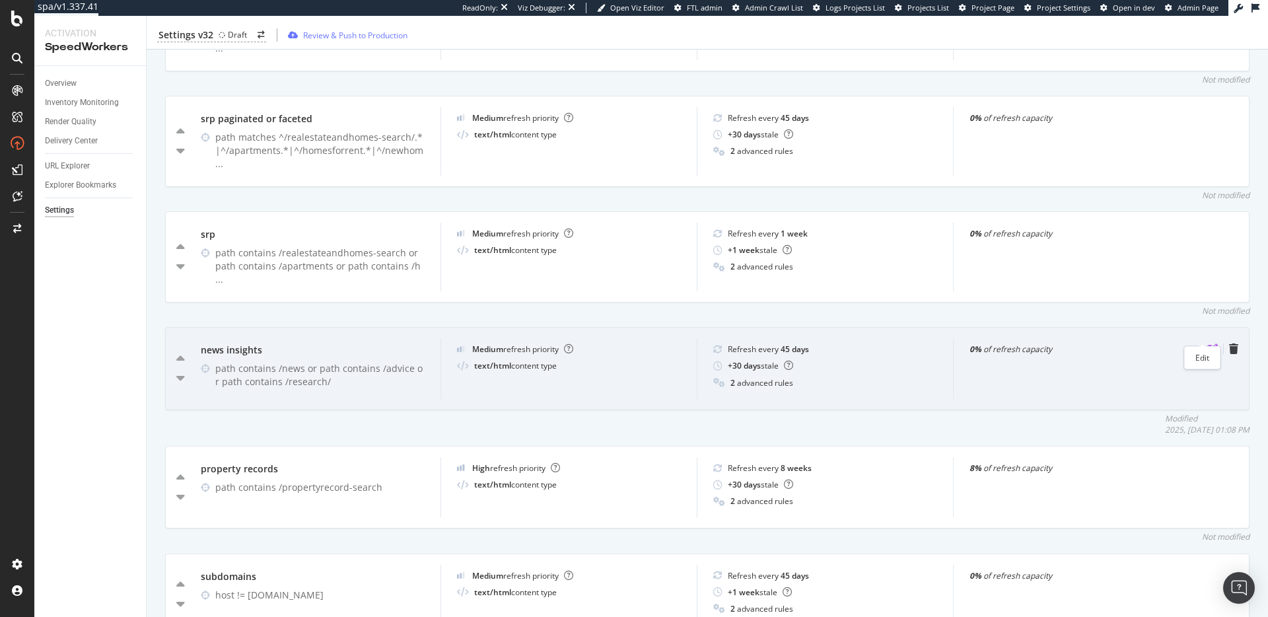
click at [1207, 343] on icon "pen-to-square" at bounding box center [1212, 348] width 11 height 11
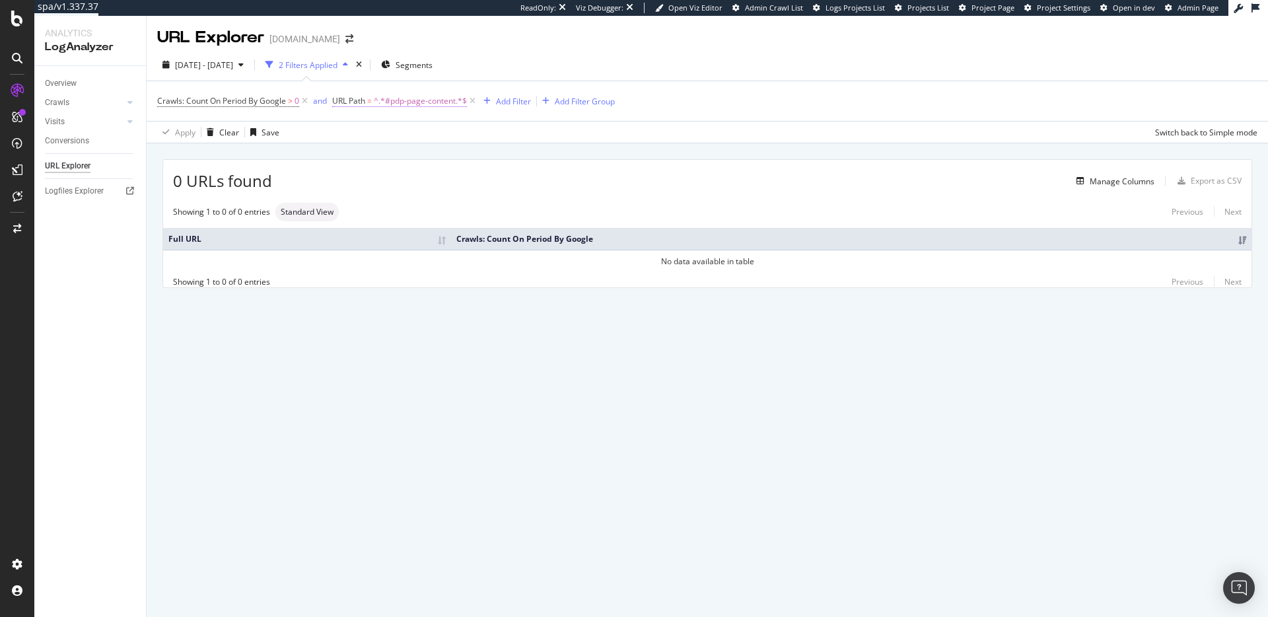
click at [413, 102] on span "^.*#pdp-page-content.*$" at bounding box center [420, 101] width 93 height 18
click at [417, 162] on input "#pdp-page-content" at bounding box center [407, 155] width 125 height 21
type input "vid=1"
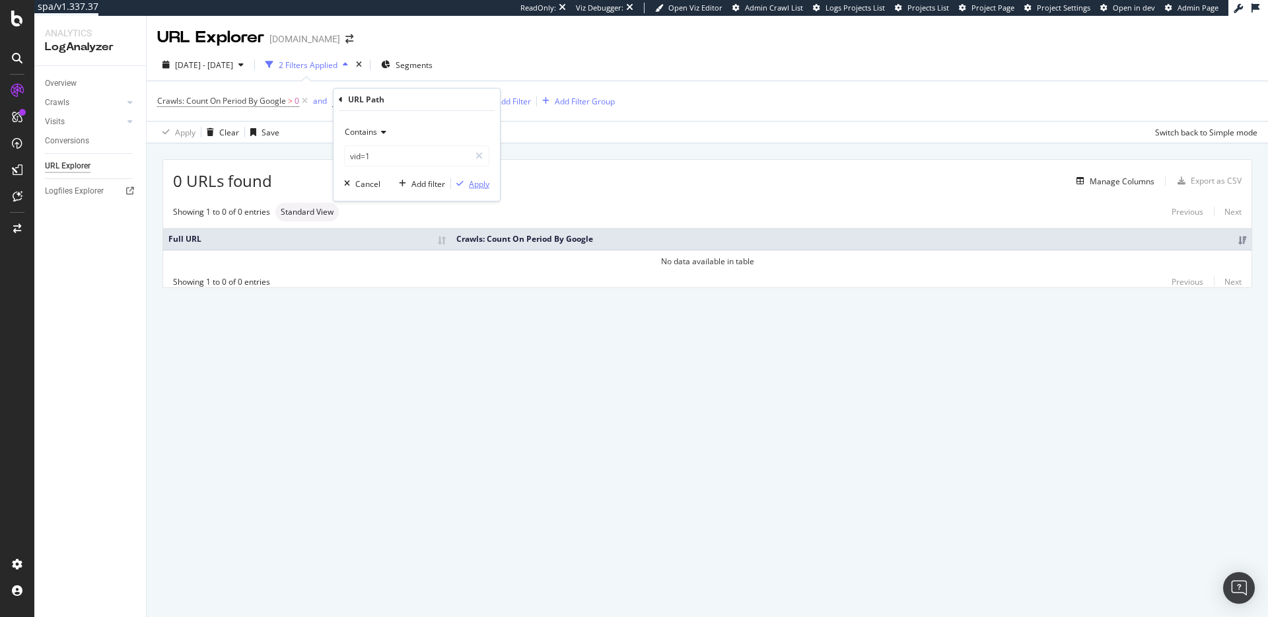
click at [473, 189] on div "Apply" at bounding box center [479, 183] width 20 height 11
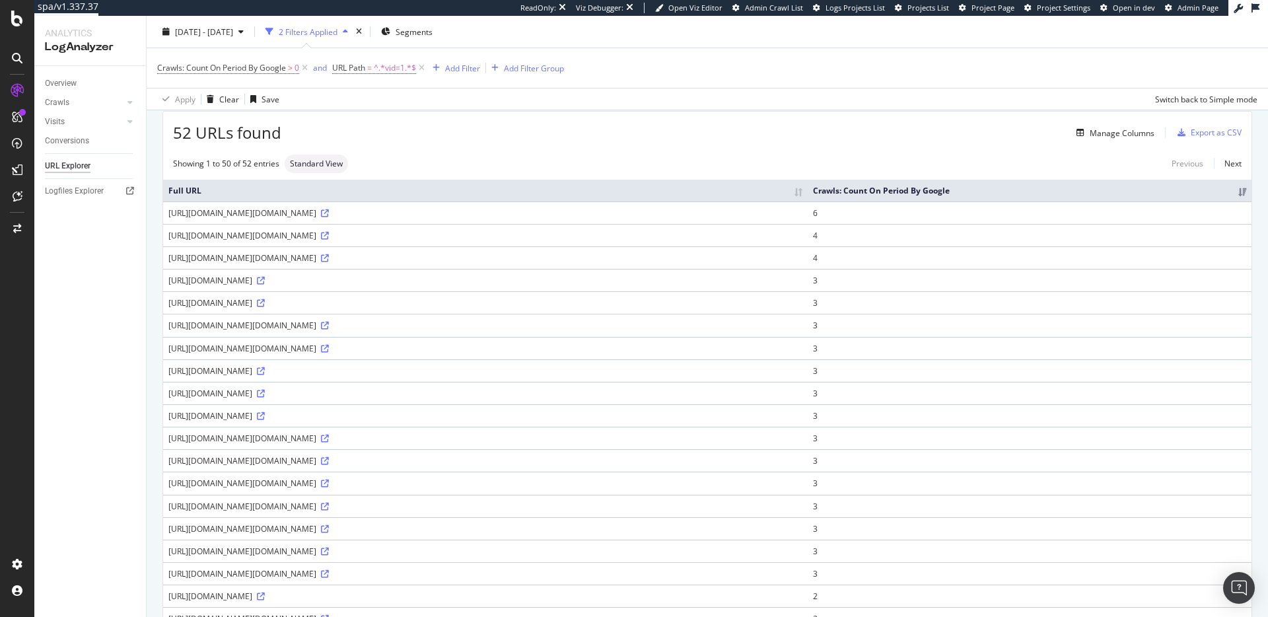
scroll to position [49, 0]
drag, startPoint x: 318, startPoint y: 462, endPoint x: 349, endPoint y: 464, distance: 31.1
click at [349, 443] on div "[URL][DOMAIN_NAME][DOMAIN_NAME]" at bounding box center [485, 437] width 634 height 11
copy div "%D8%9F"
click at [766, 443] on div "[URL][DOMAIN_NAME][DOMAIN_NAME]" at bounding box center [485, 437] width 634 height 11
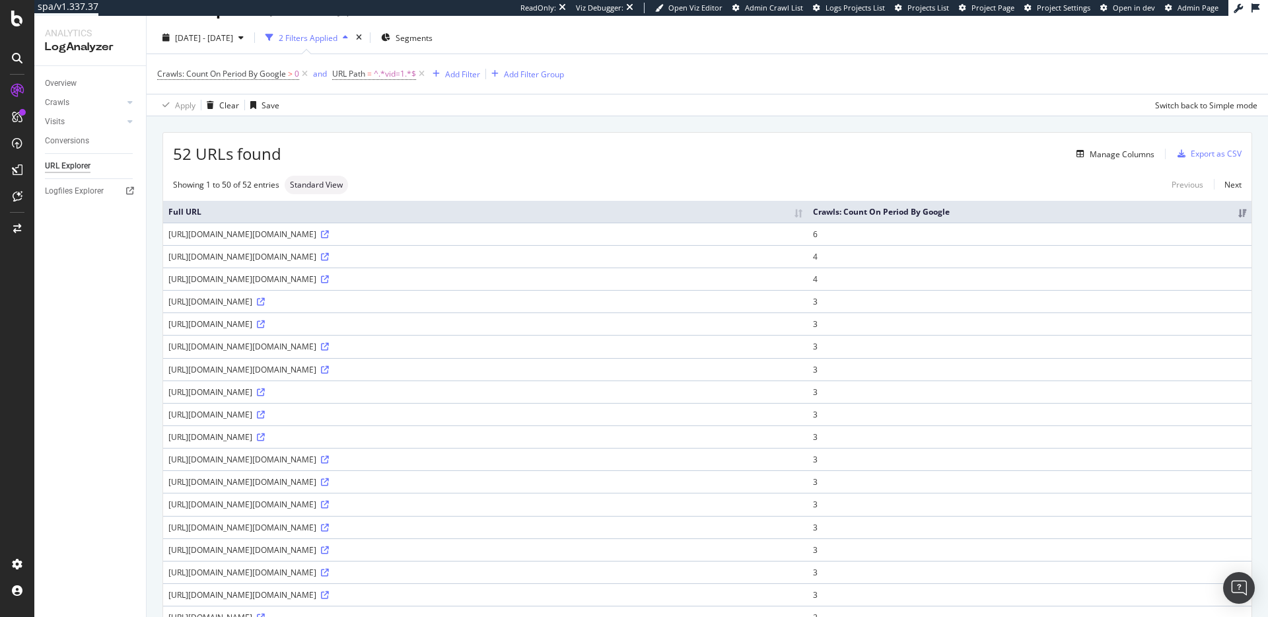
scroll to position [0, 0]
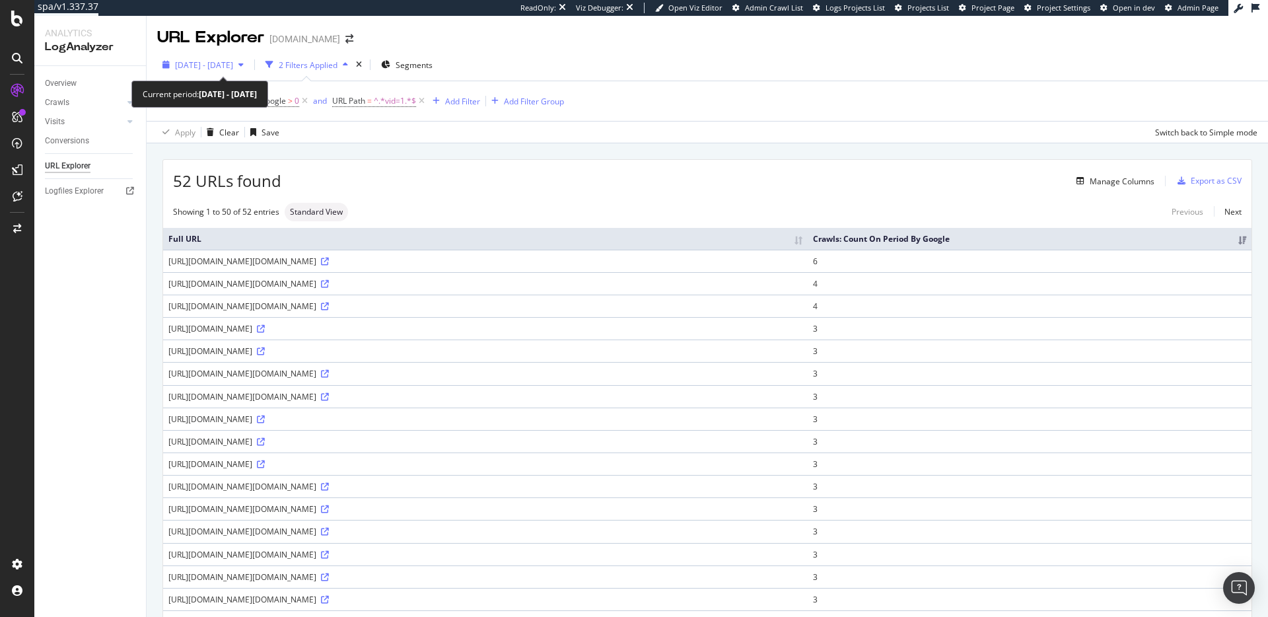
click at [249, 63] on div "button" at bounding box center [241, 65] width 16 height 8
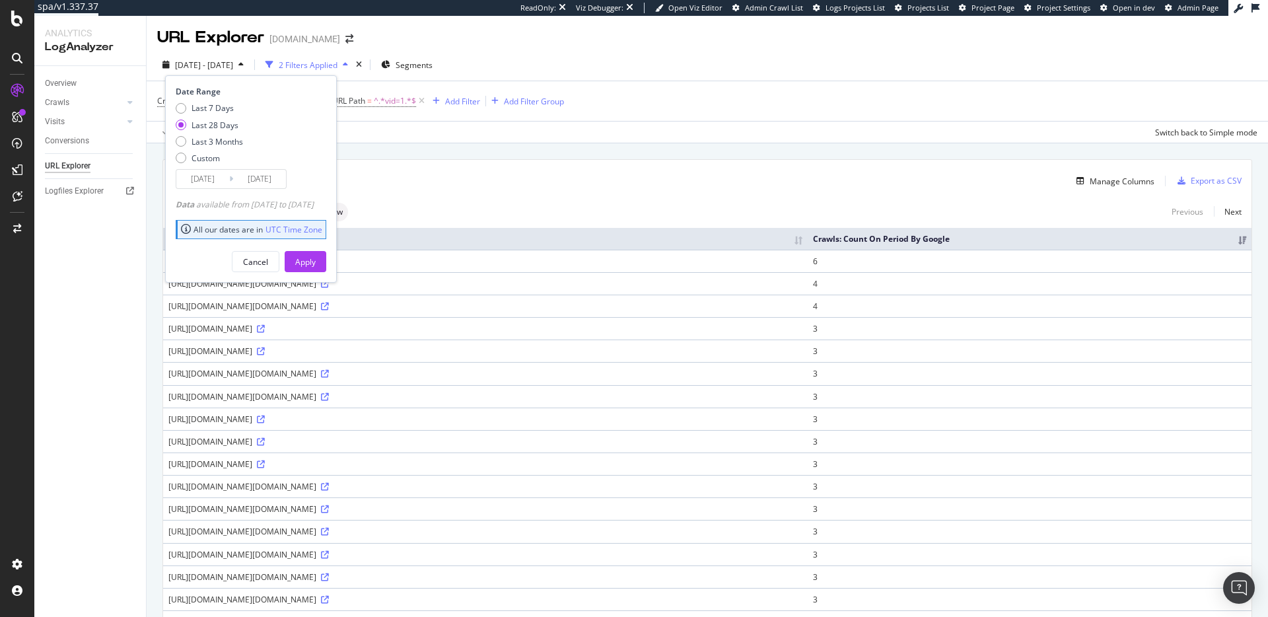
click at [211, 126] on div "Last 28 Days" at bounding box center [214, 125] width 47 height 11
click at [491, 175] on div "Manage Columns" at bounding box center [717, 181] width 873 height 16
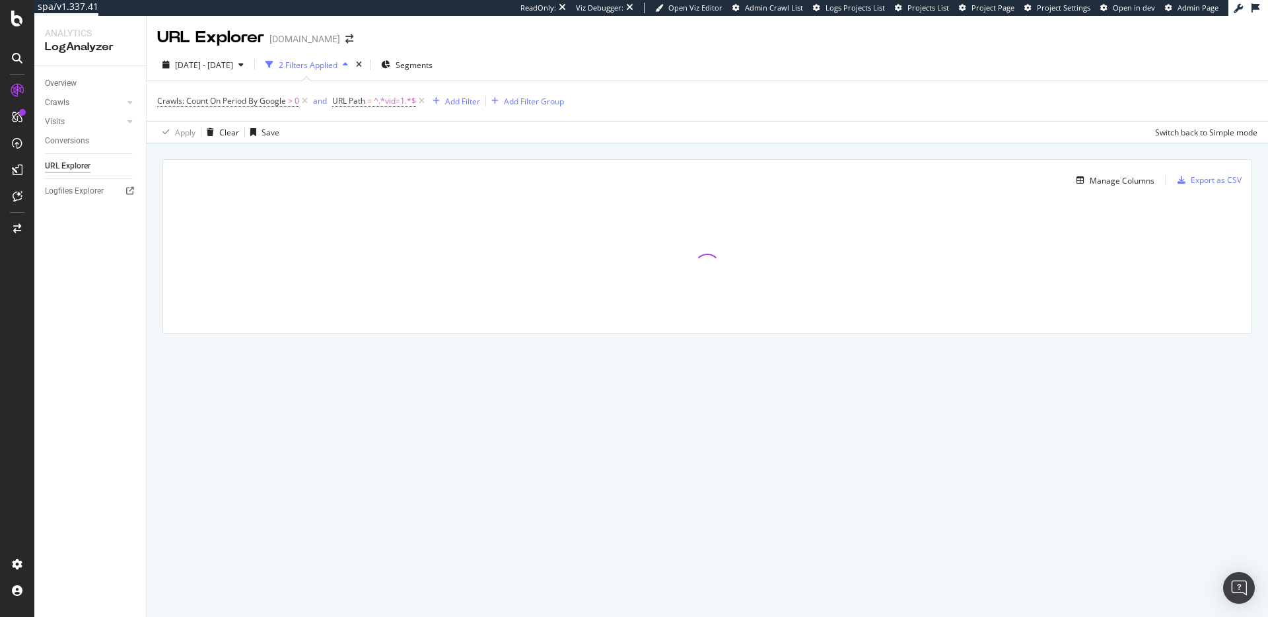
click at [406, 155] on div "Manage Columns Export as CSV Full URL Crawls: Count On Period By Google" at bounding box center [707, 261] width 1121 height 236
click at [471, 153] on div "Manage Columns Export as CSV Full URL Crawls: Count On Period By Google" at bounding box center [707, 261] width 1121 height 236
